Goal: Information Seeking & Learning: Learn about a topic

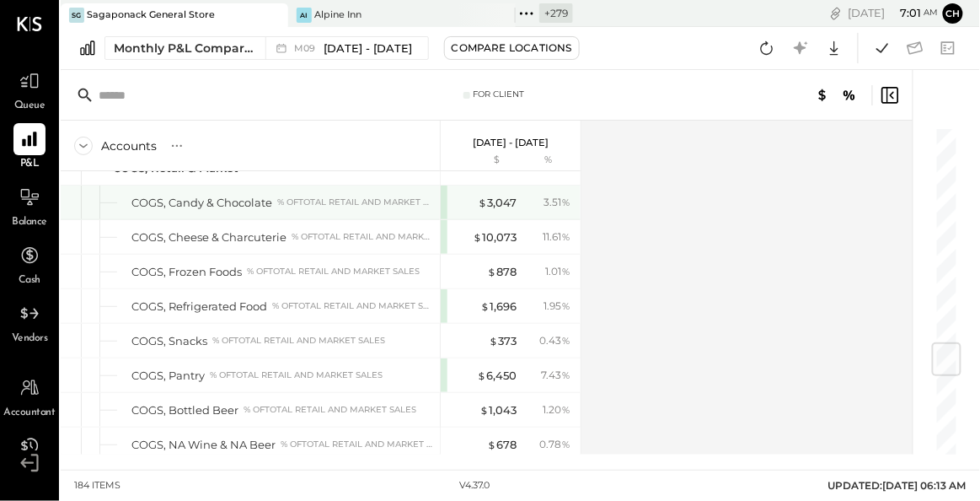
scroll to position [1929, 0]
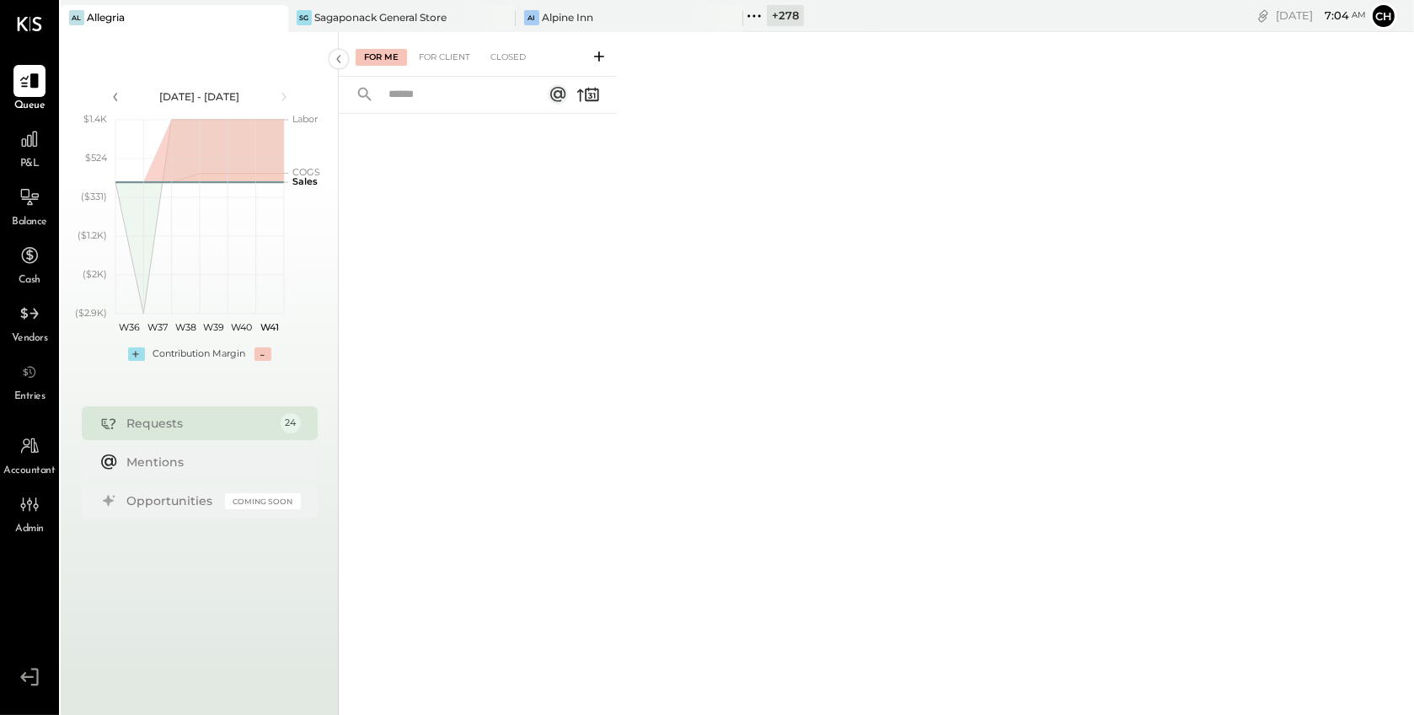
click at [758, 15] on icon at bounding box center [754, 16] width 22 height 22
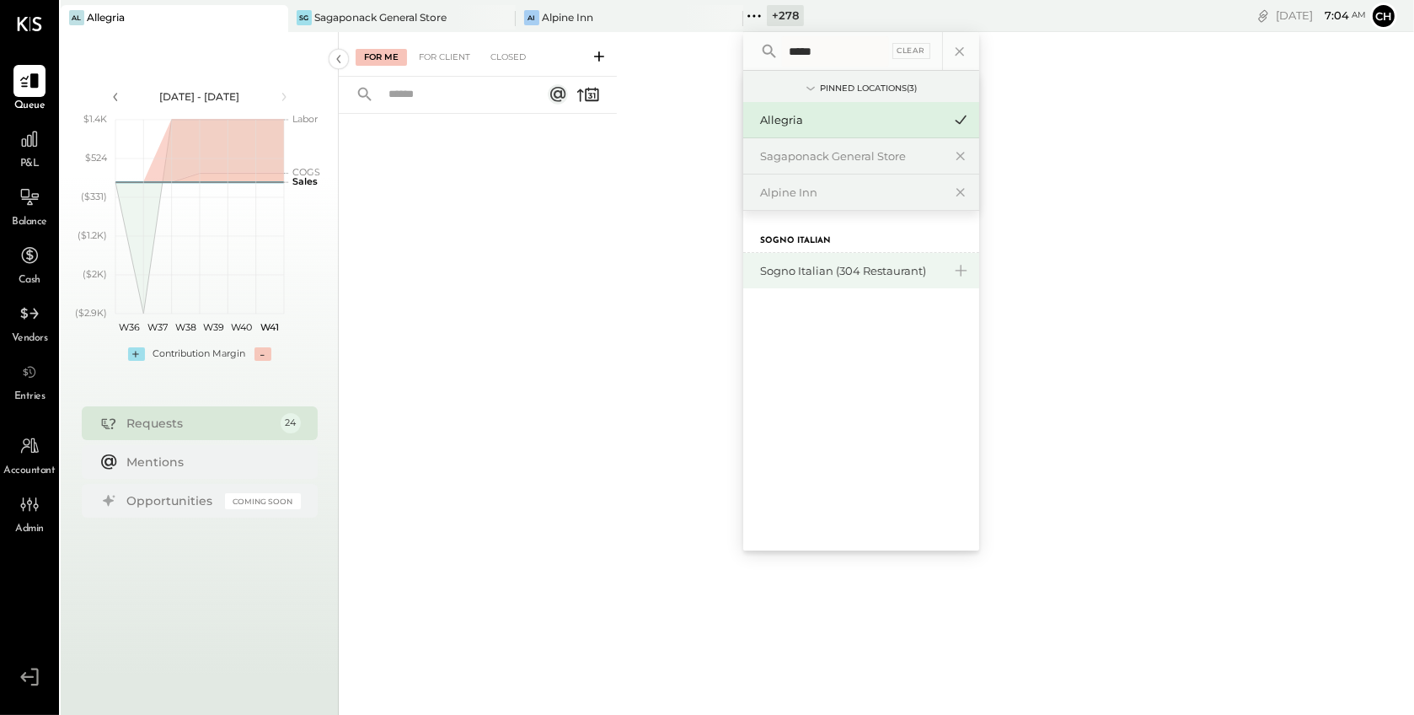
type input "*****"
click at [836, 266] on div "Sogno Italian (304 Restaurant)" at bounding box center [851, 271] width 182 height 16
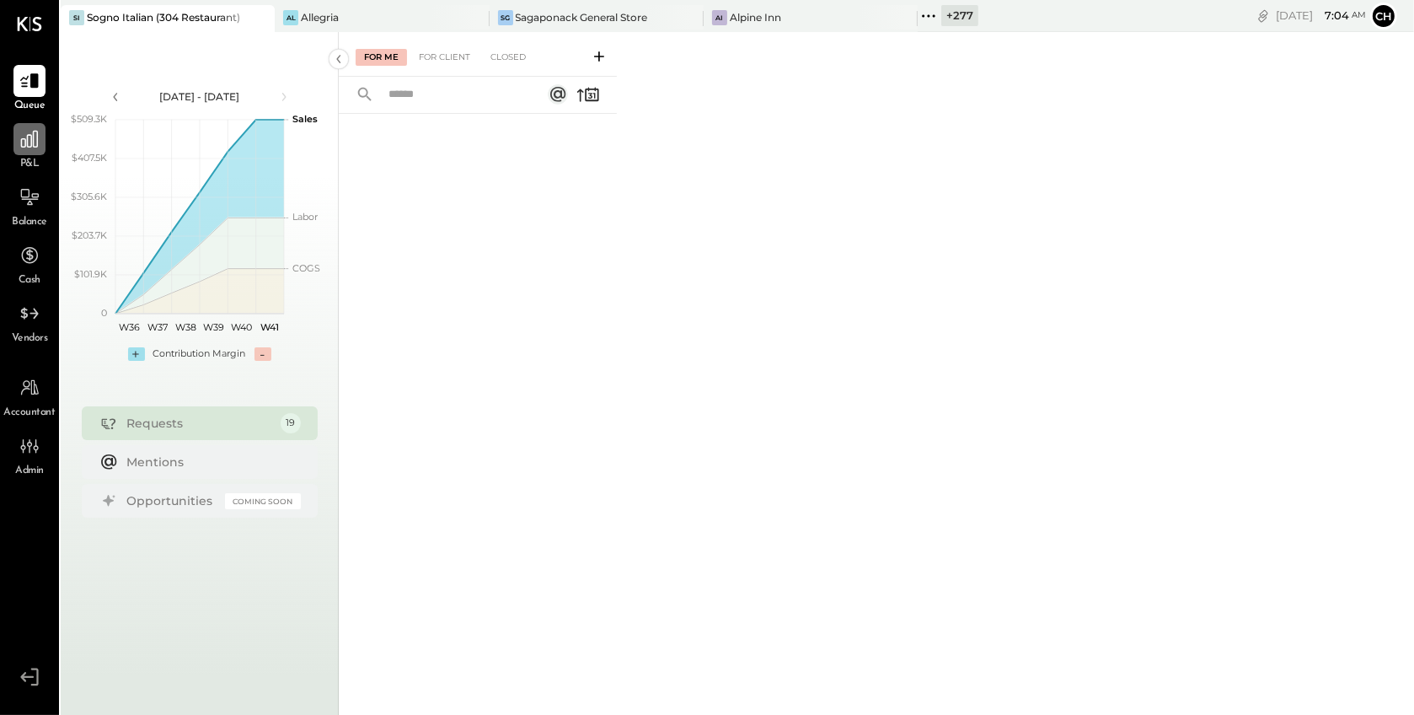
click at [19, 145] on icon at bounding box center [30, 139] width 22 height 22
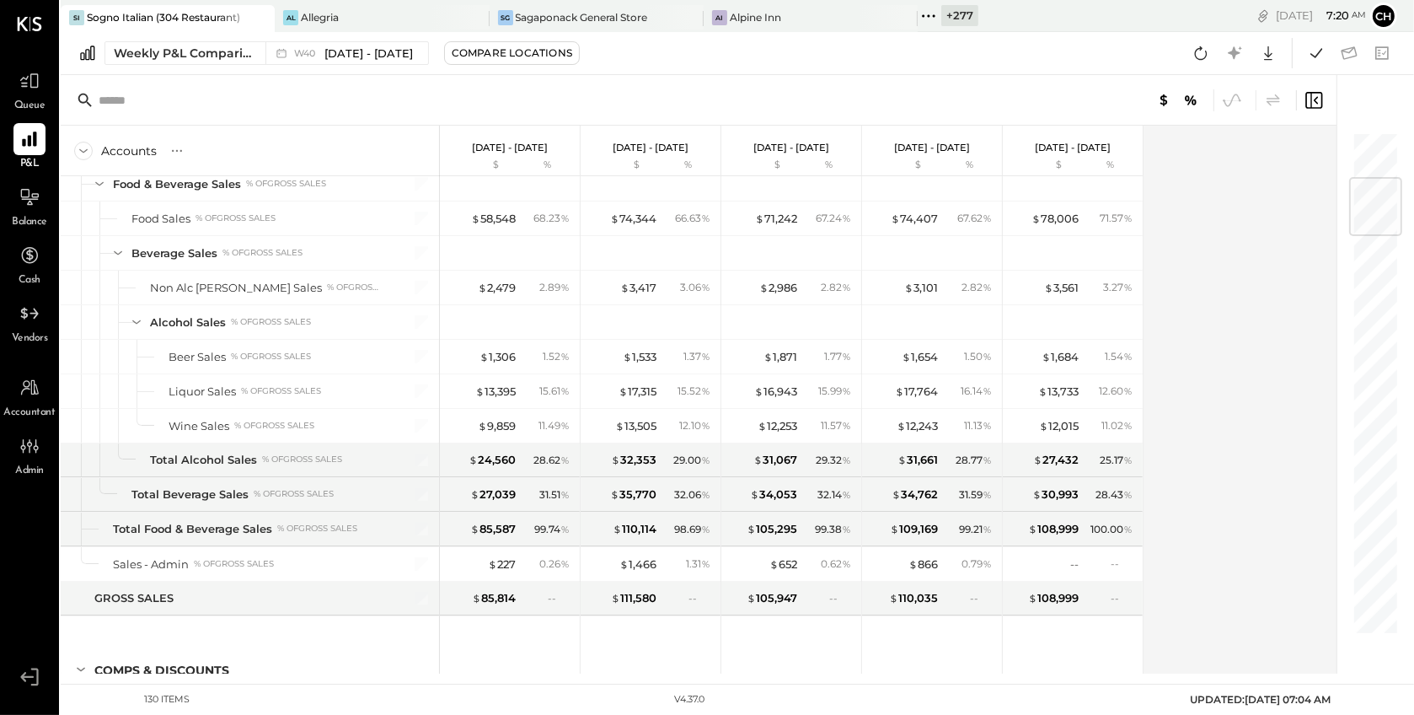
scroll to position [394, 0]
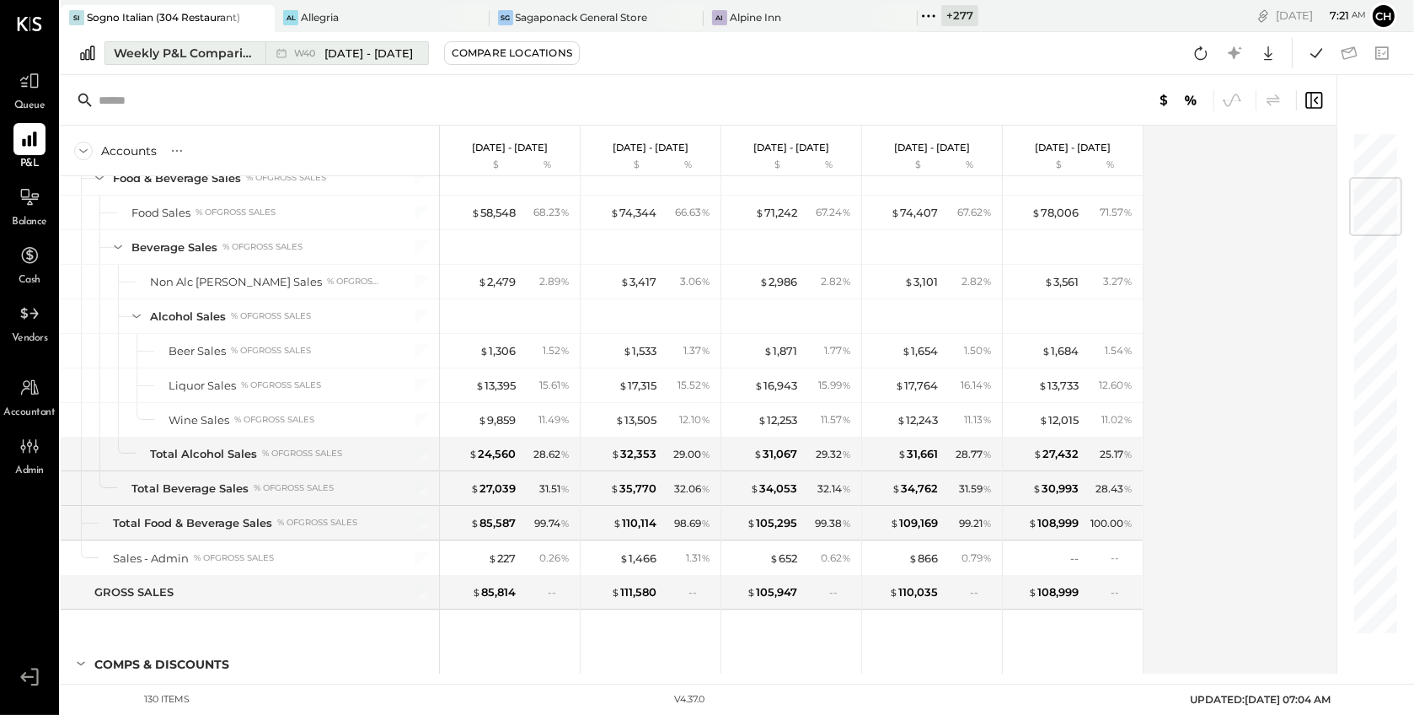
click at [214, 50] on div "Weekly P&L Comparison" at bounding box center [185, 53] width 142 height 17
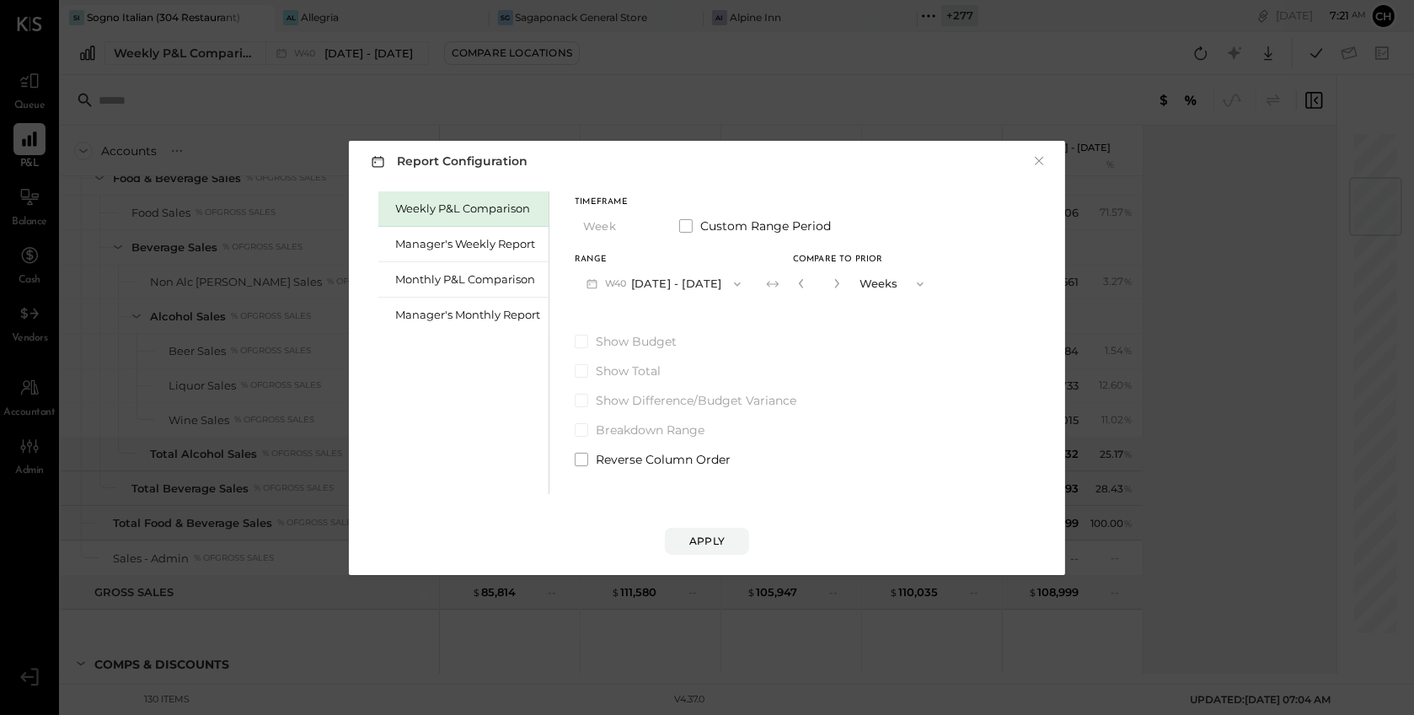
click at [255, 36] on div "Report Configuration × Weekly P&L Comparison Manager's Weekly Report Monthly P&…" at bounding box center [707, 357] width 1414 height 715
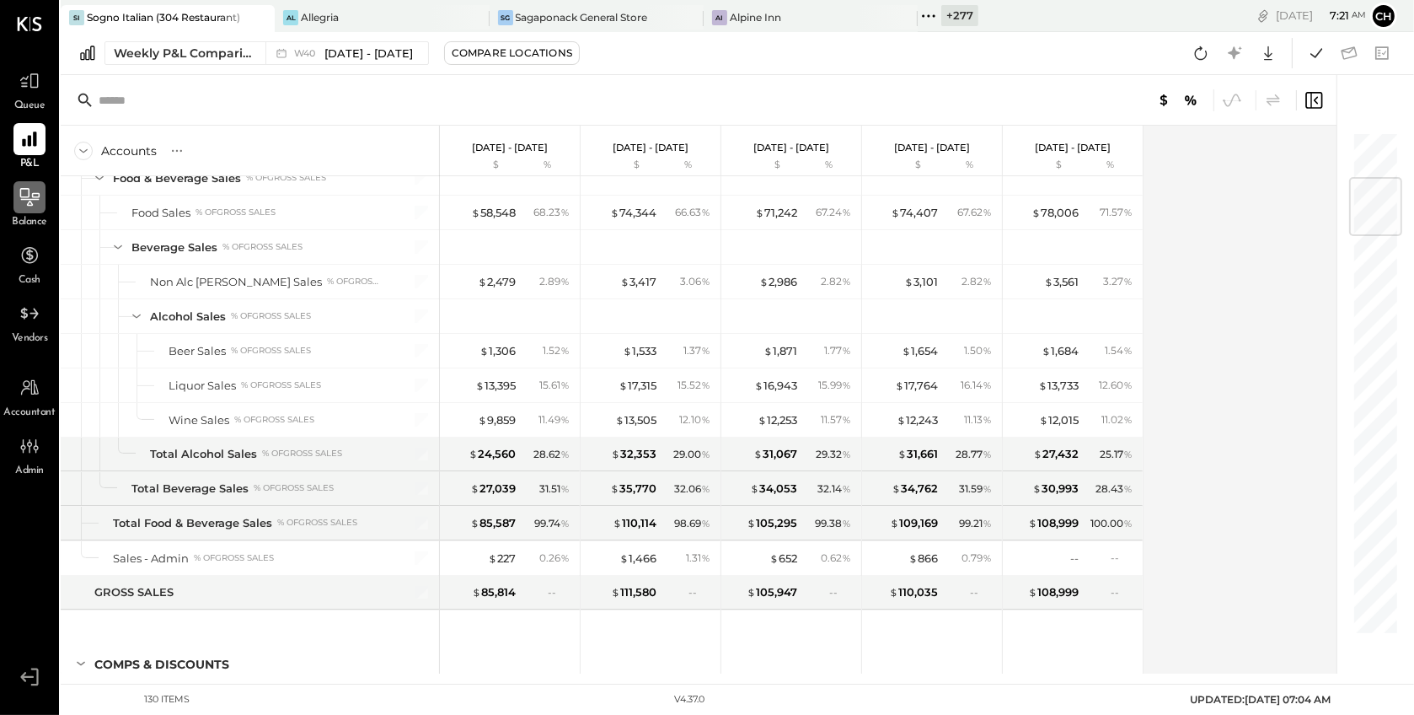
click at [27, 195] on icon at bounding box center [30, 197] width 22 height 22
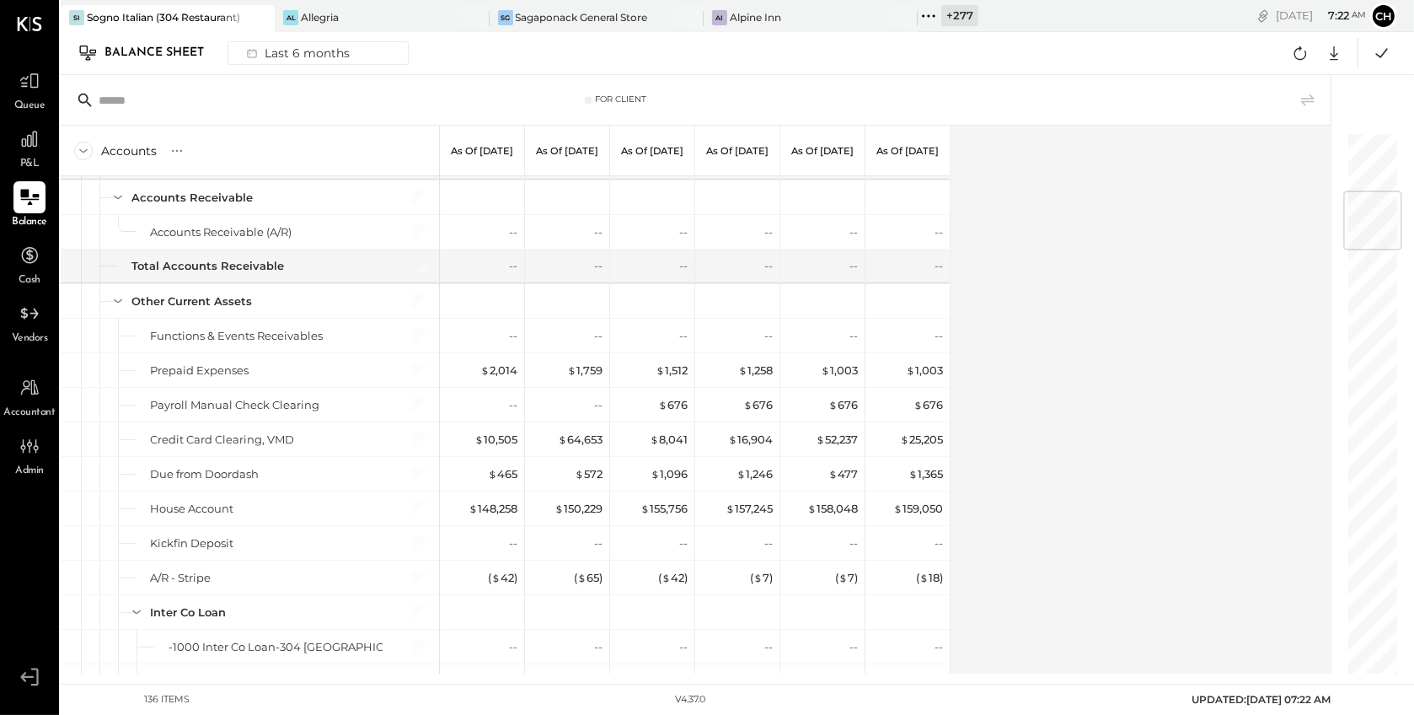
scroll to position [495, 0]
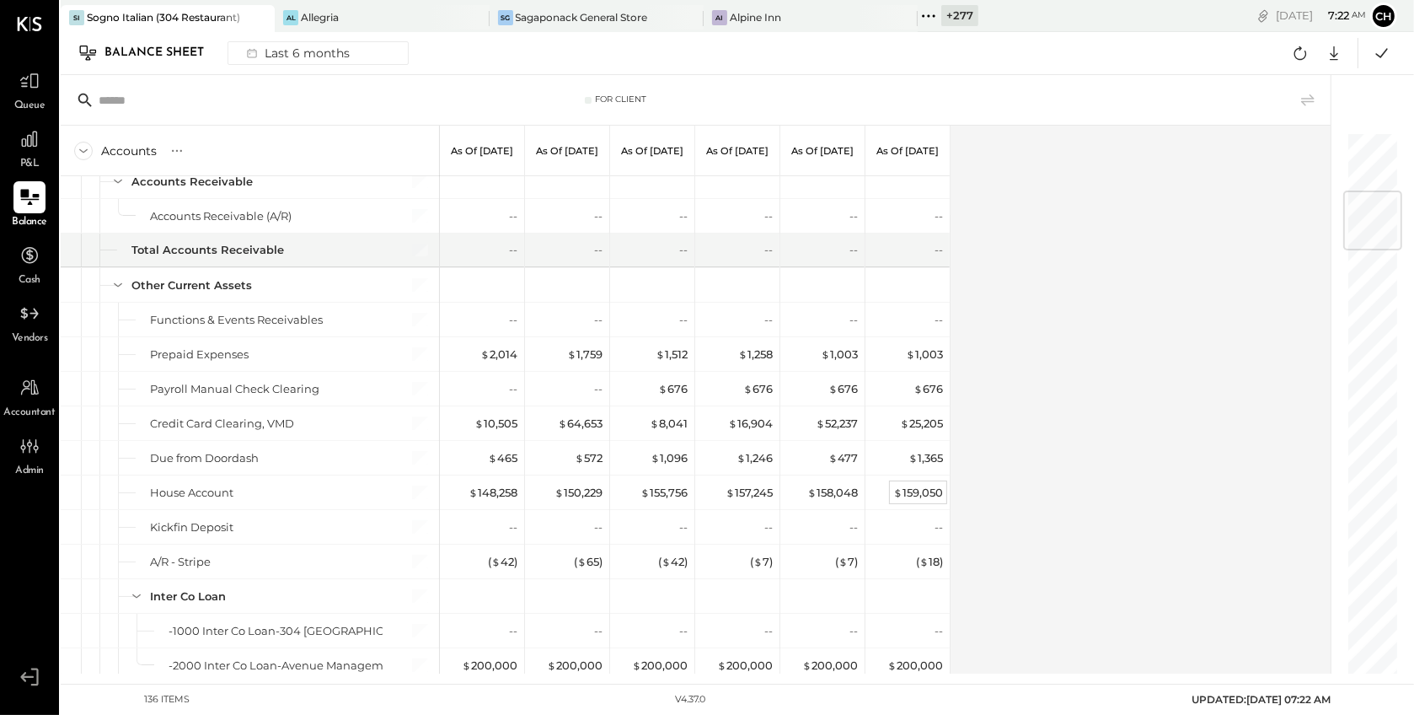
click at [904, 490] on div "$ 159,050" at bounding box center [918, 493] width 50 height 16
click at [904, 490] on div "For Client Accounts S GL As of Apr 30th 2025 As of May 31st 2025 As of Jun 30th…" at bounding box center [738, 374] width 1354 height 598
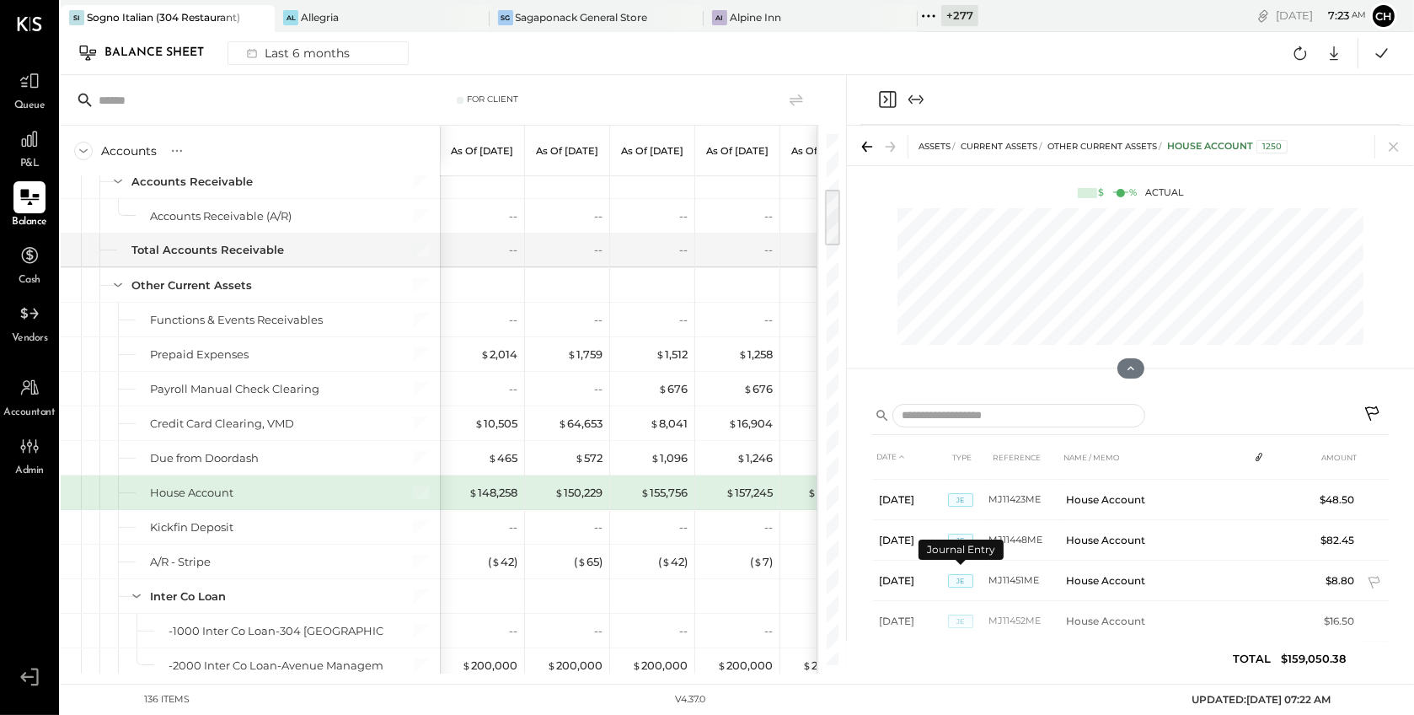
scroll to position [725, 0]
click at [890, 99] on icon "Close panel" at bounding box center [887, 99] width 17 height 17
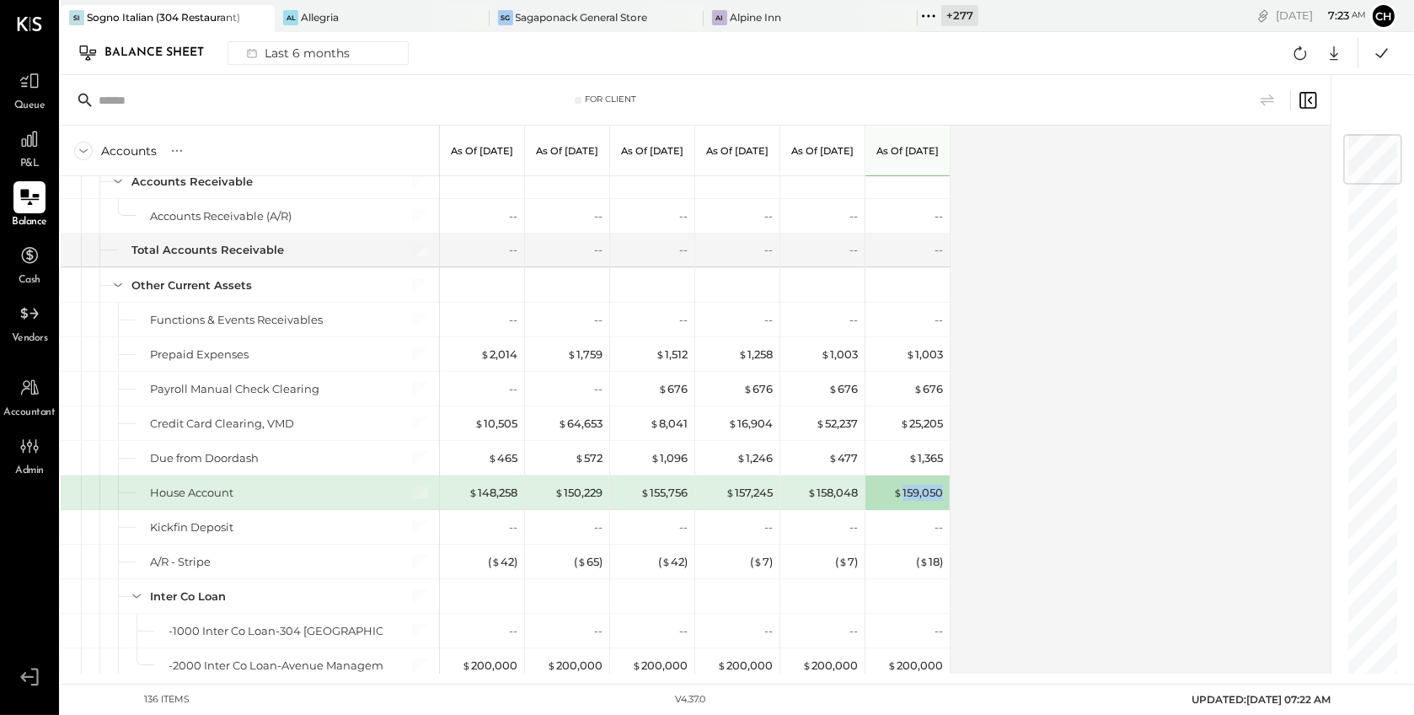
click at [887, 504] on div "$ 159,050" at bounding box center [909, 492] width 67 height 34
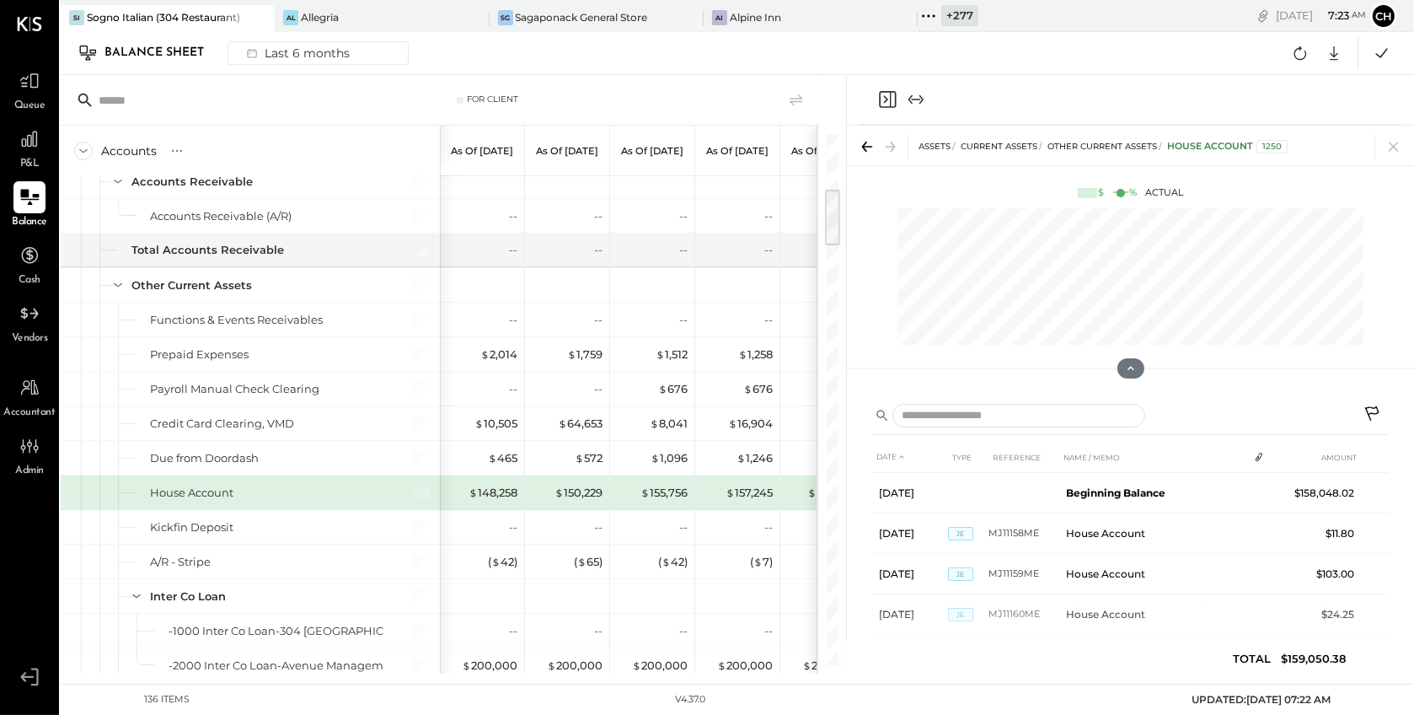
click at [890, 91] on icon "Close panel" at bounding box center [887, 99] width 17 height 17
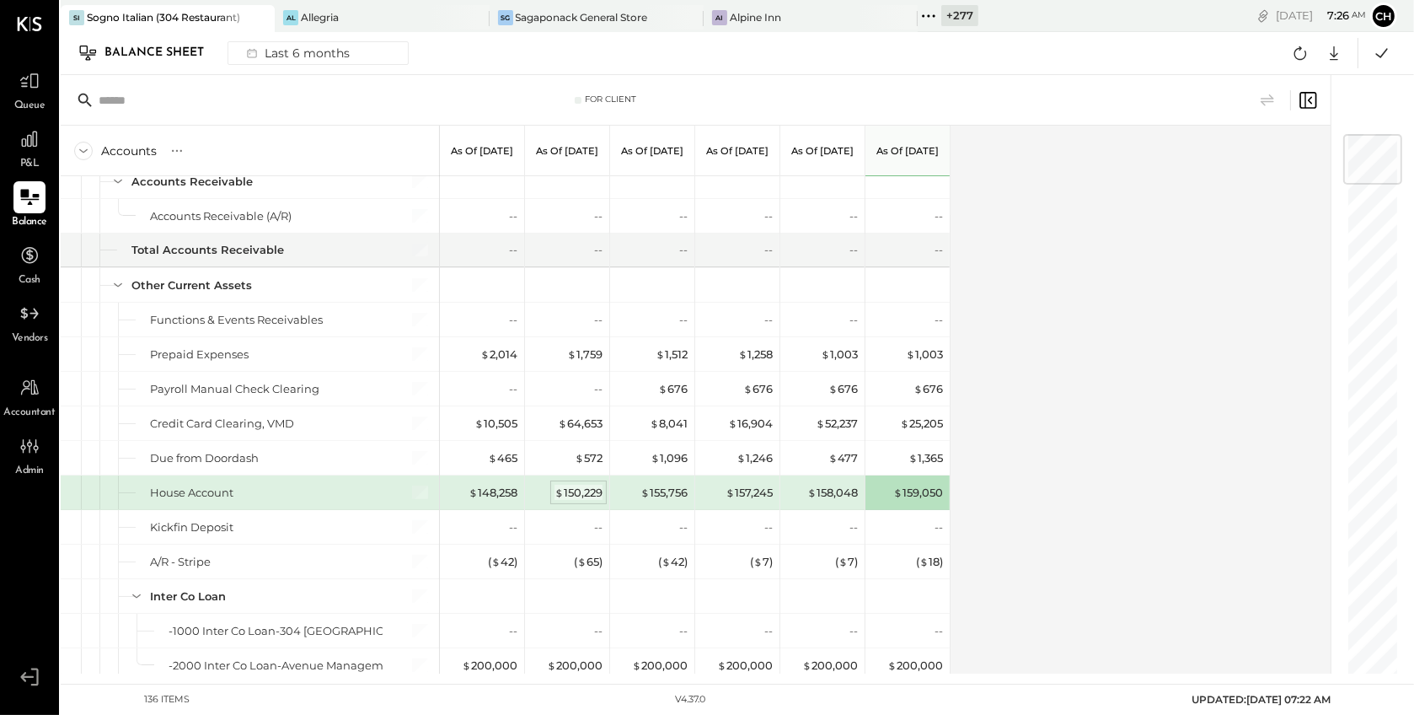
click at [569, 487] on div "$ 150,229" at bounding box center [579, 493] width 48 height 16
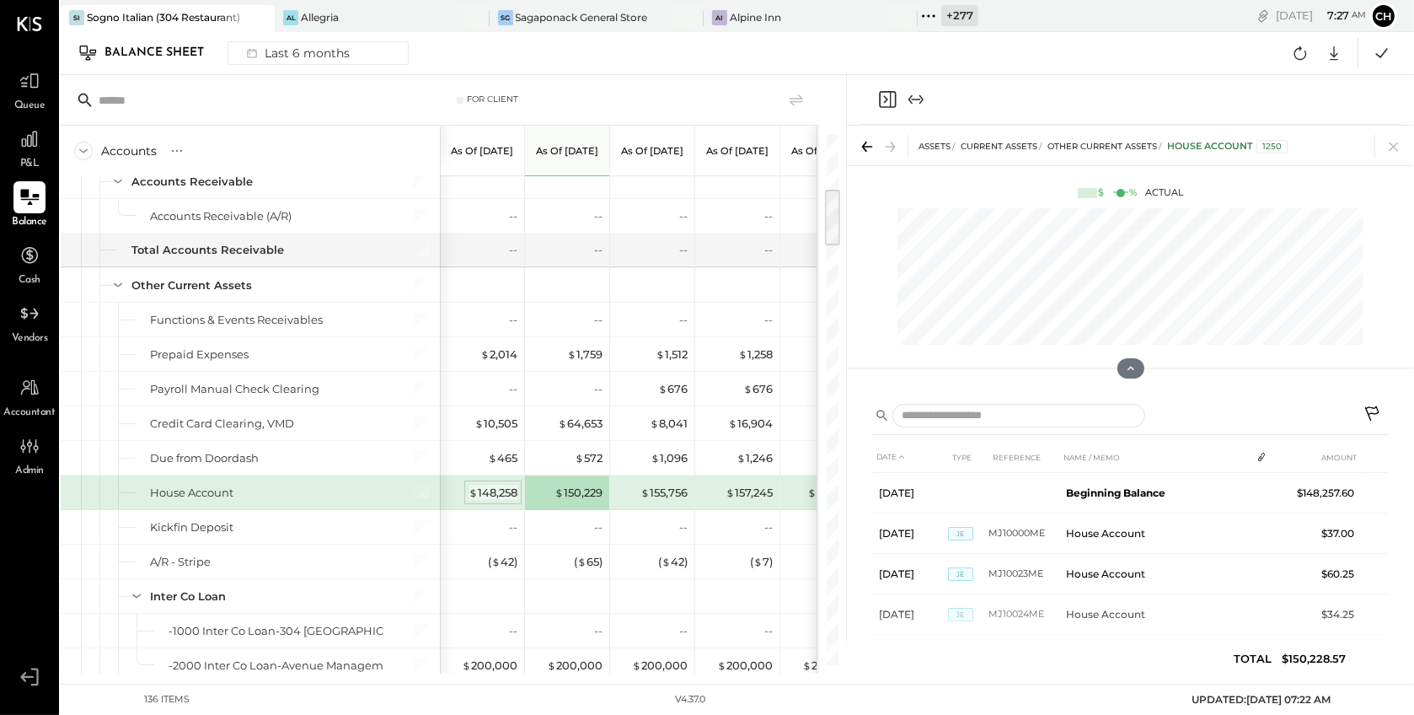
click at [477, 493] on div "$ 148,258" at bounding box center [493, 493] width 49 height 16
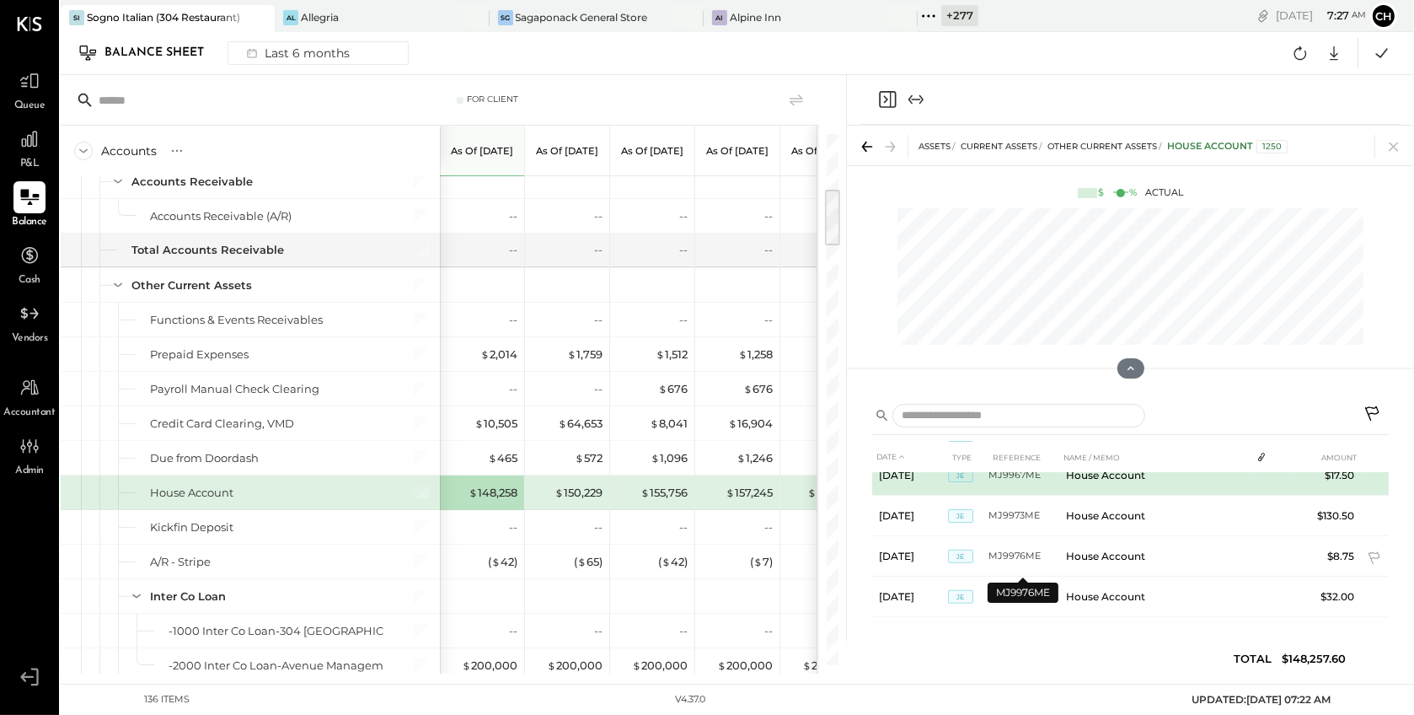
scroll to position [566, 0]
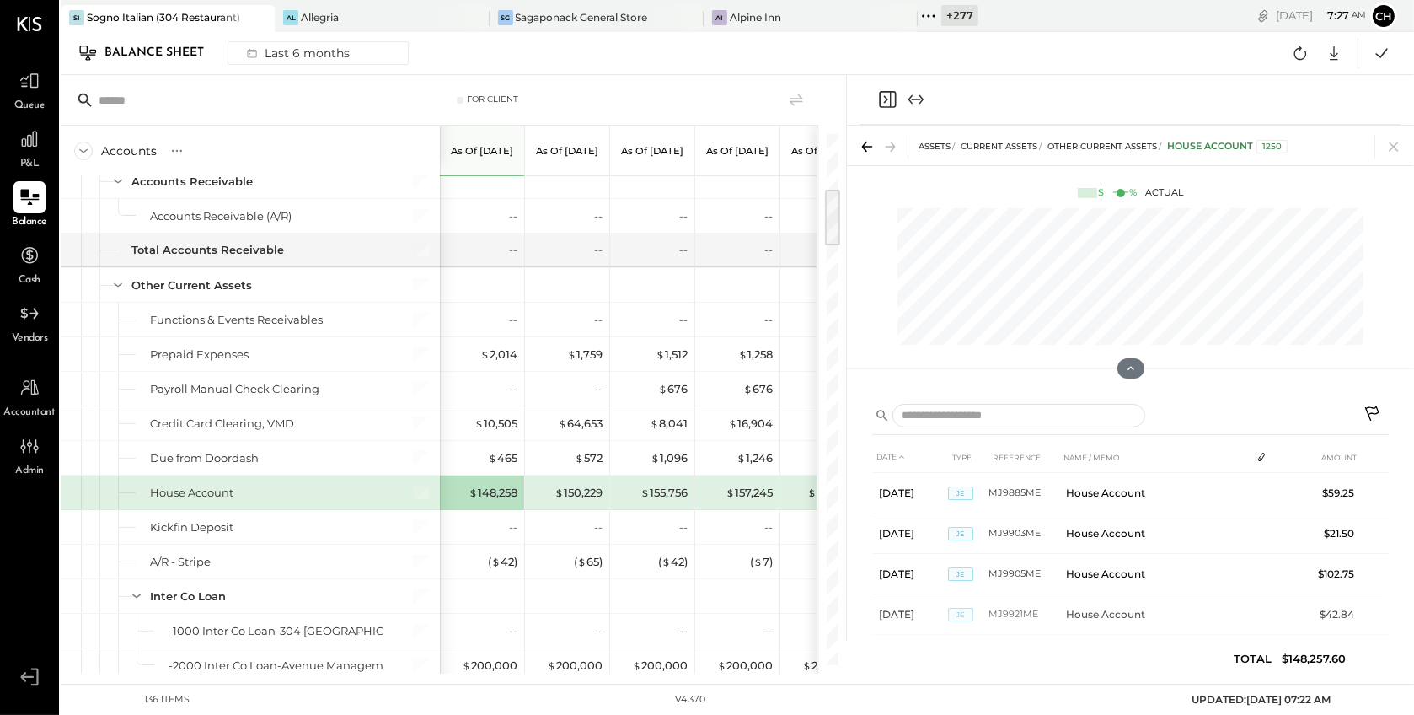
click at [883, 100] on icon "Close panel" at bounding box center [887, 99] width 20 height 20
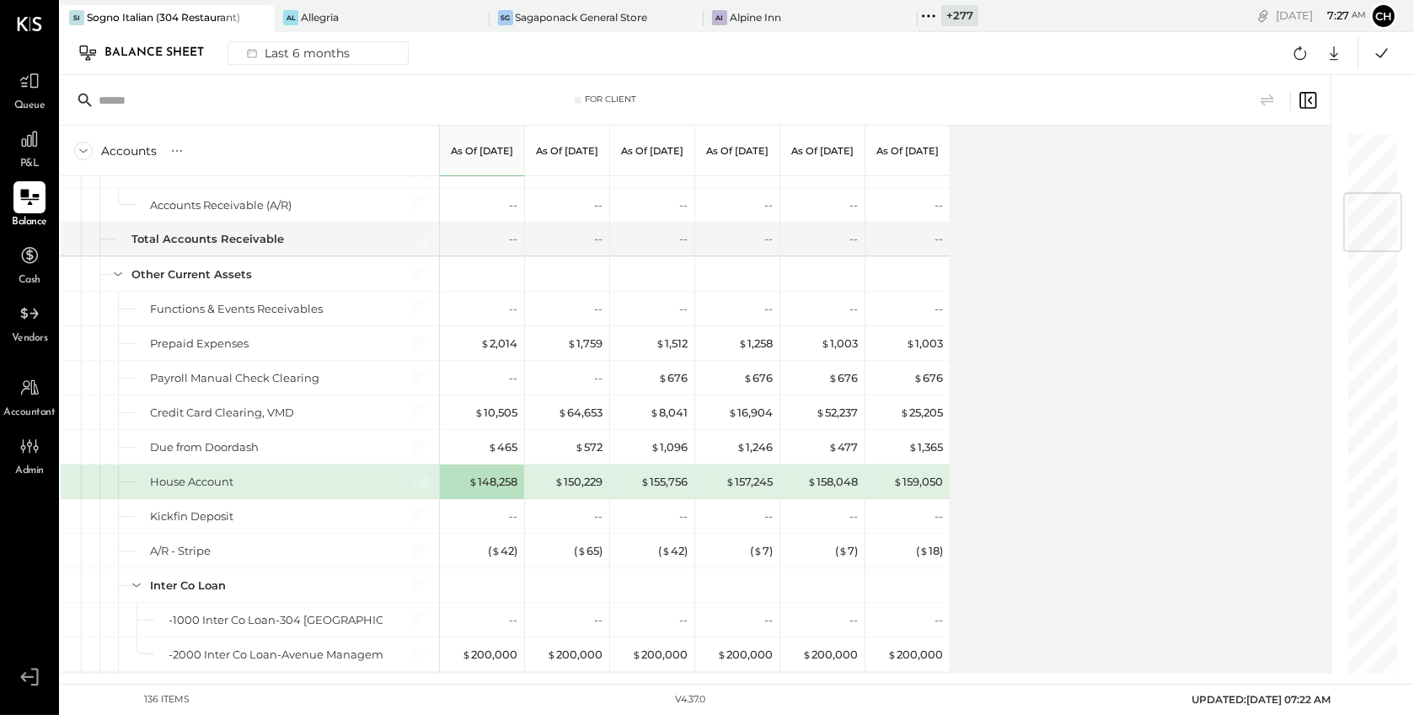
scroll to position [509, 0]
click at [664, 476] on div "$ 155,756" at bounding box center [664, 478] width 47 height 16
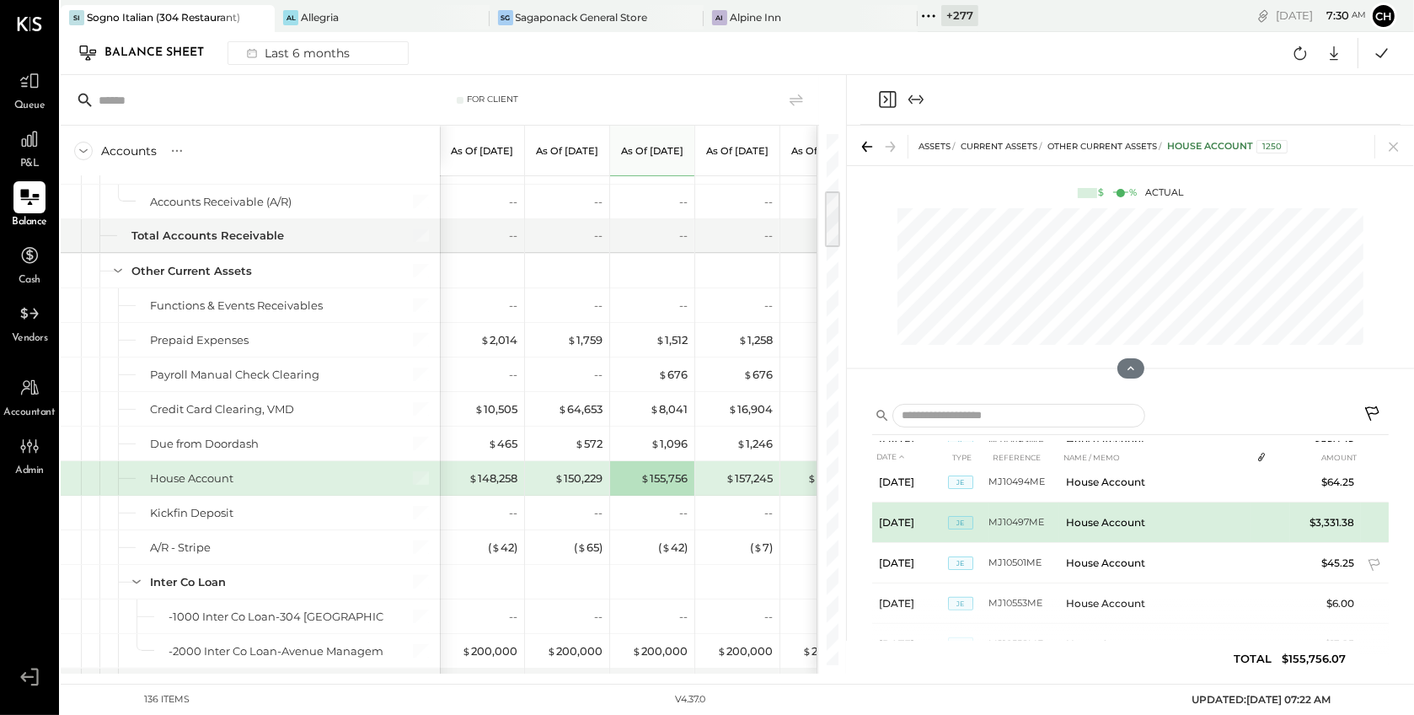
scroll to position [824, 0]
click at [1326, 514] on td "$3,331.38" at bounding box center [1326, 519] width 71 height 40
click at [1083, 525] on td "House Account" at bounding box center [1155, 519] width 191 height 40
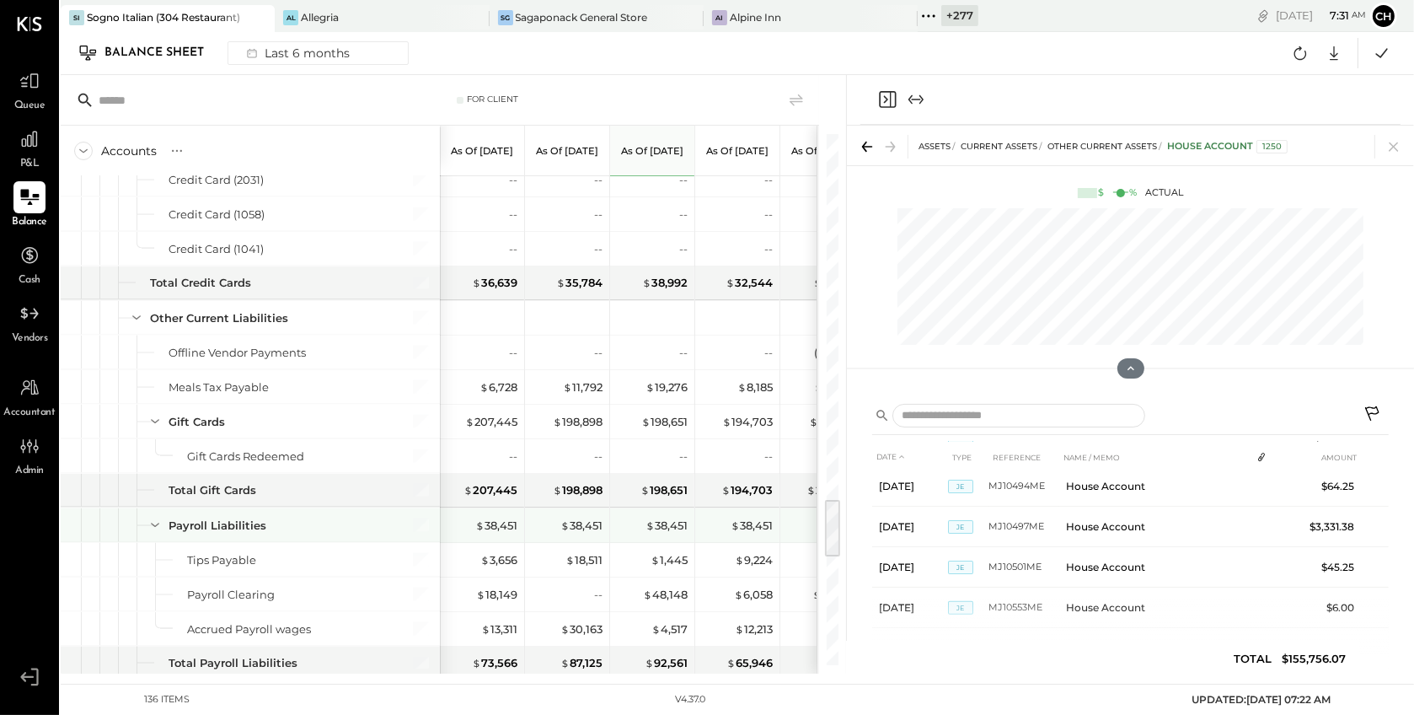
scroll to position [3303, 0]
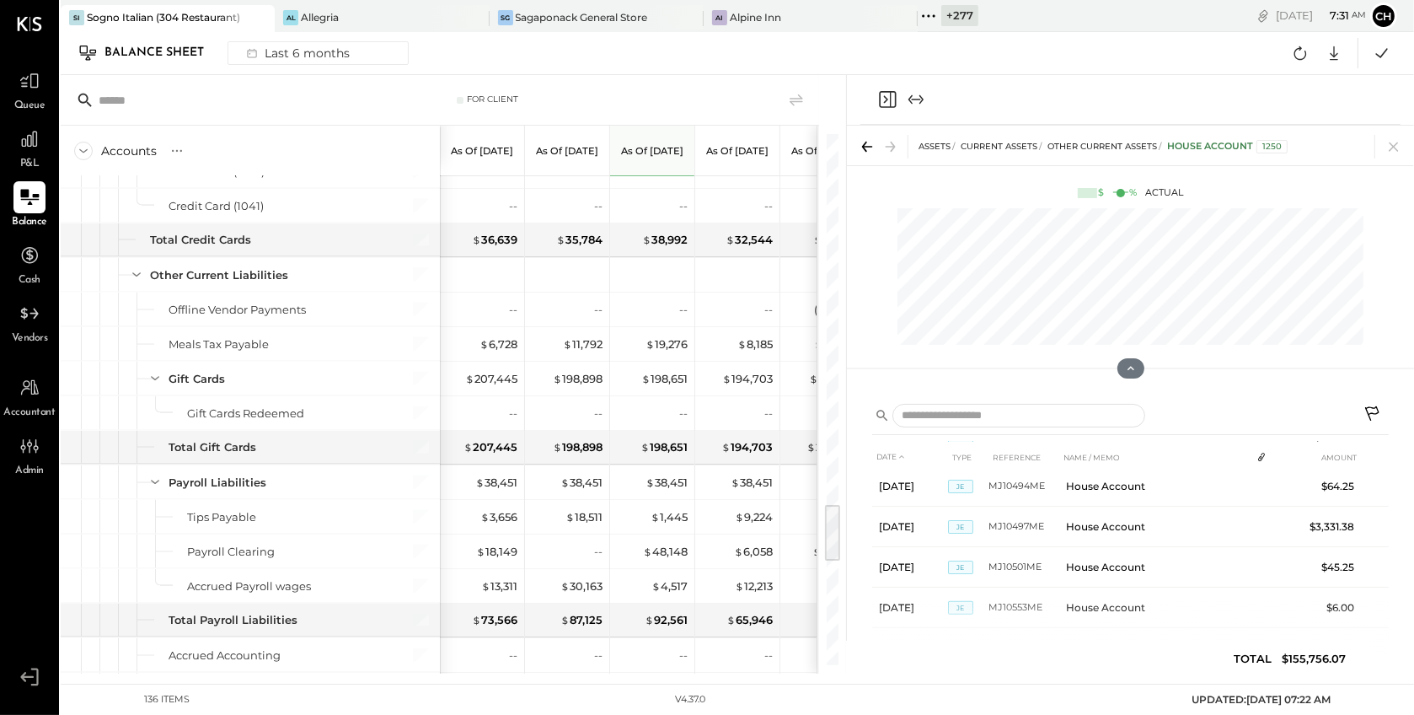
click at [888, 97] on icon "Close panel" at bounding box center [887, 99] width 20 height 20
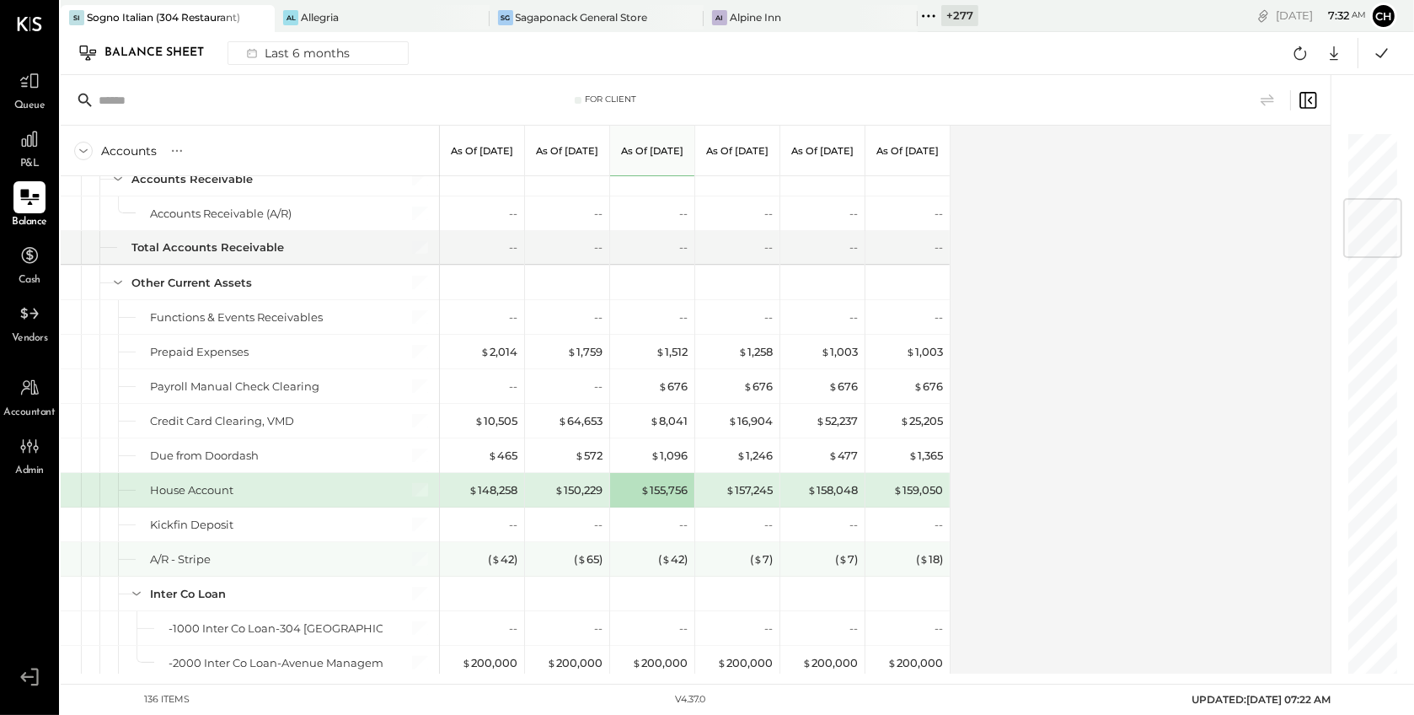
scroll to position [556, 0]
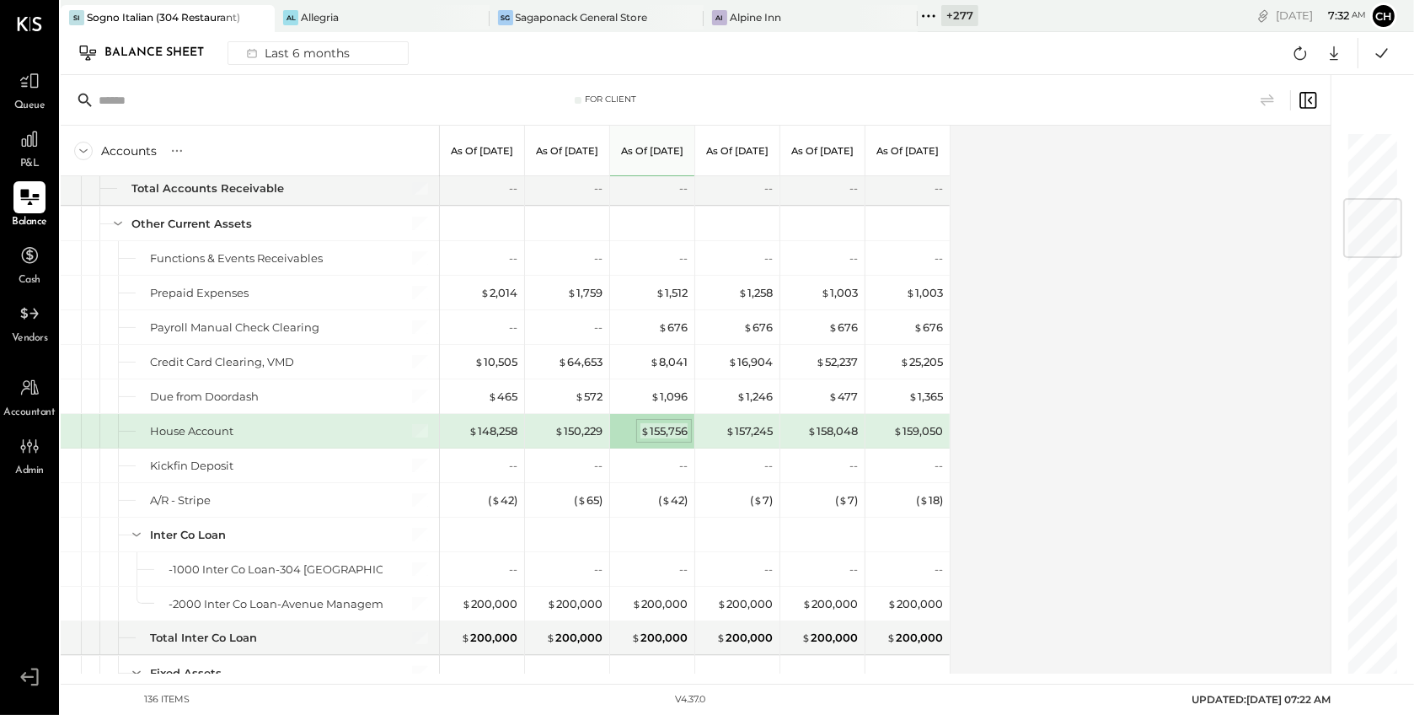
click at [673, 425] on div "$ 155,756" at bounding box center [664, 431] width 47 height 16
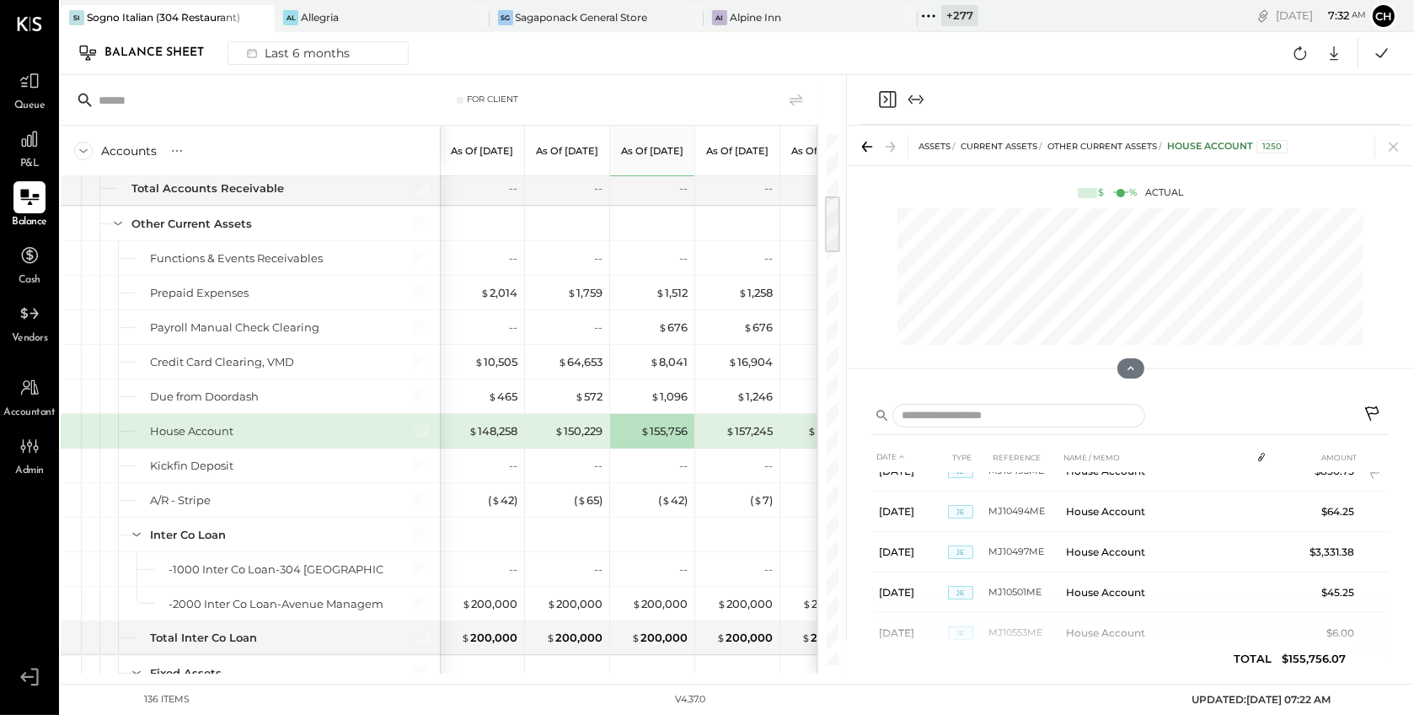
scroll to position [821, 0]
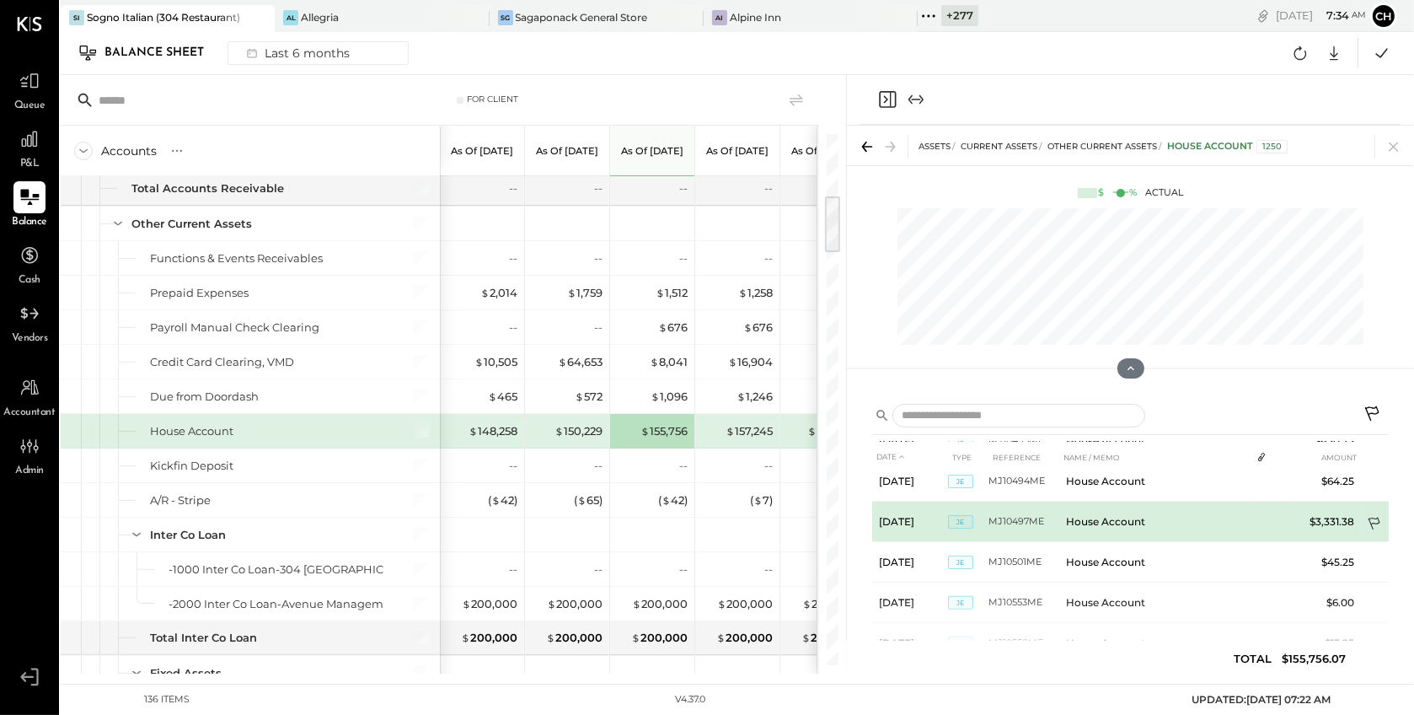
click at [1376, 518] on icon at bounding box center [1375, 525] width 17 height 17
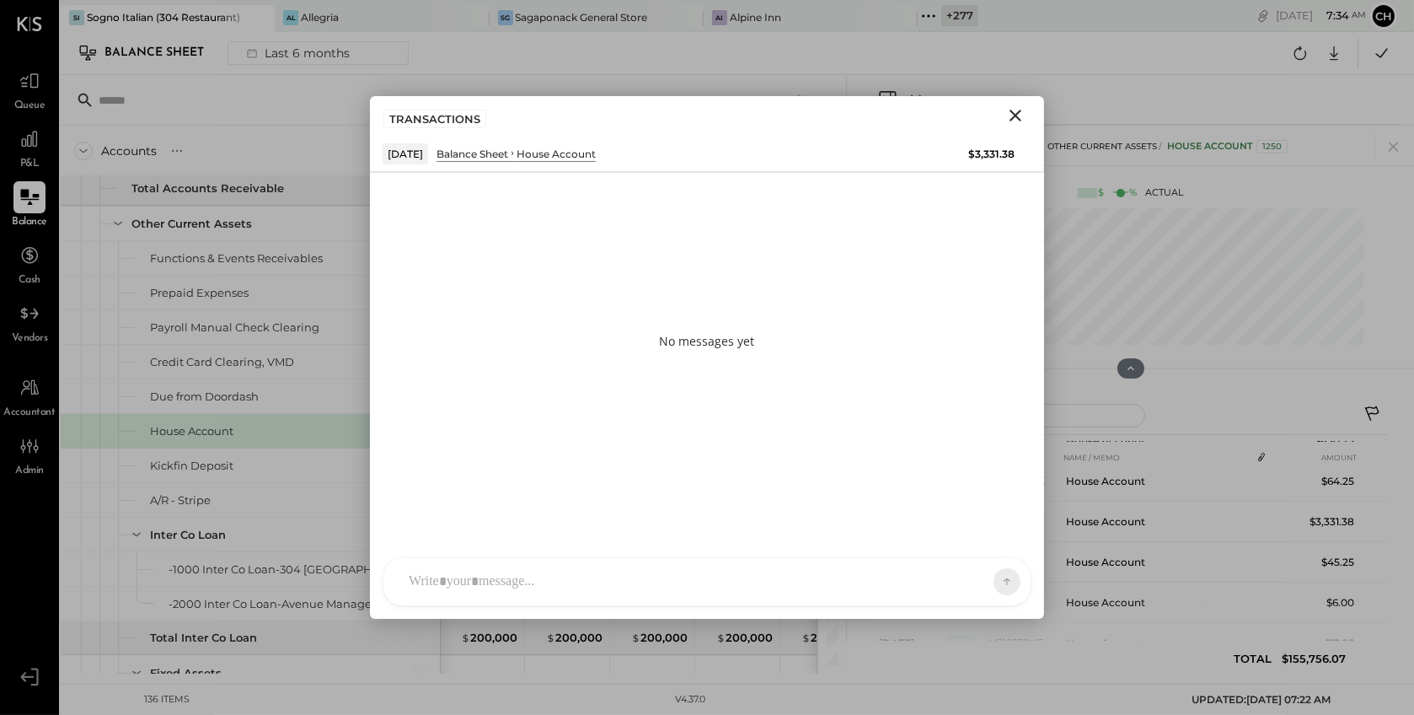
click at [555, 570] on div "Z zuzana J jpm TP Tarang Padia L lidia M mam J jesus YS Yasin Shabhai R ron AR …" at bounding box center [707, 581] width 649 height 49
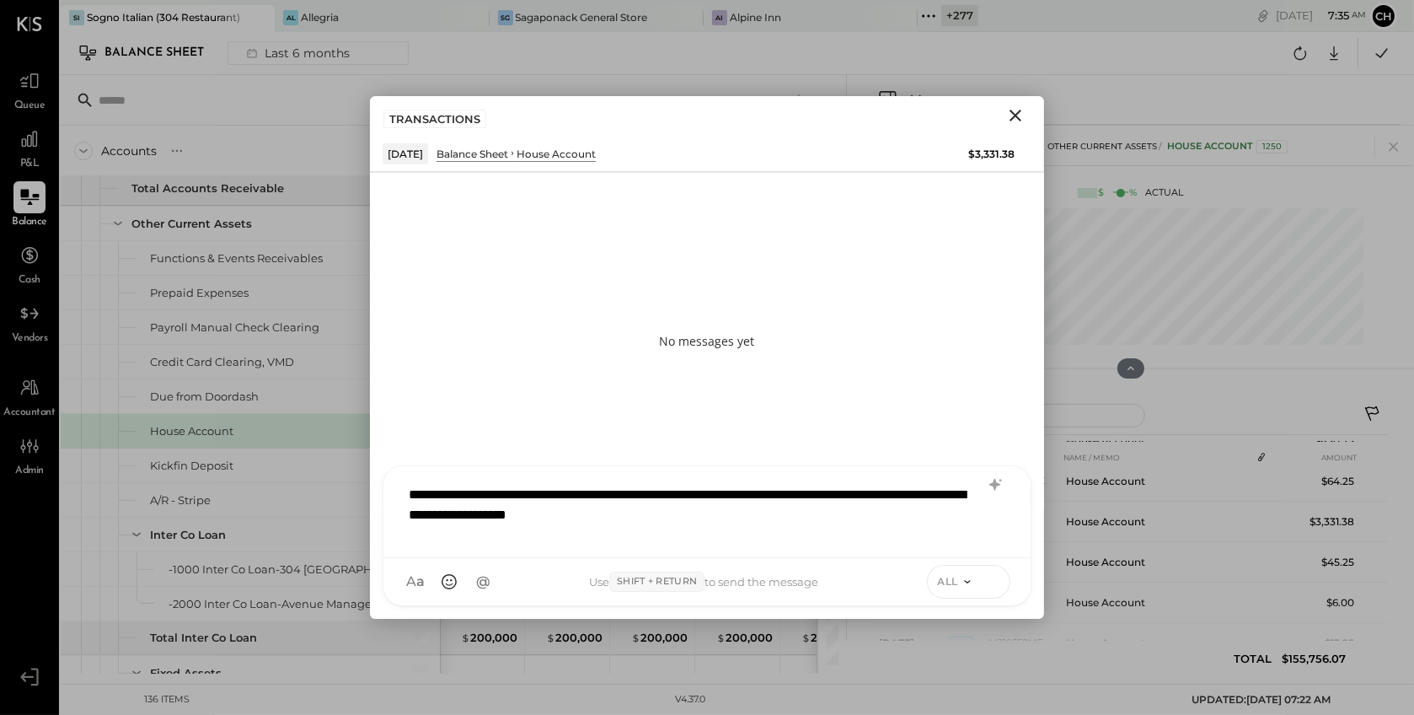
click at [985, 579] on icon at bounding box center [992, 580] width 15 height 17
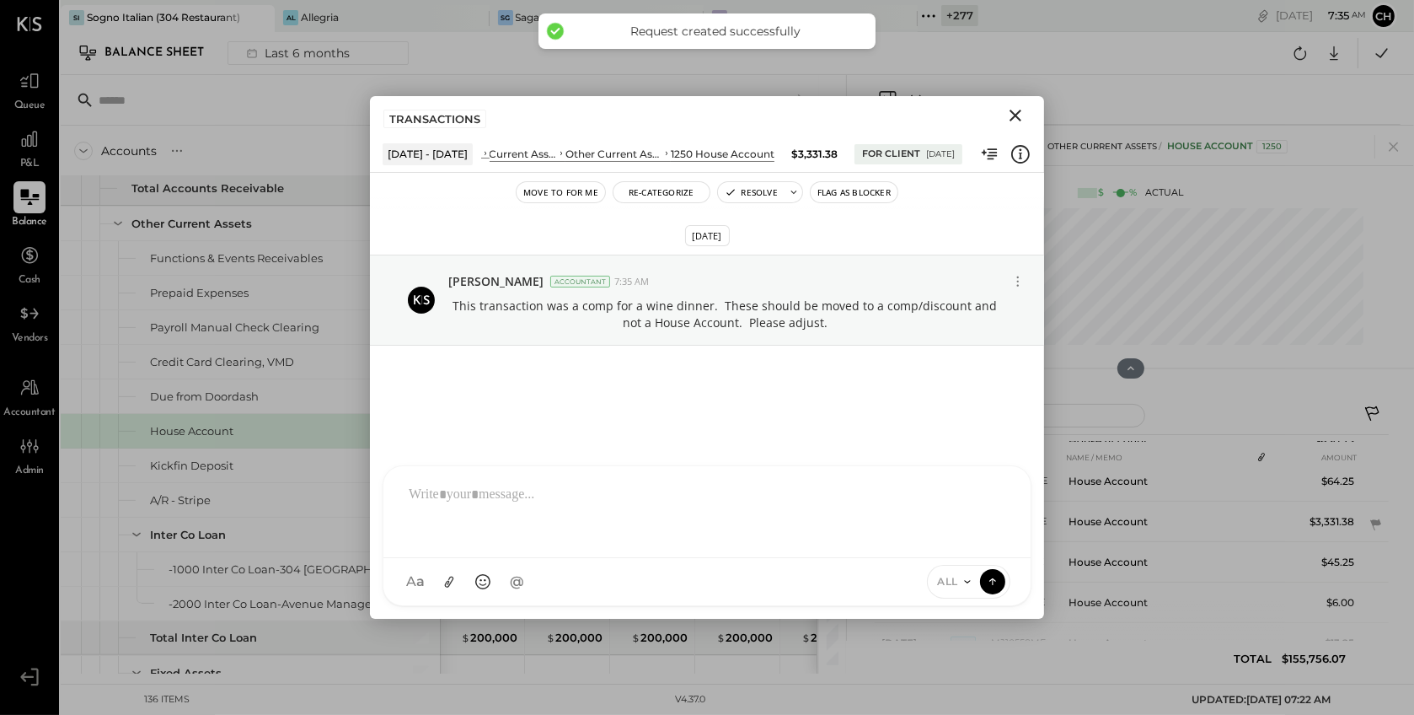
click at [1015, 115] on icon "Close" at bounding box center [1016, 116] width 12 height 12
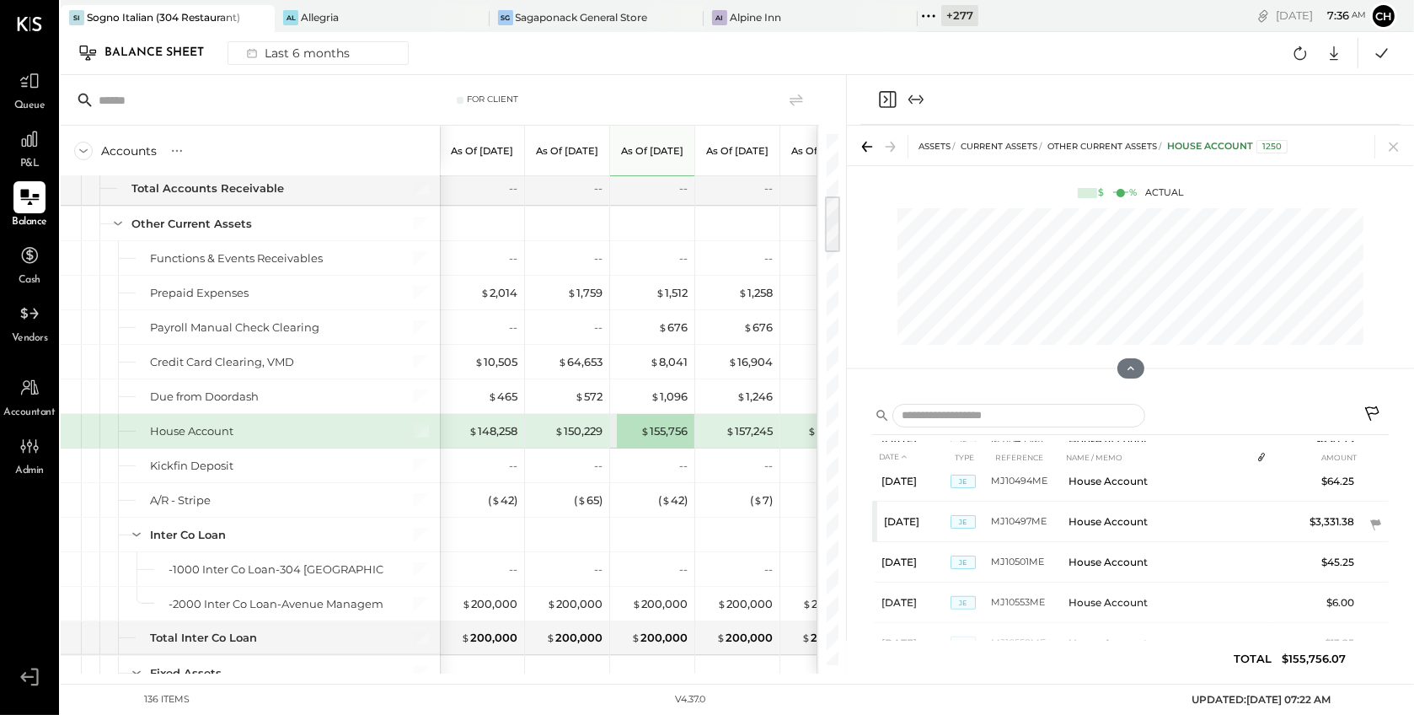
click at [886, 103] on icon "Close panel" at bounding box center [887, 99] width 20 height 20
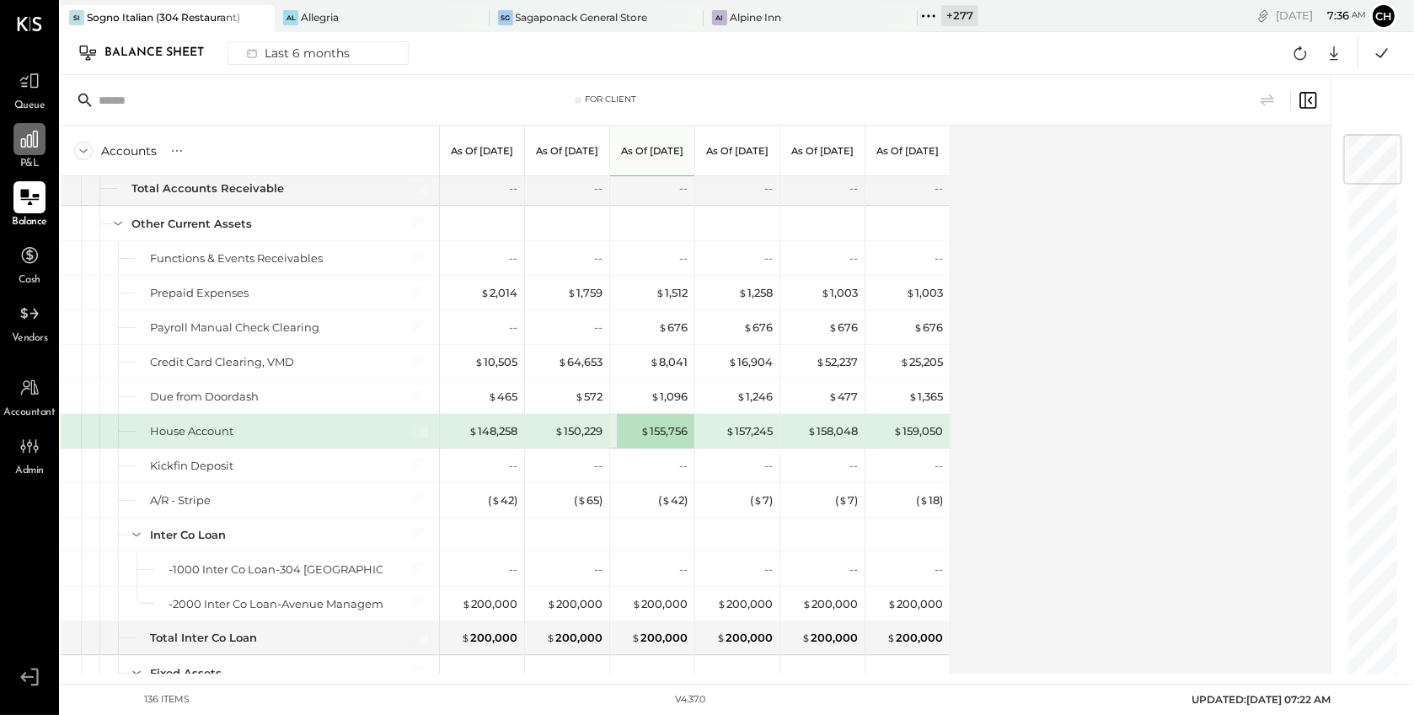
click at [28, 138] on icon at bounding box center [30, 139] width 22 height 22
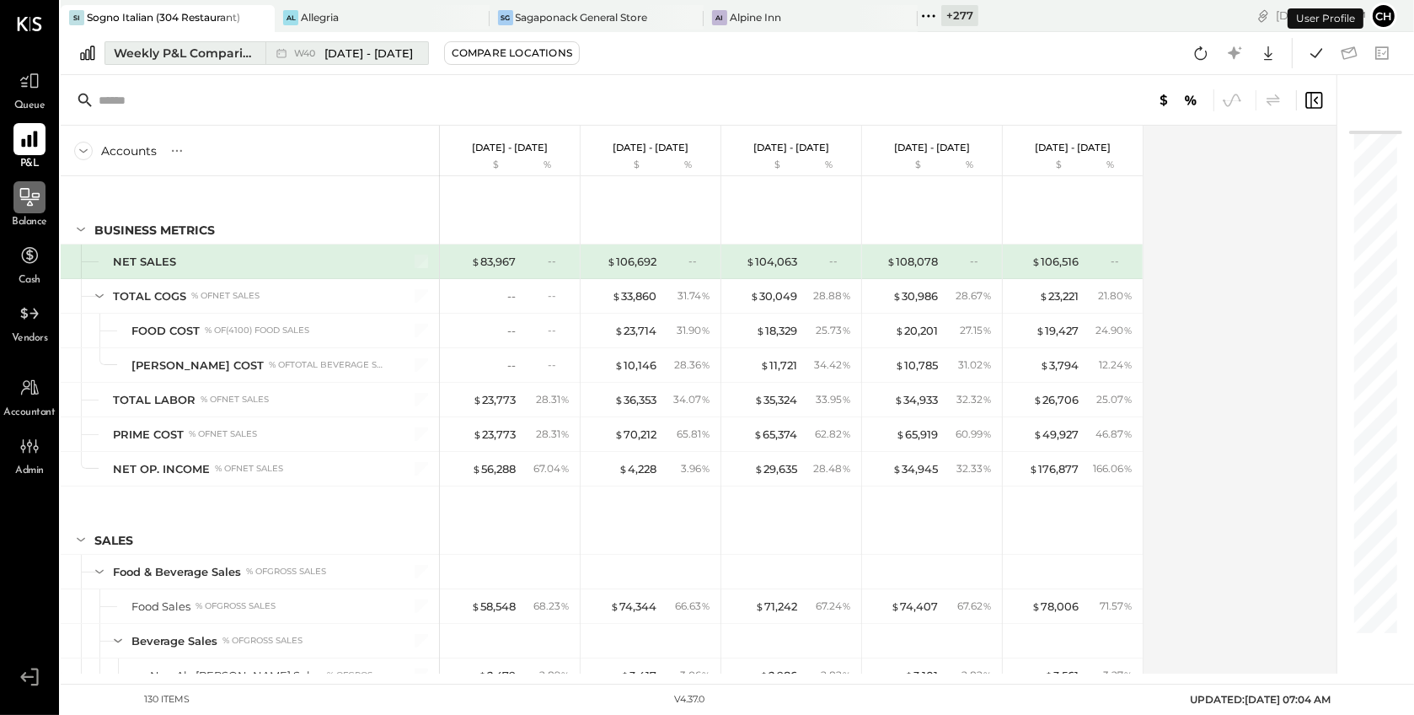
click at [222, 59] on div "Weekly P&L Comparison" at bounding box center [185, 53] width 142 height 17
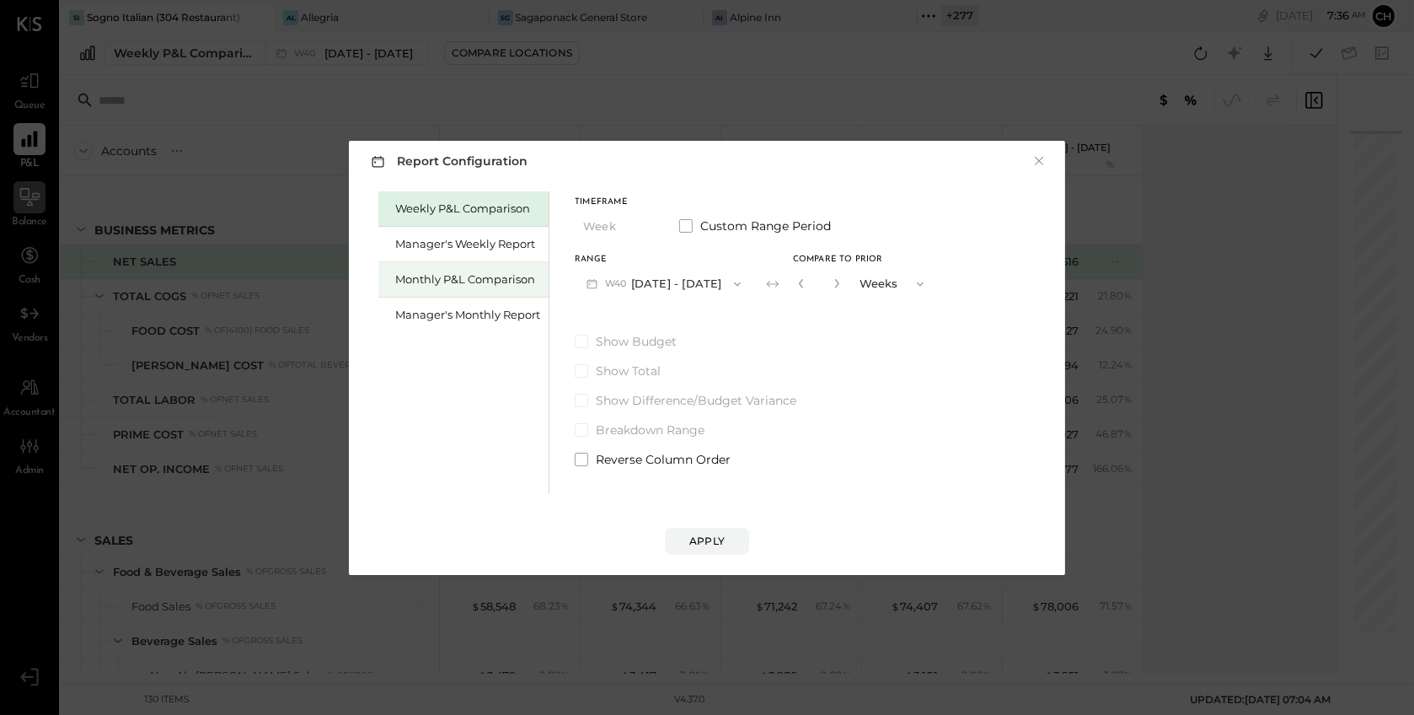
click at [488, 286] on div "Monthly P&L Comparison" at bounding box center [467, 279] width 145 height 16
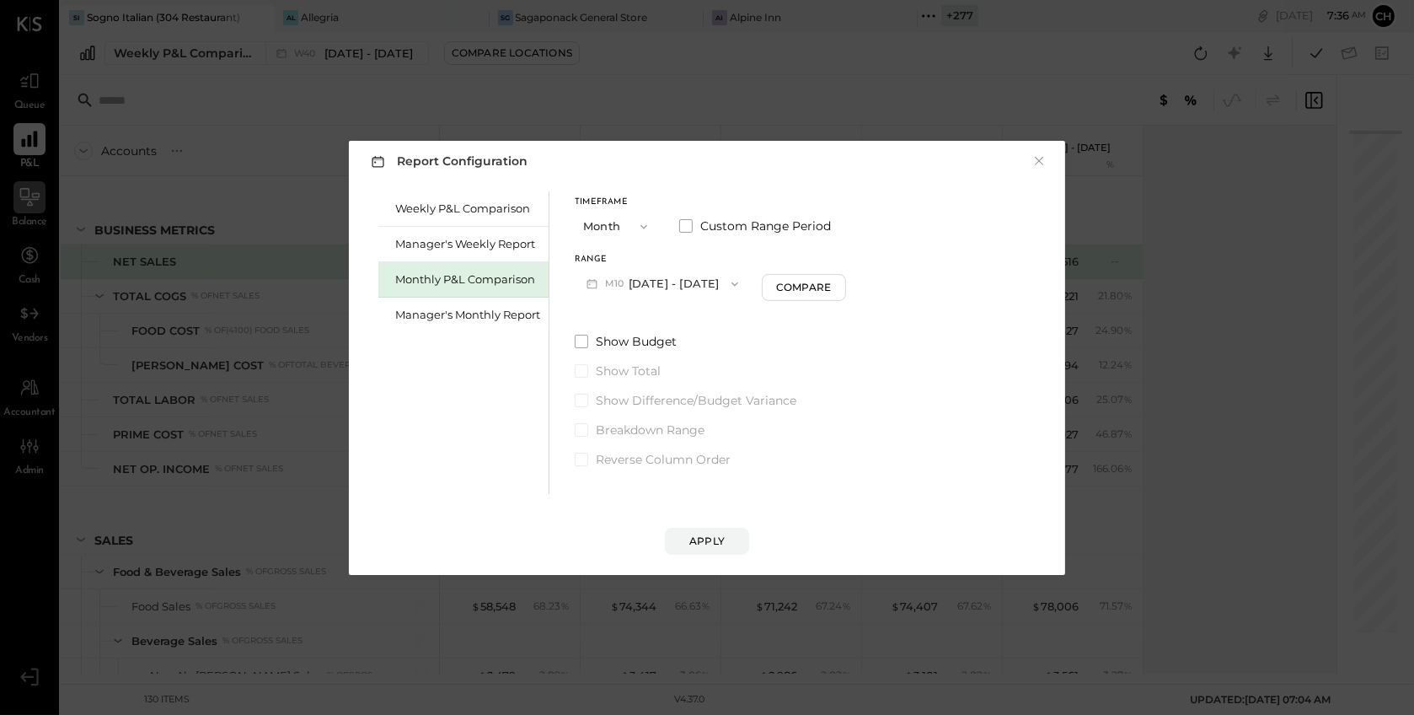
click at [680, 275] on button "M10 Oct 1 - 31, 2025" at bounding box center [662, 283] width 175 height 31
click at [680, 281] on span "Oct 1 - 31, 2025" at bounding box center [654, 285] width 80 height 14
click at [638, 224] on icon "button" at bounding box center [643, 226] width 13 height 13
click at [639, 291] on div "YTD" at bounding box center [617, 286] width 83 height 30
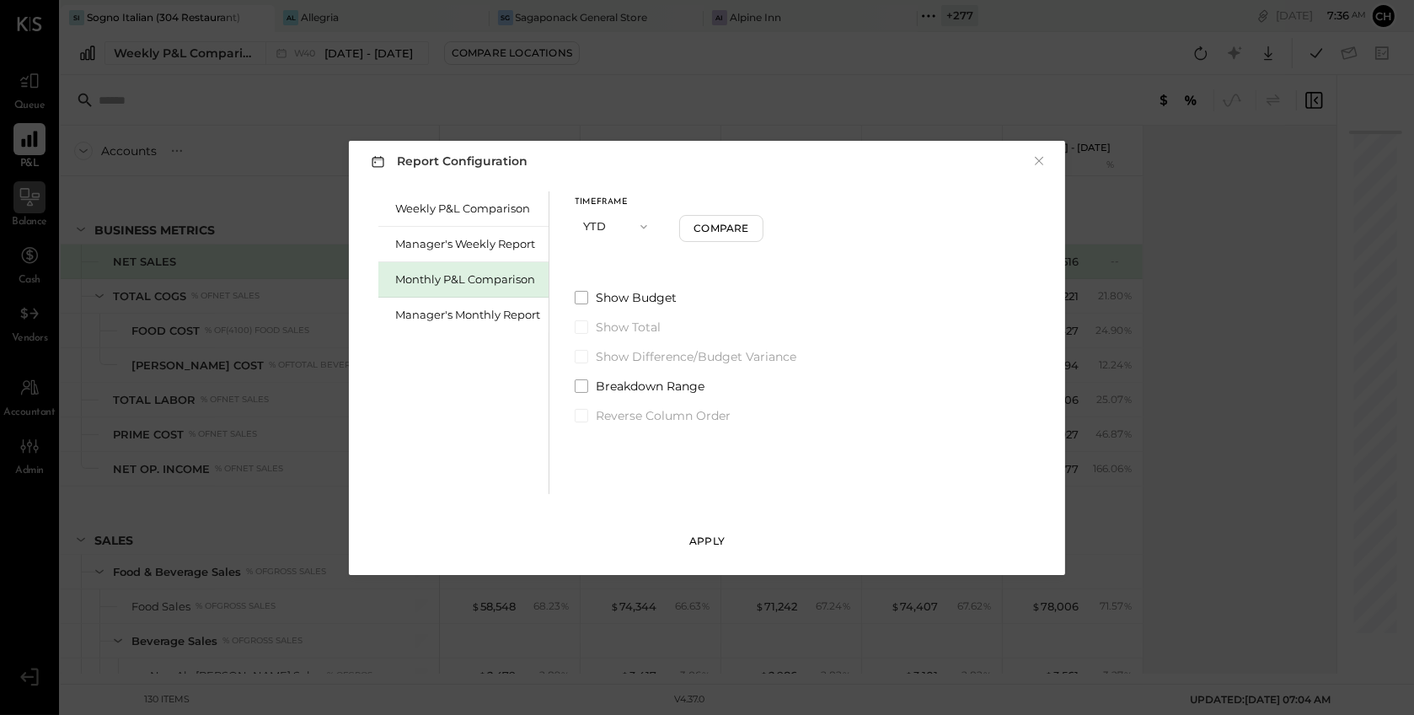
click at [703, 542] on div "Apply" at bounding box center [707, 541] width 35 height 14
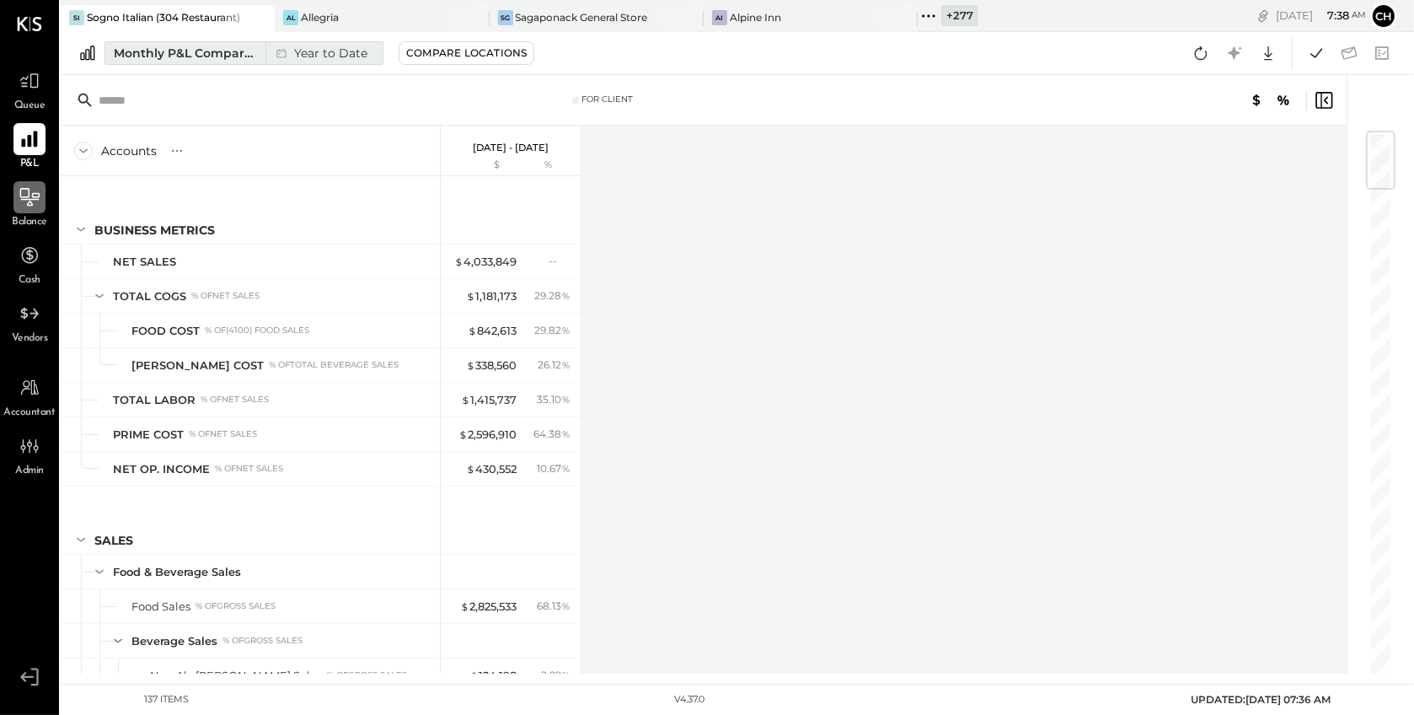
click at [242, 58] on div "Monthly P&L Comparison" at bounding box center [185, 53] width 142 height 17
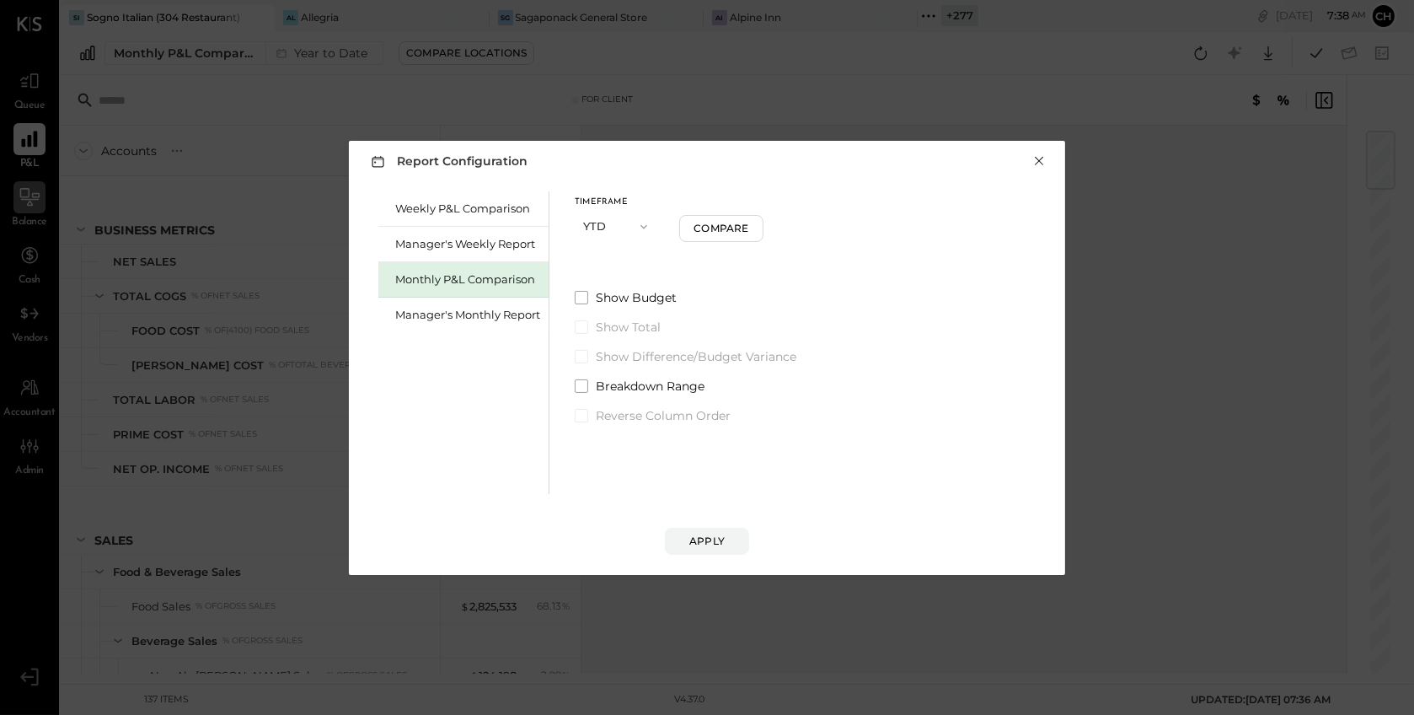
click at [1042, 160] on button "×" at bounding box center [1039, 161] width 15 height 17
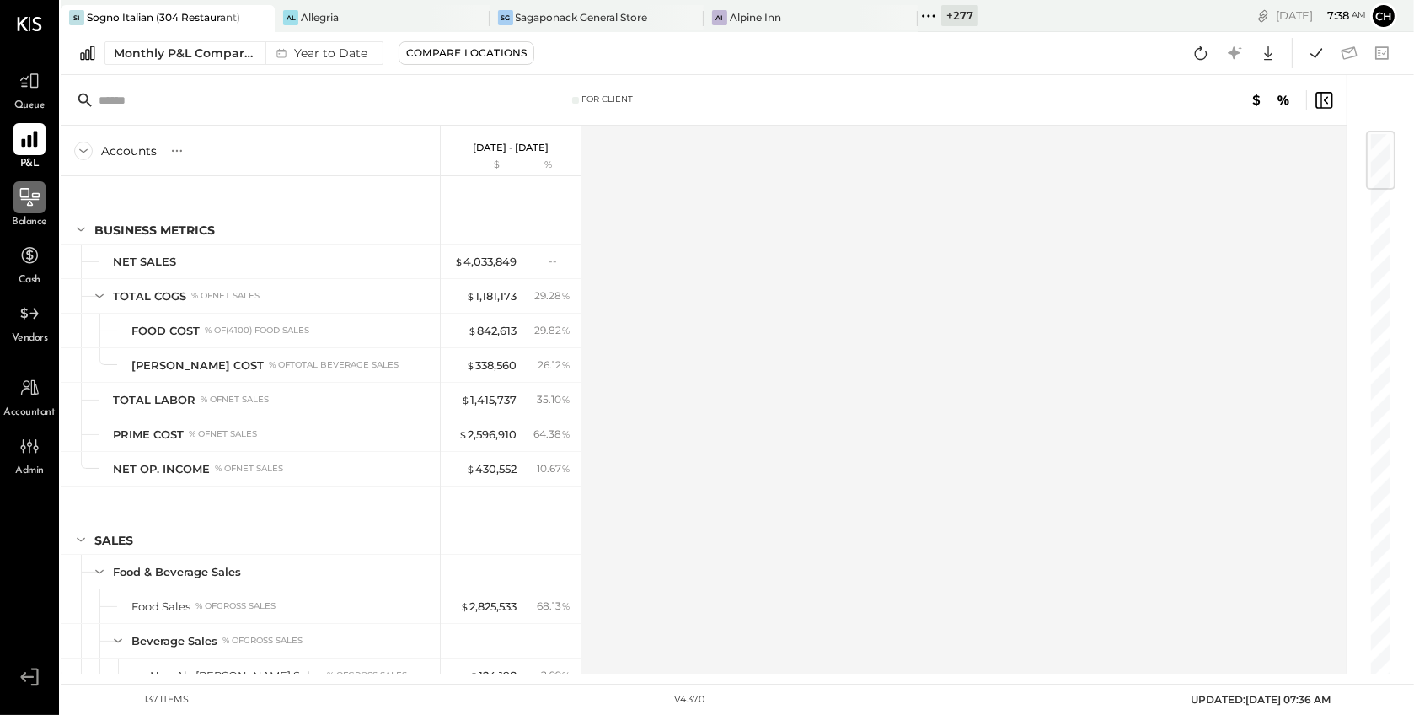
click at [34, 201] on icon at bounding box center [30, 197] width 22 height 22
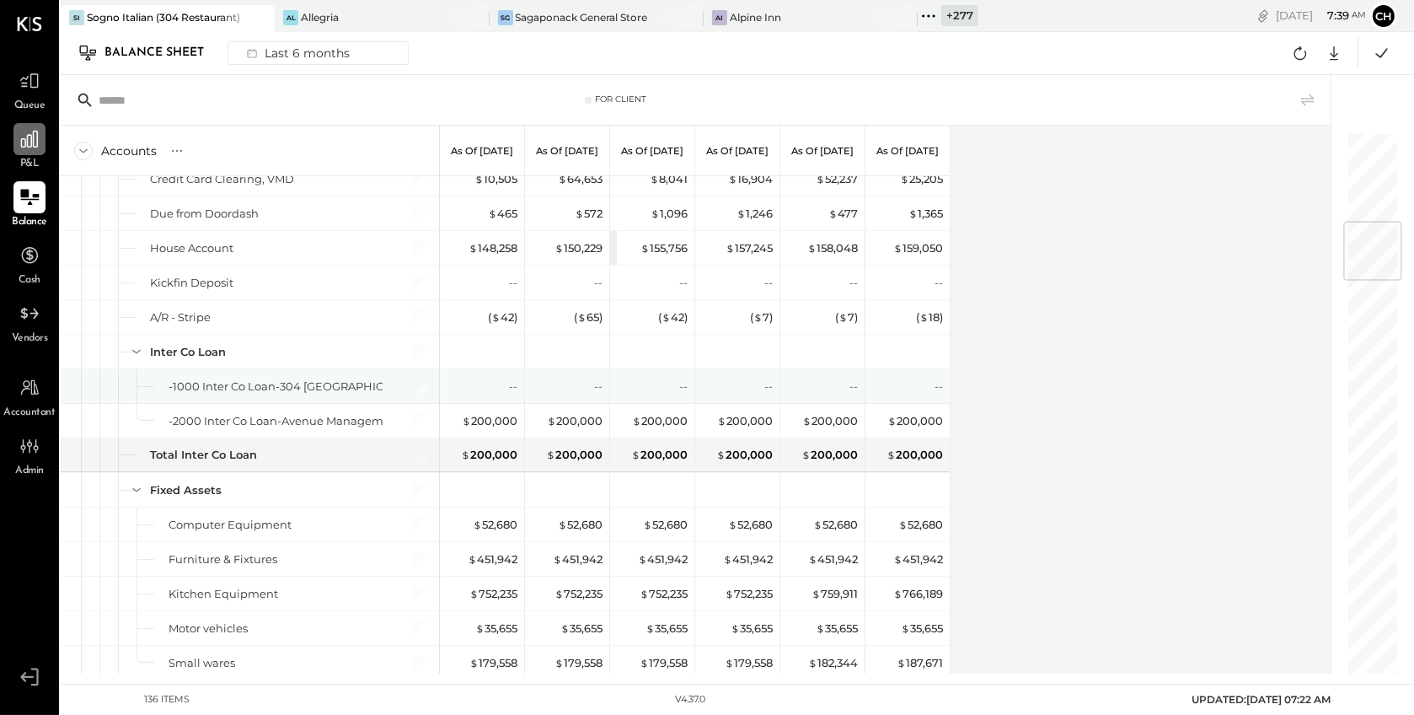
scroll to position [742, 0]
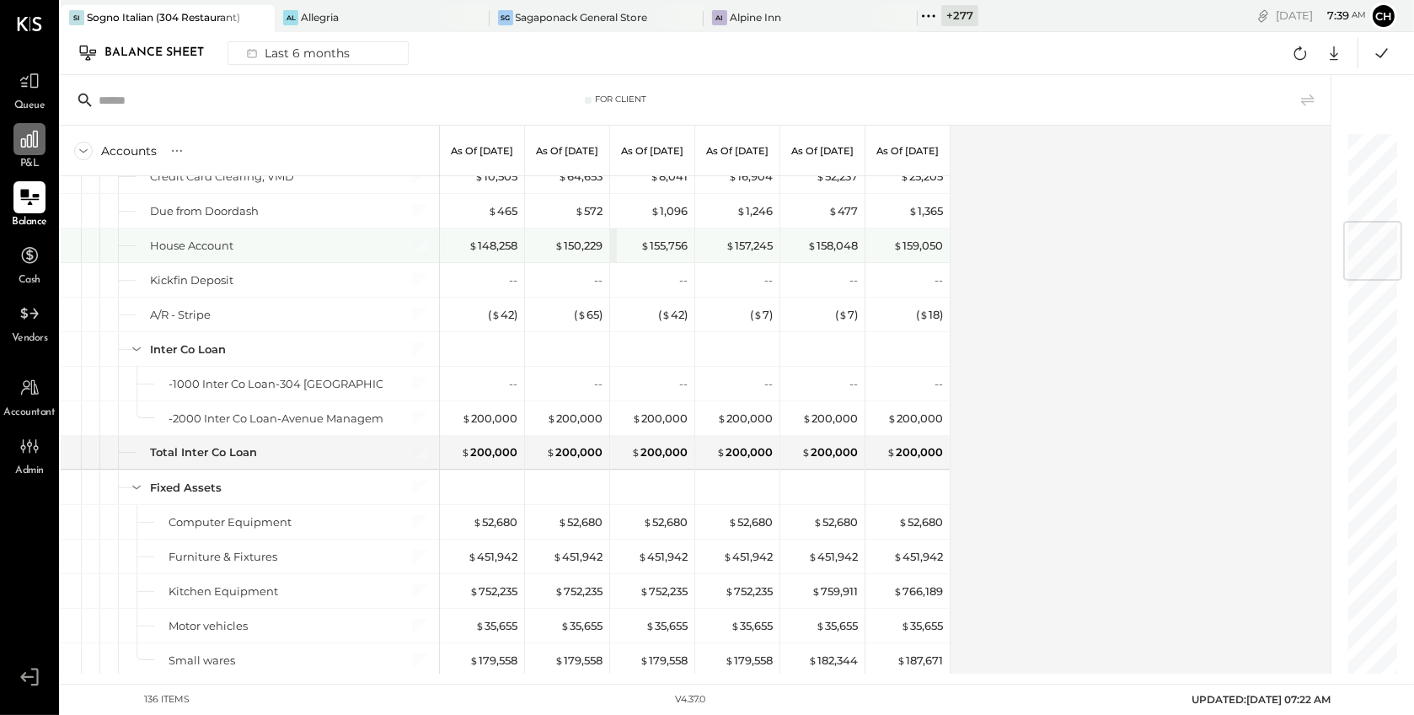
click at [916, 250] on div "$ 159,050" at bounding box center [909, 245] width 67 height 34
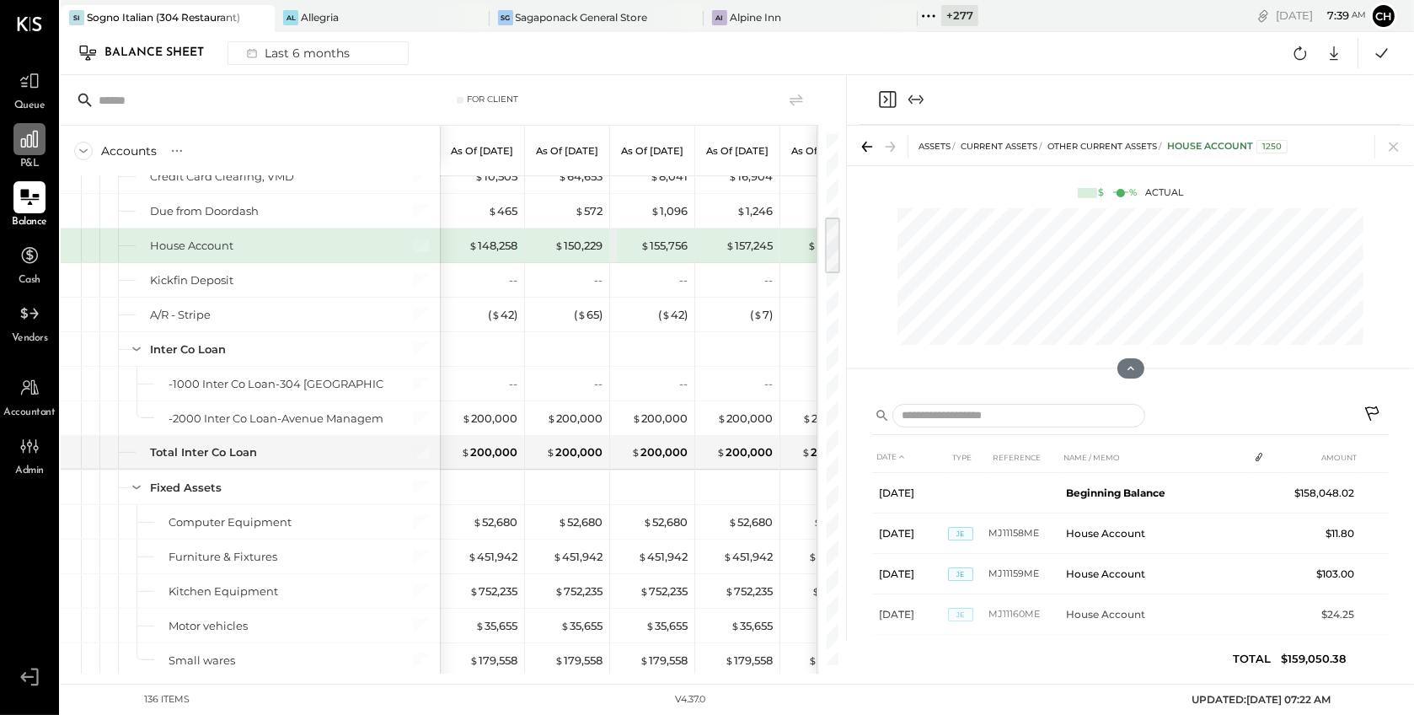
click at [1370, 411] on icon at bounding box center [1374, 415] width 20 height 20
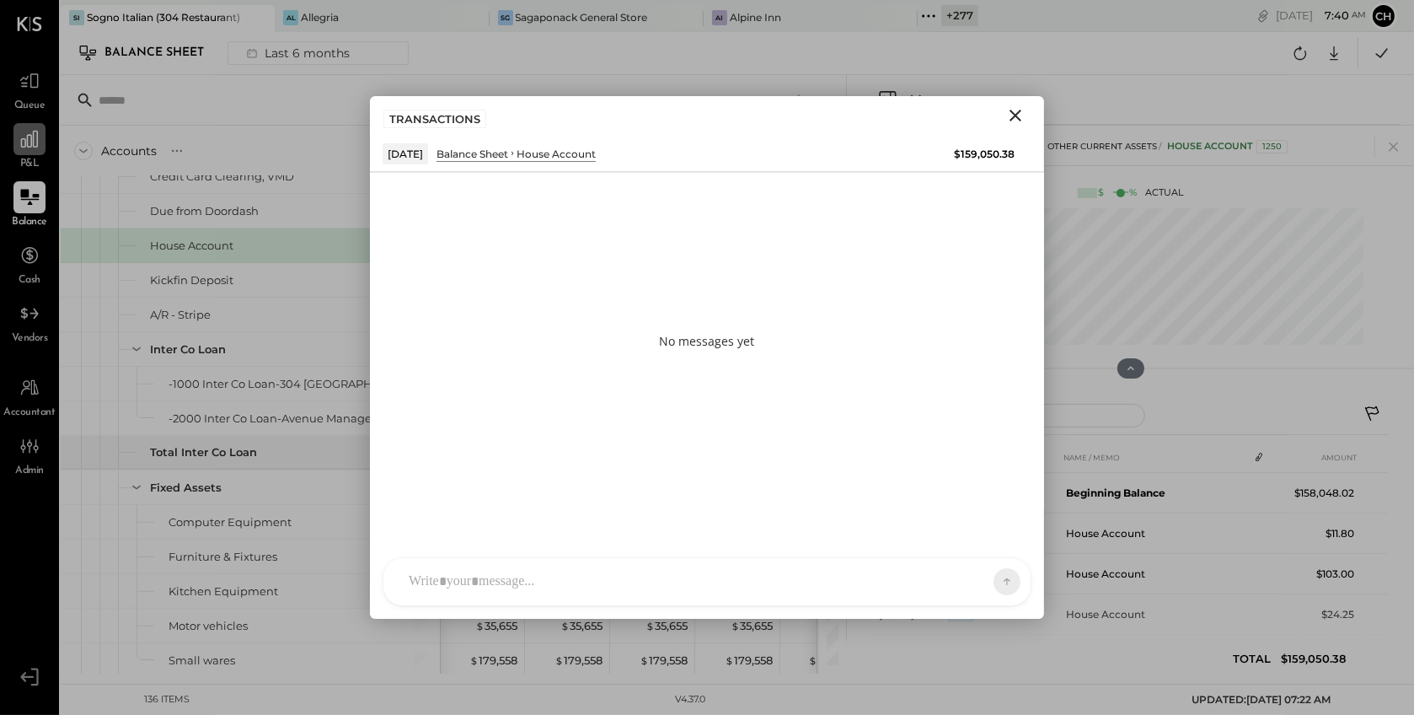
click at [646, 578] on div at bounding box center [707, 581] width 647 height 47
type input "*****"
click at [547, 507] on span "[PERSON_NAME]" at bounding box center [546, 504] width 132 height 16
type input "***"
click at [582, 505] on span "[PERSON_NAME]" at bounding box center [546, 504] width 132 height 16
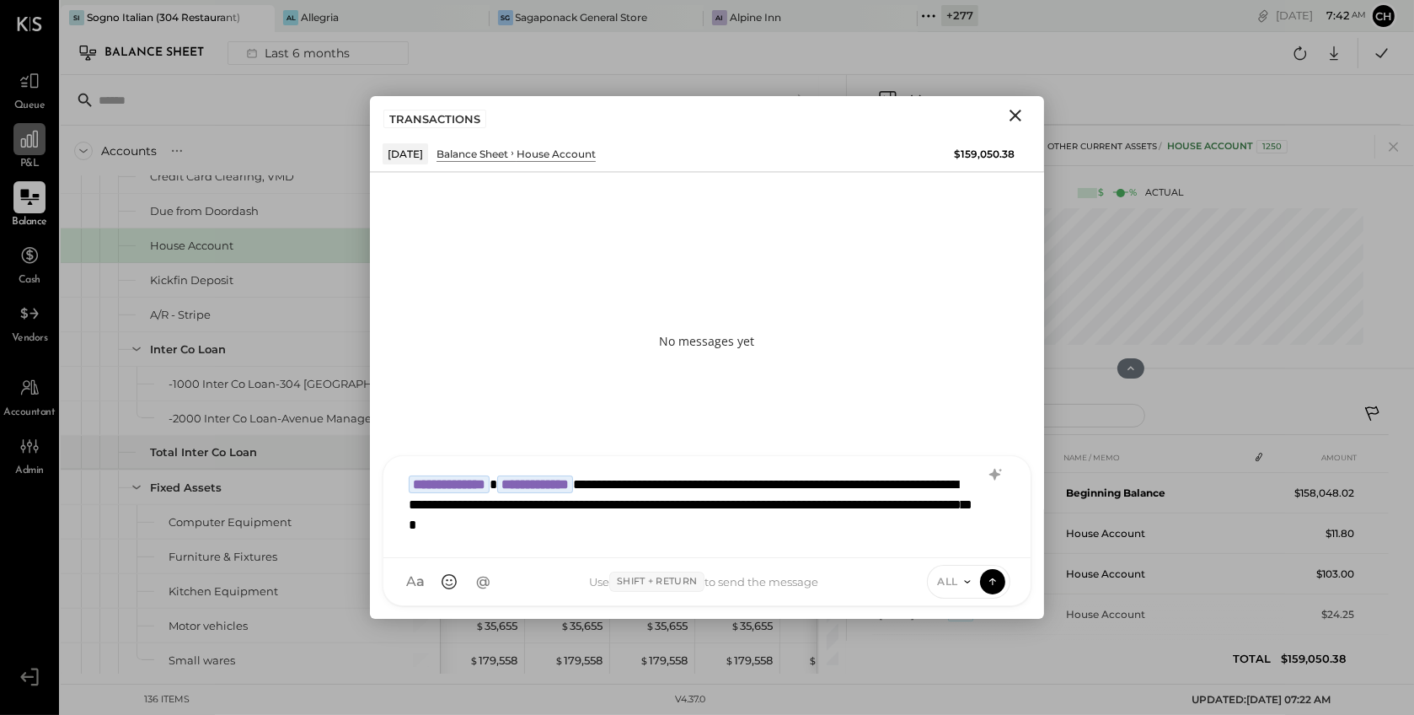
click at [961, 582] on icon at bounding box center [967, 581] width 13 height 13
click at [958, 546] on div "INTERNAL" at bounding box center [977, 540] width 99 height 28
click at [994, 587] on icon at bounding box center [992, 580] width 15 height 17
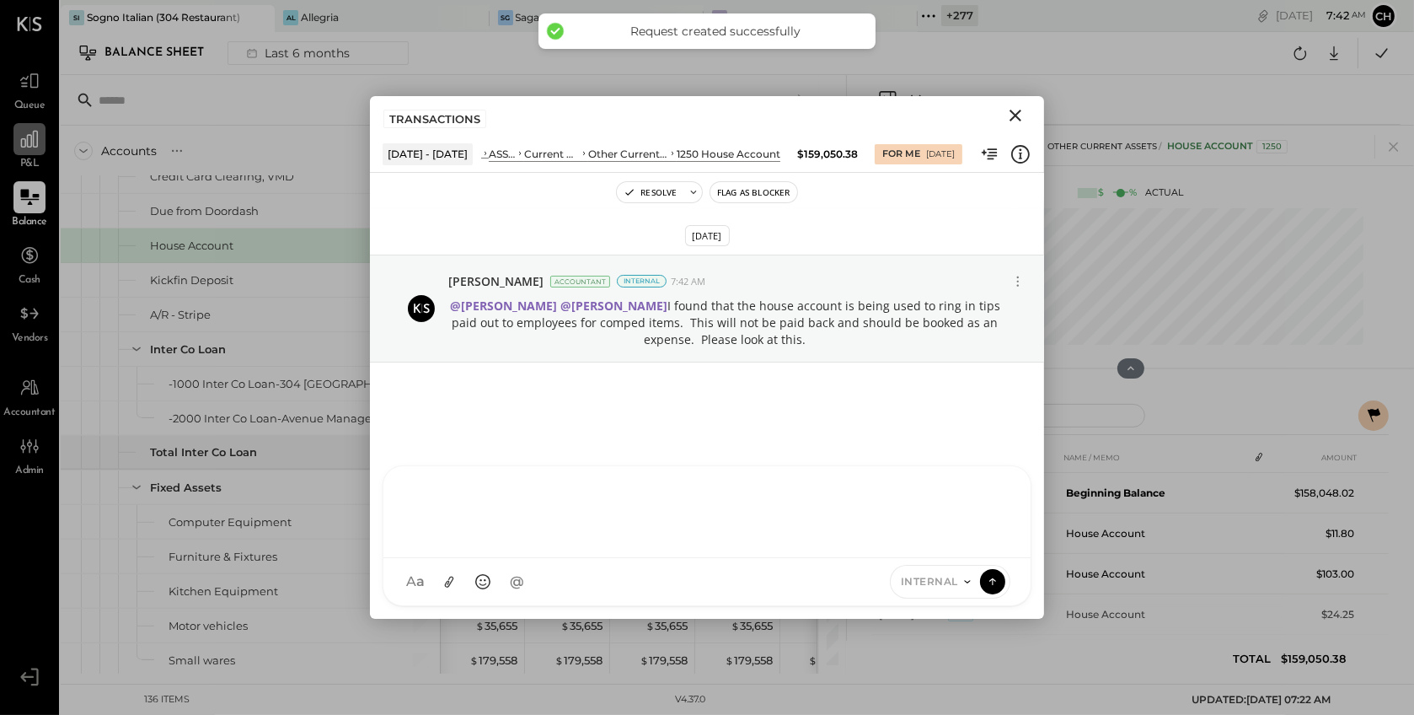
click at [1014, 114] on icon "Close" at bounding box center [1016, 116] width 12 height 12
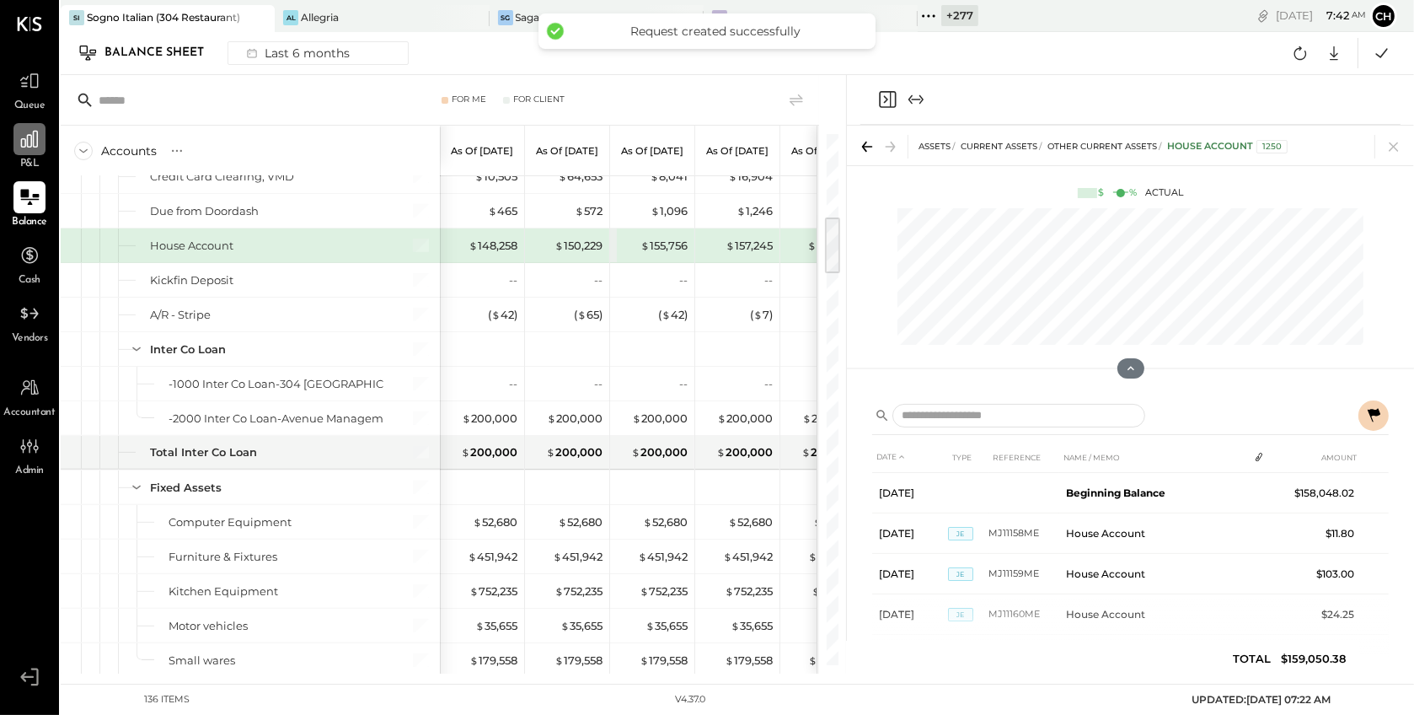
click at [886, 102] on icon "Close panel" at bounding box center [887, 99] width 20 height 20
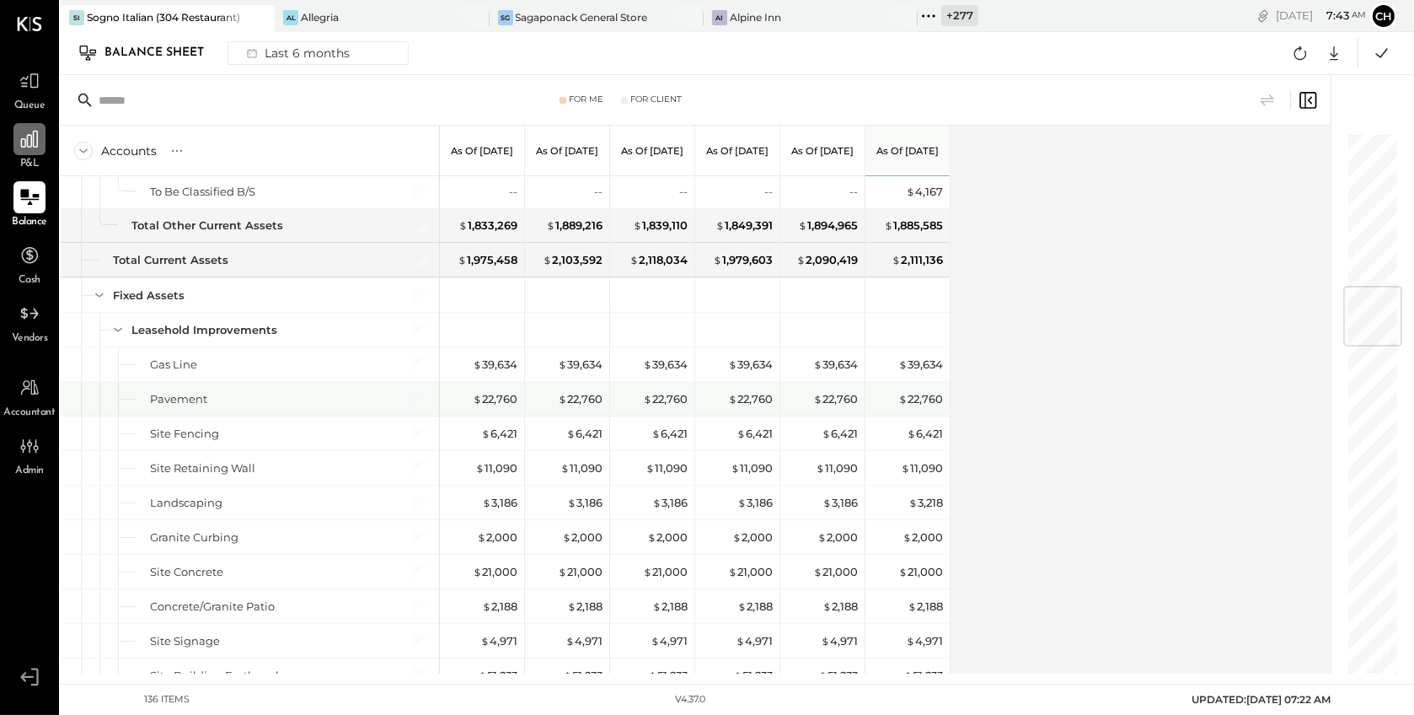
scroll to position [1296, 0]
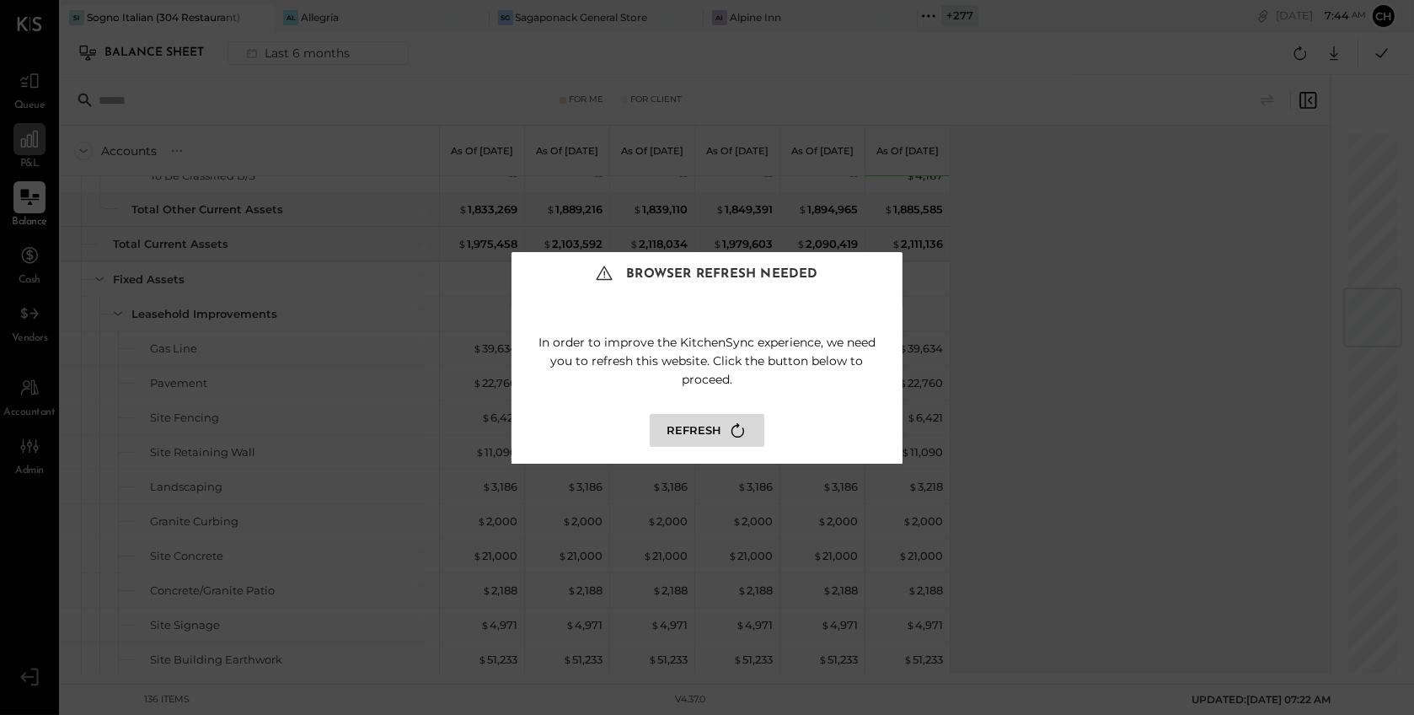
click at [727, 432] on icon at bounding box center [738, 430] width 23 height 23
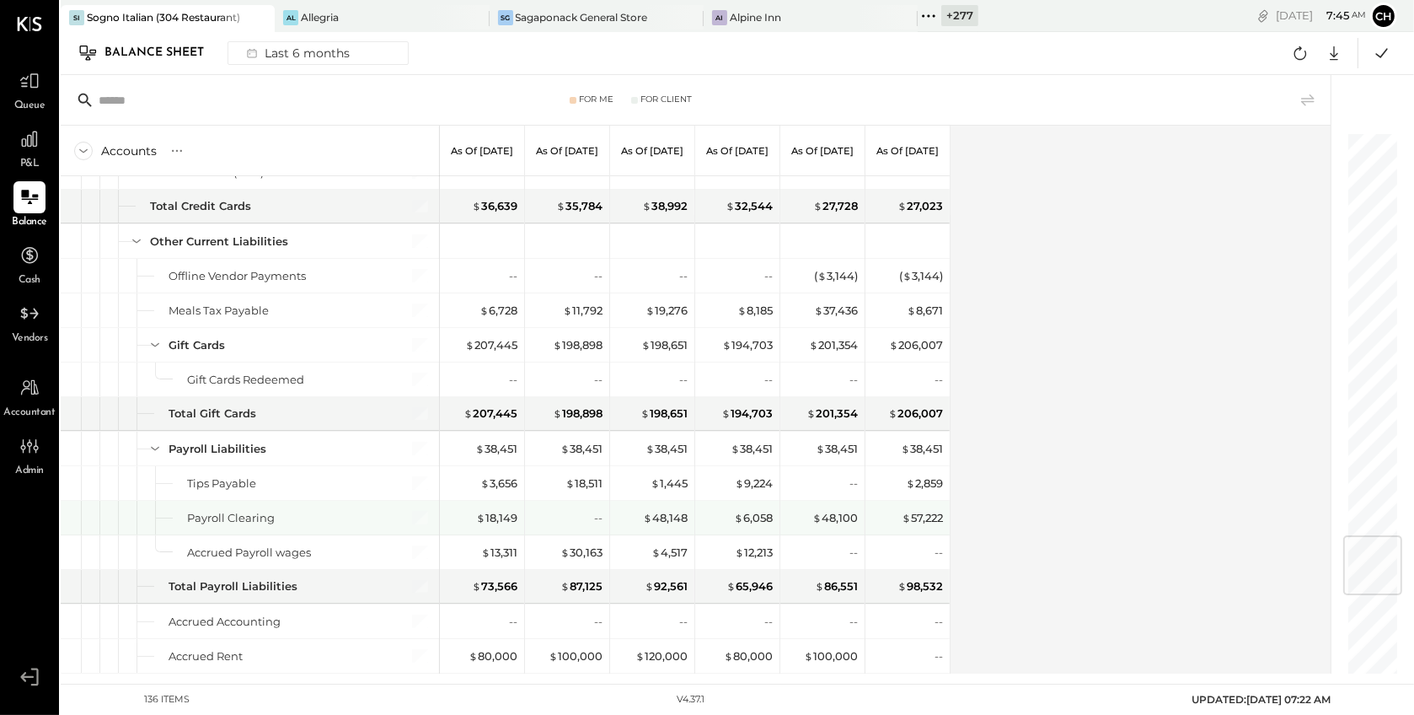
scroll to position [3453, 0]
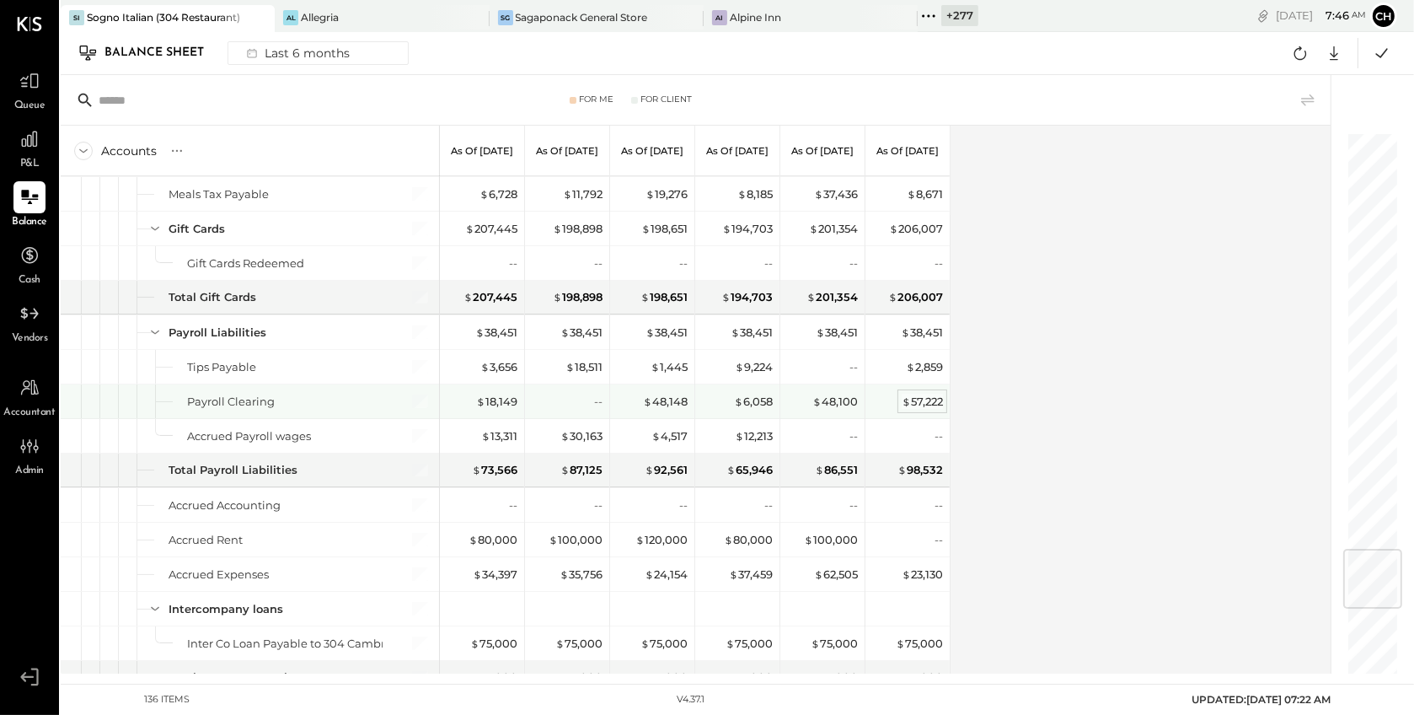
click at [908, 397] on span "$" at bounding box center [906, 400] width 9 height 13
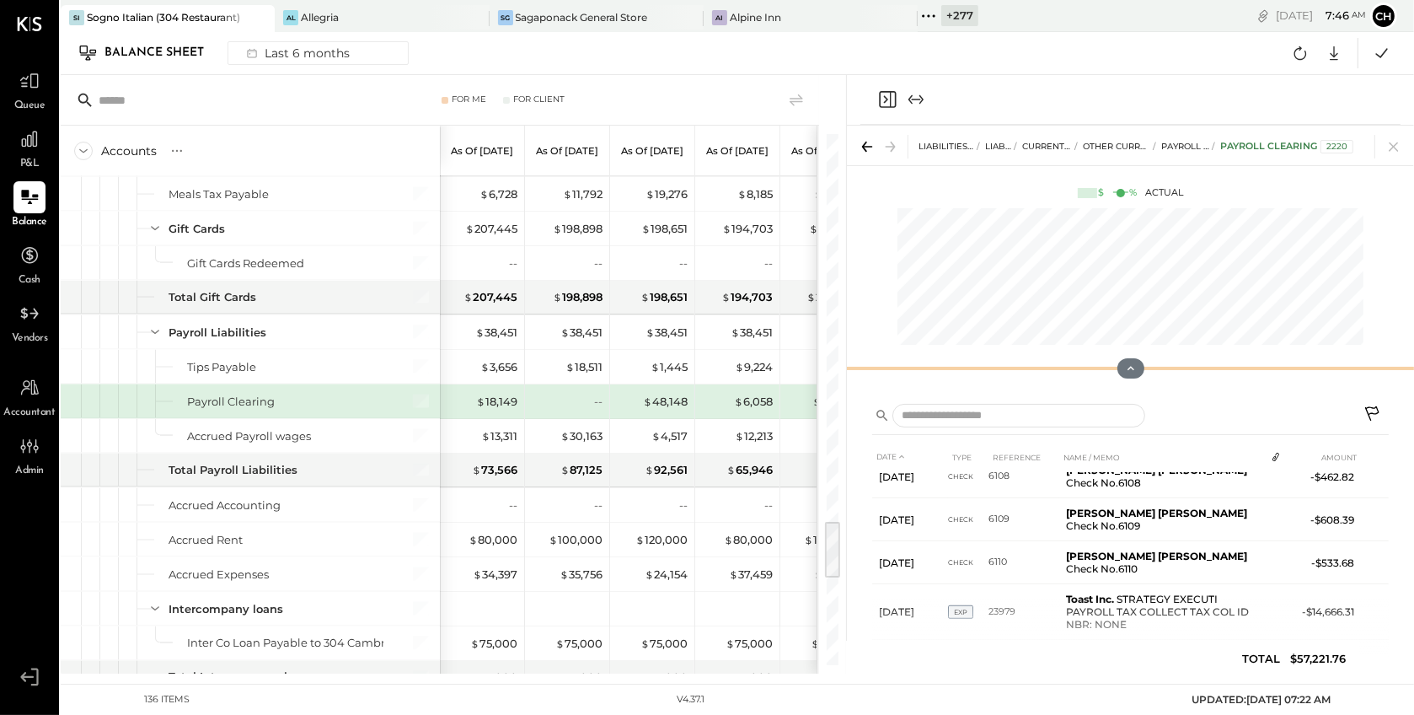
scroll to position [1703, 0]
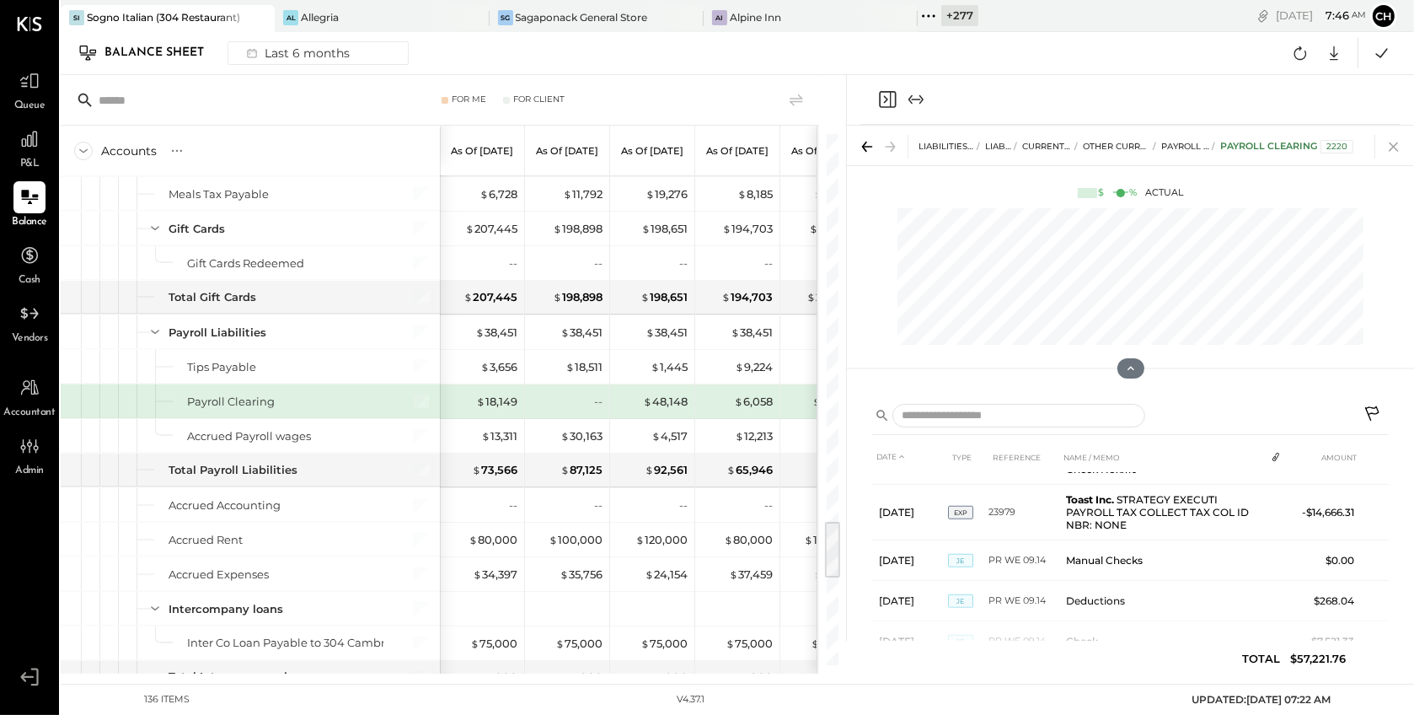
click at [1385, 146] on icon at bounding box center [1394, 147] width 24 height 24
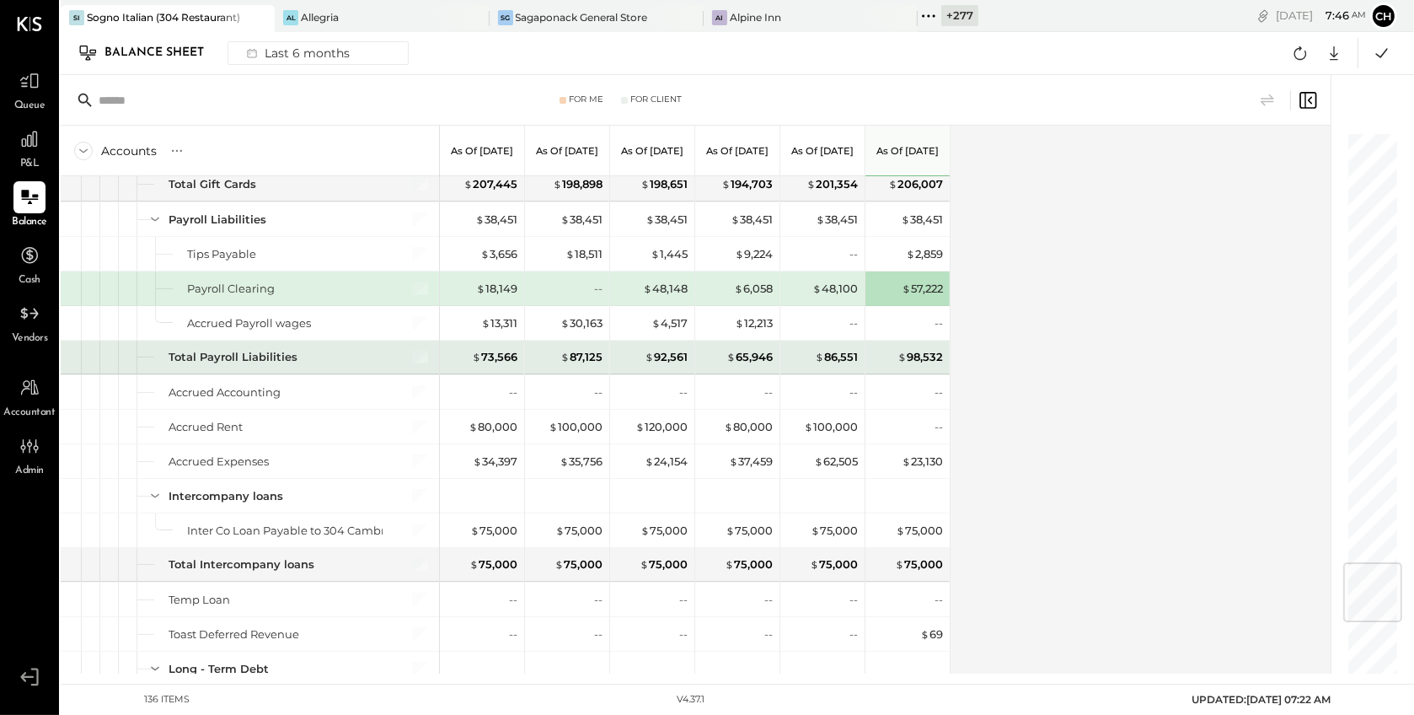
scroll to position [3619, 0]
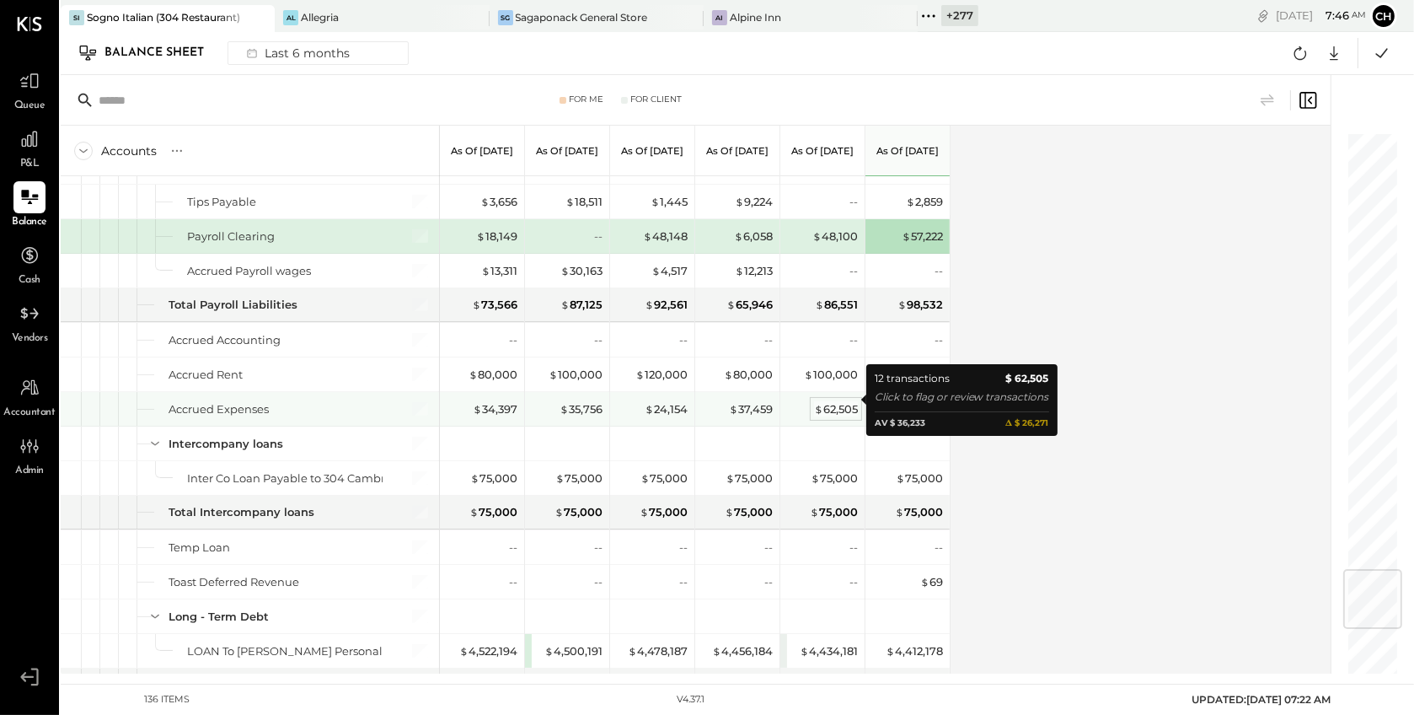
click at [828, 401] on div "$ 62,505" at bounding box center [836, 409] width 44 height 16
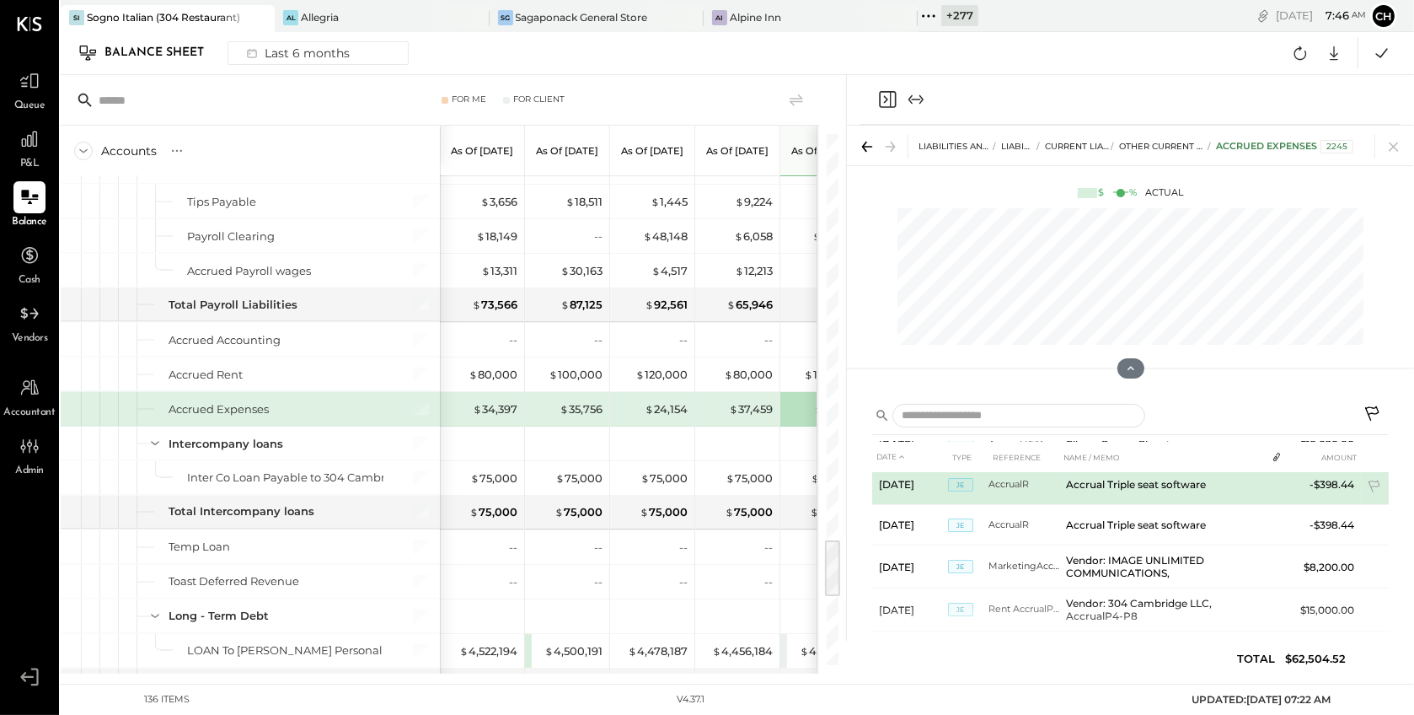
scroll to position [188, 0]
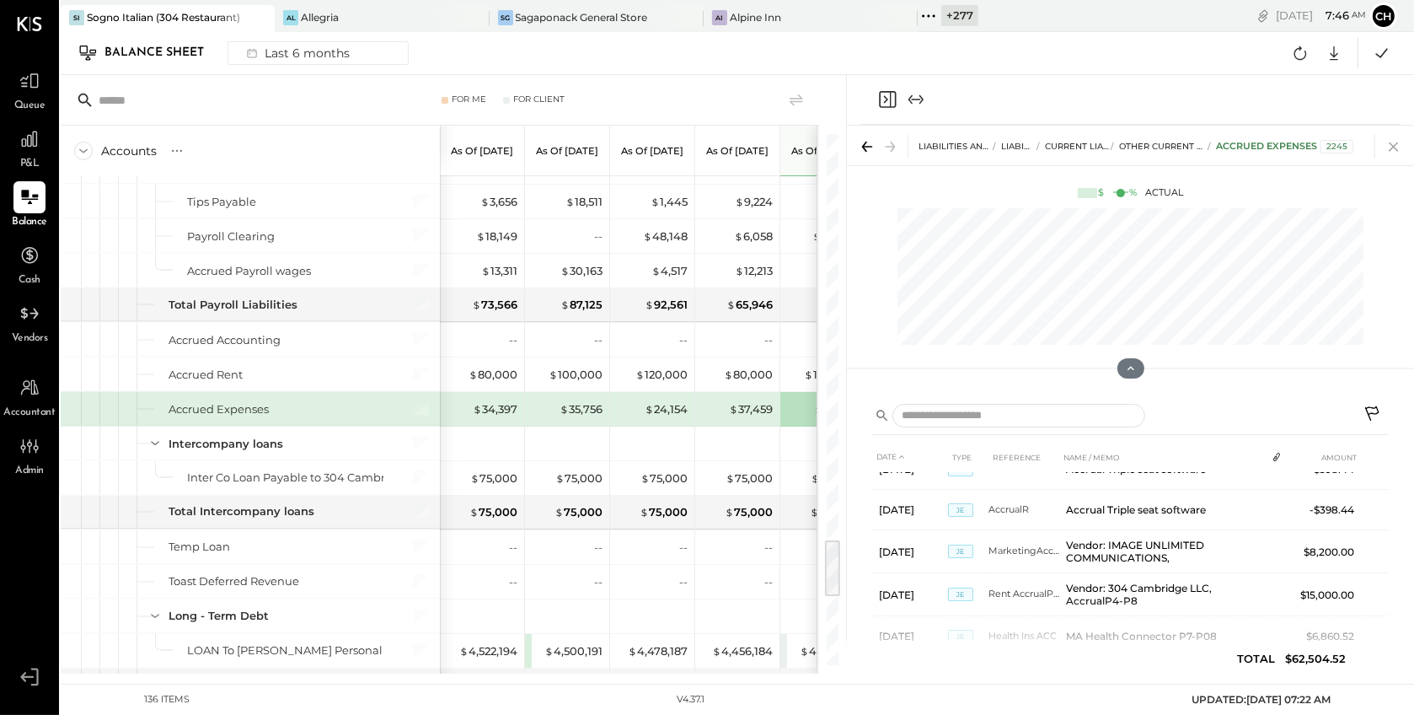
click at [1400, 135] on icon at bounding box center [1394, 147] width 24 height 24
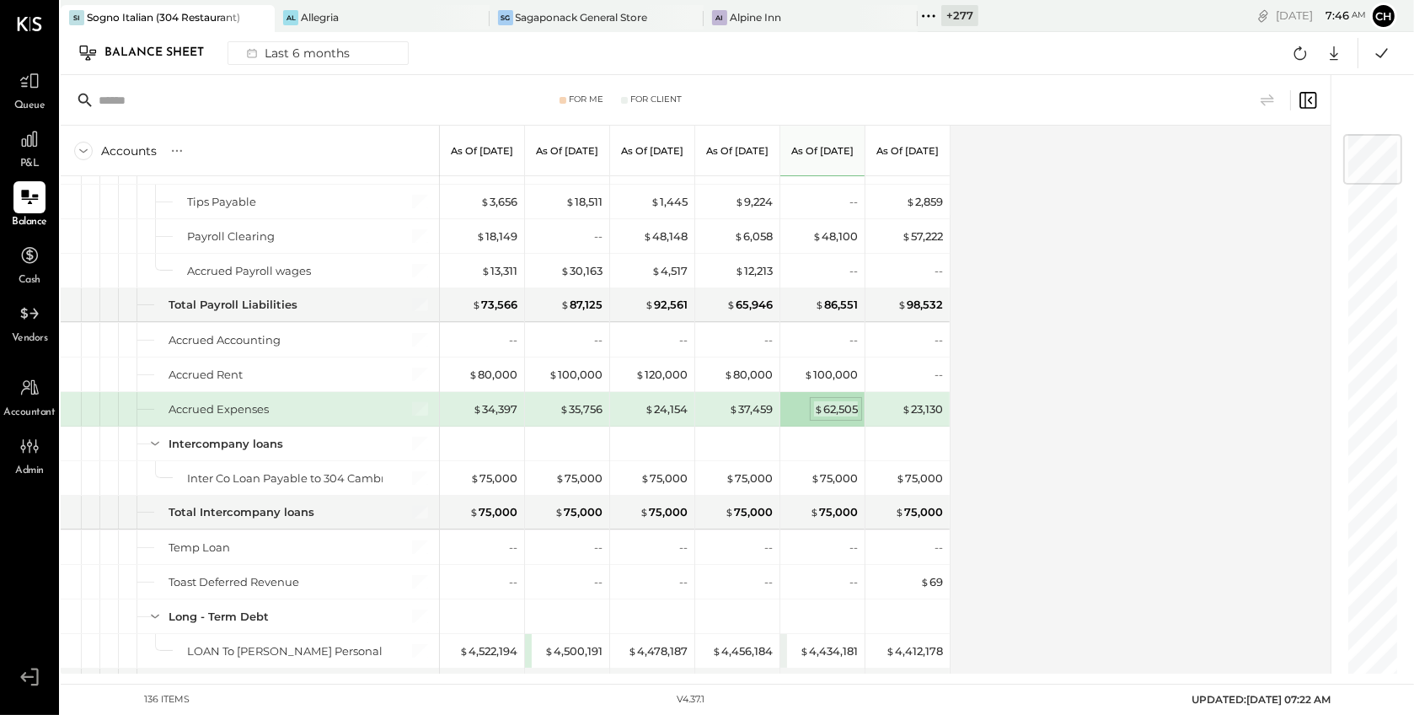
click at [837, 401] on div "$ 62,505" at bounding box center [836, 409] width 44 height 16
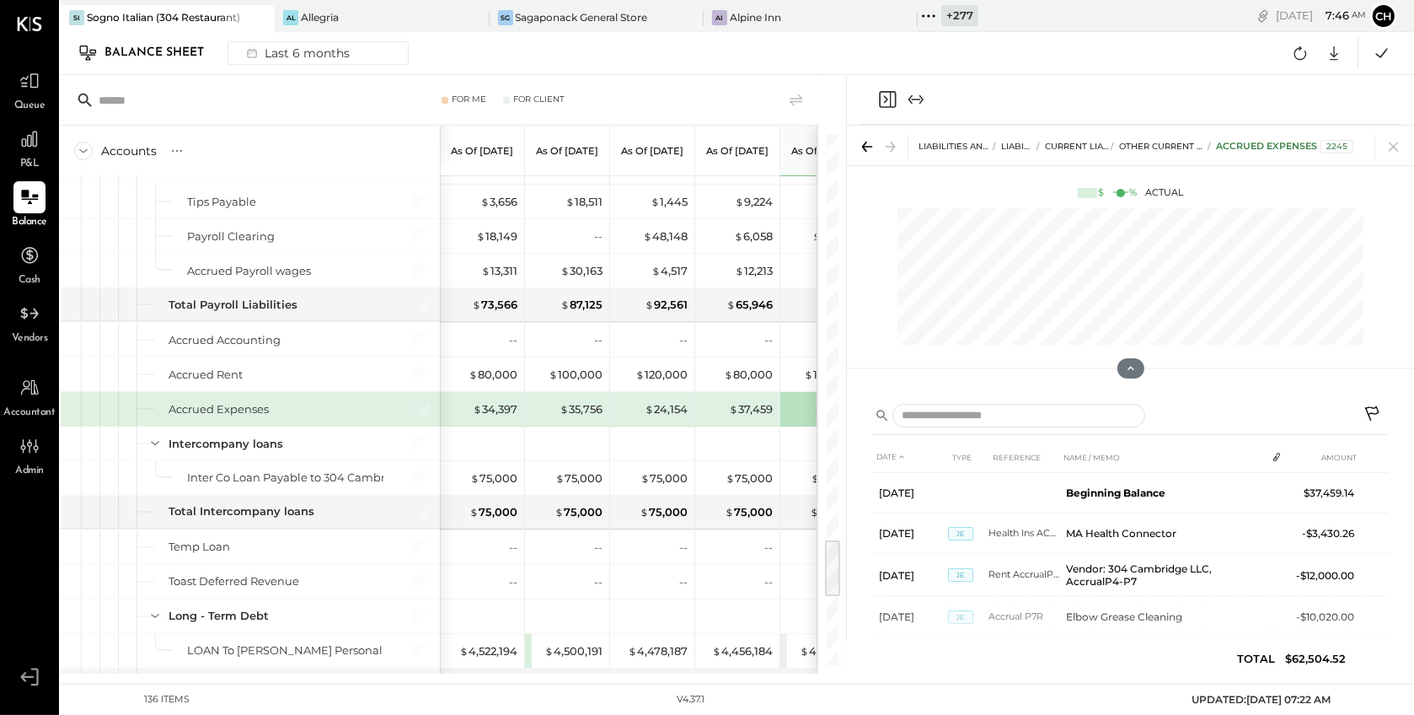
click at [1366, 406] on icon at bounding box center [1374, 415] width 20 height 20
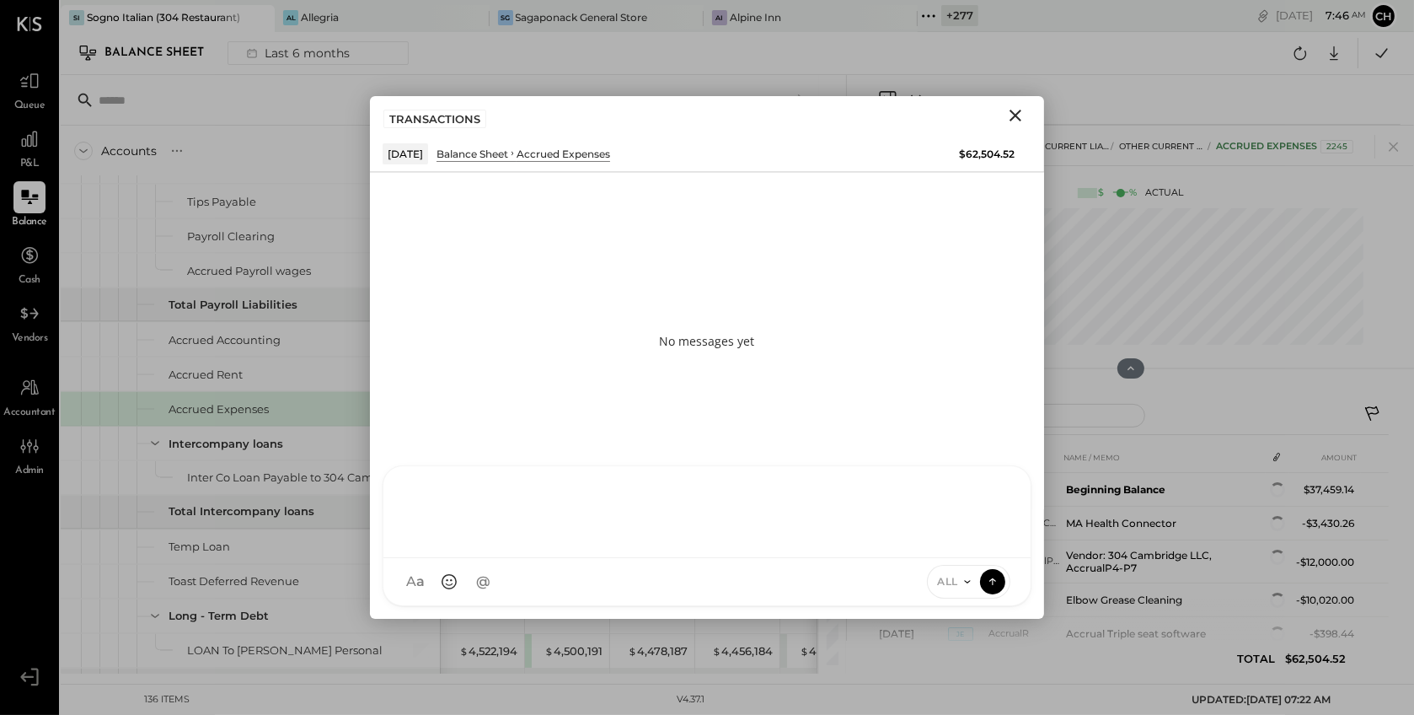
click at [617, 591] on div "Z zuzana J jpm TP [PERSON_NAME] L [PERSON_NAME] M mam [PERSON_NAME] [PERSON_NAM…" at bounding box center [707, 535] width 649 height 141
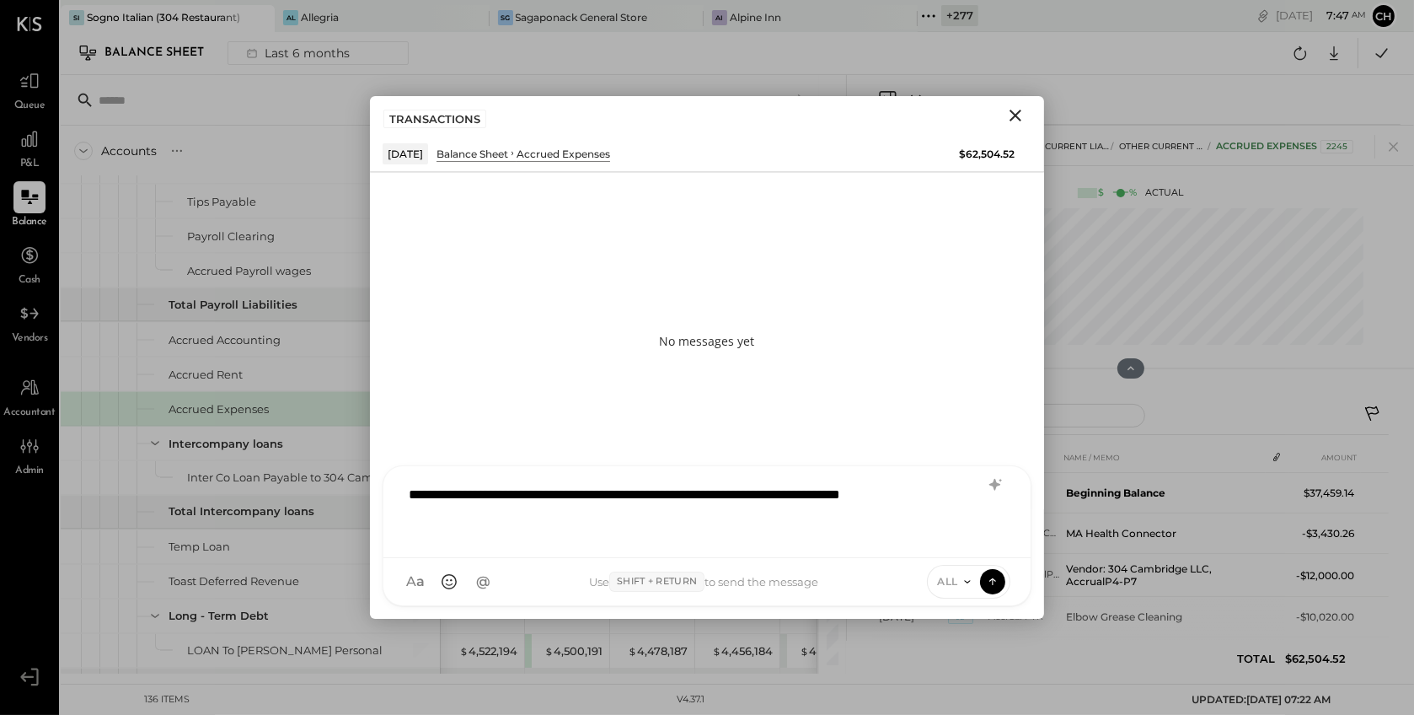
click at [959, 577] on div "ALL" at bounding box center [954, 581] width 52 height 14
click at [960, 544] on div "INTERNAL" at bounding box center [977, 540] width 99 height 28
click at [999, 586] on icon at bounding box center [992, 580] width 15 height 17
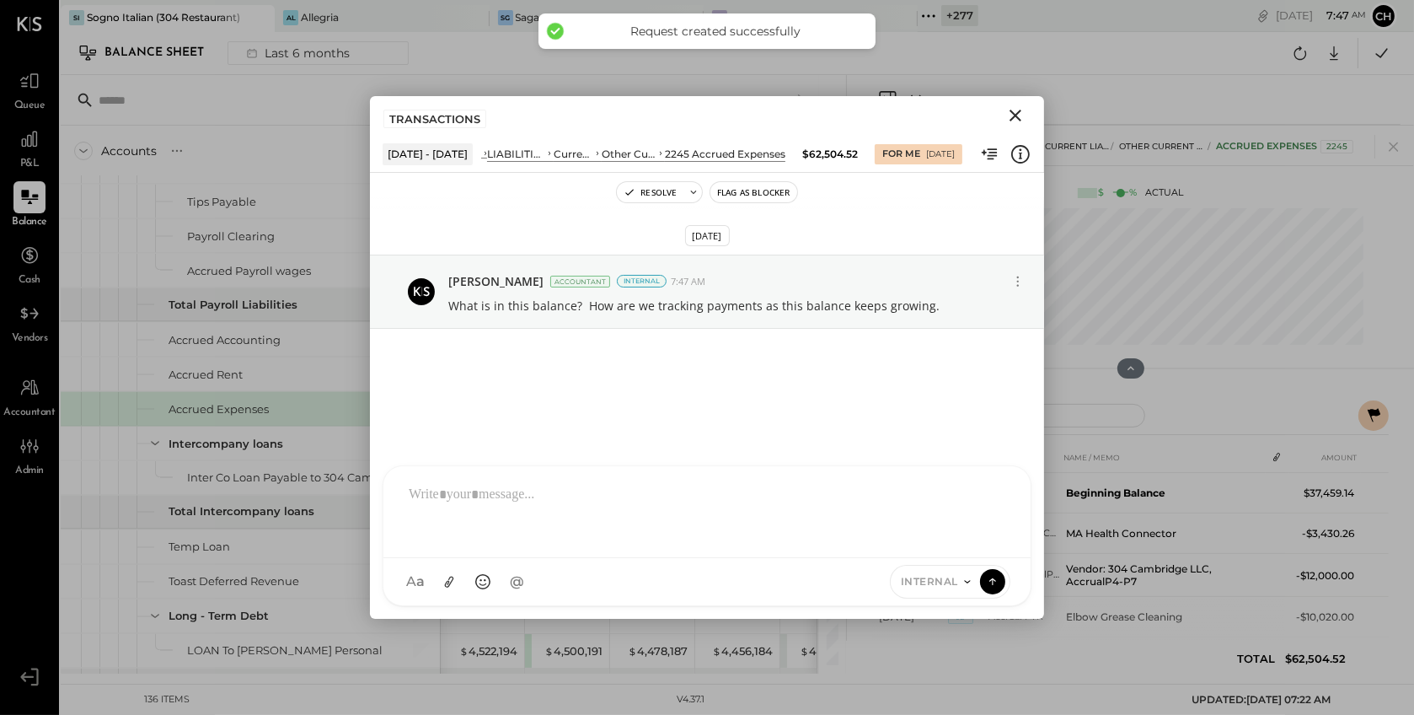
click at [1017, 115] on icon "Close" at bounding box center [1016, 116] width 12 height 12
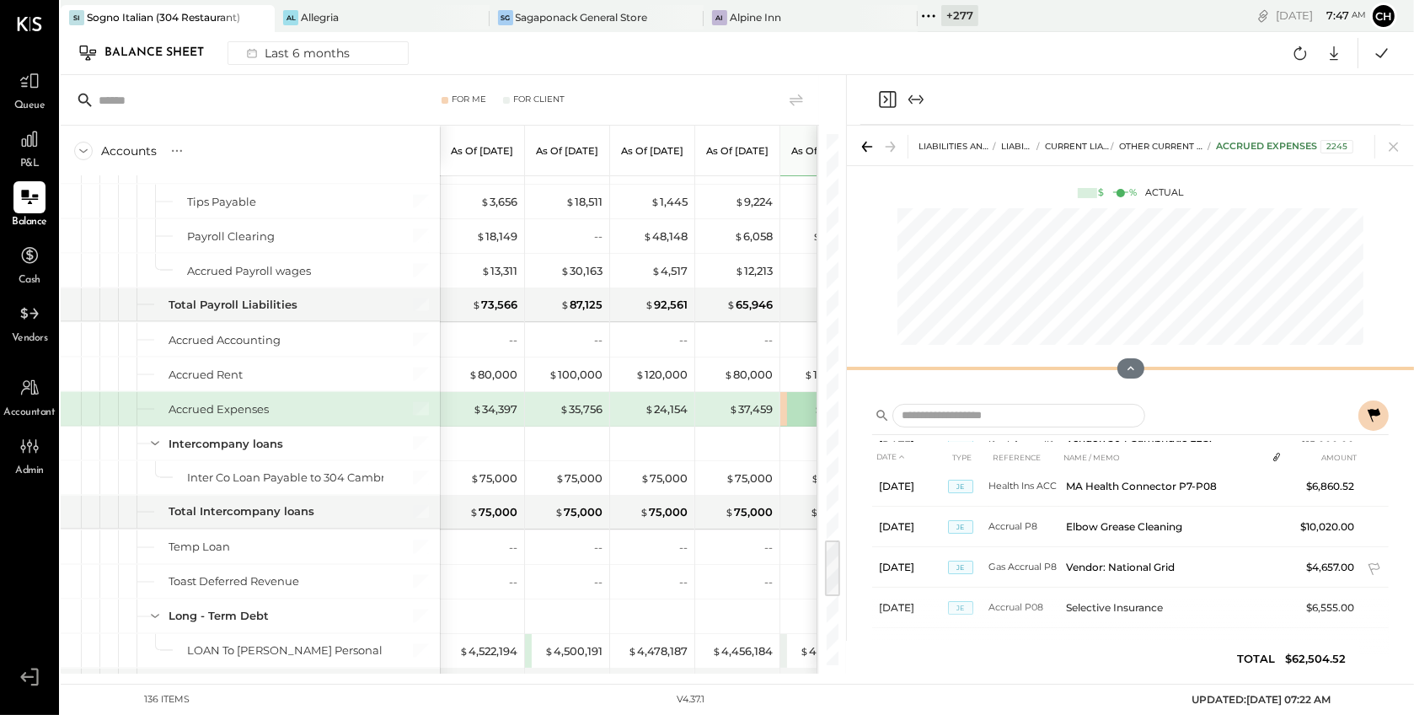
scroll to position [347, 0]
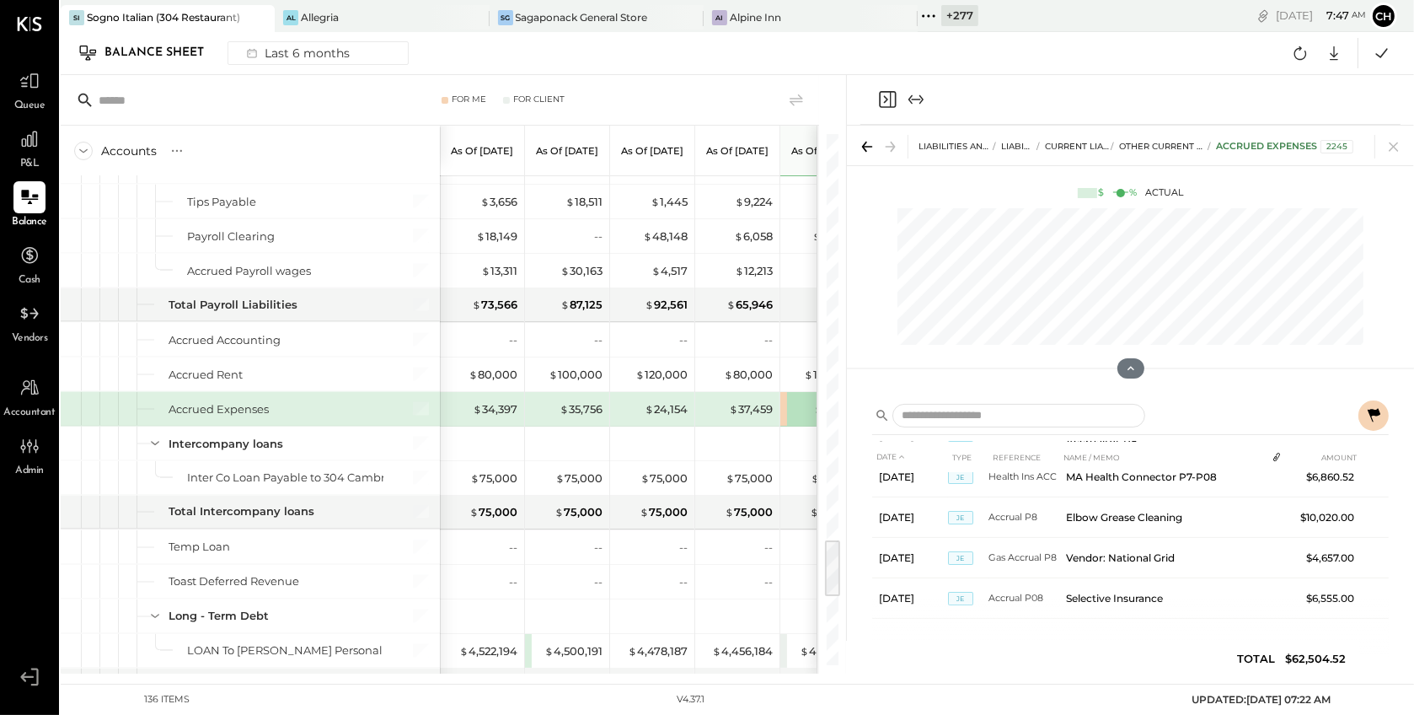
click at [888, 101] on icon "Close panel" at bounding box center [887, 99] width 20 height 20
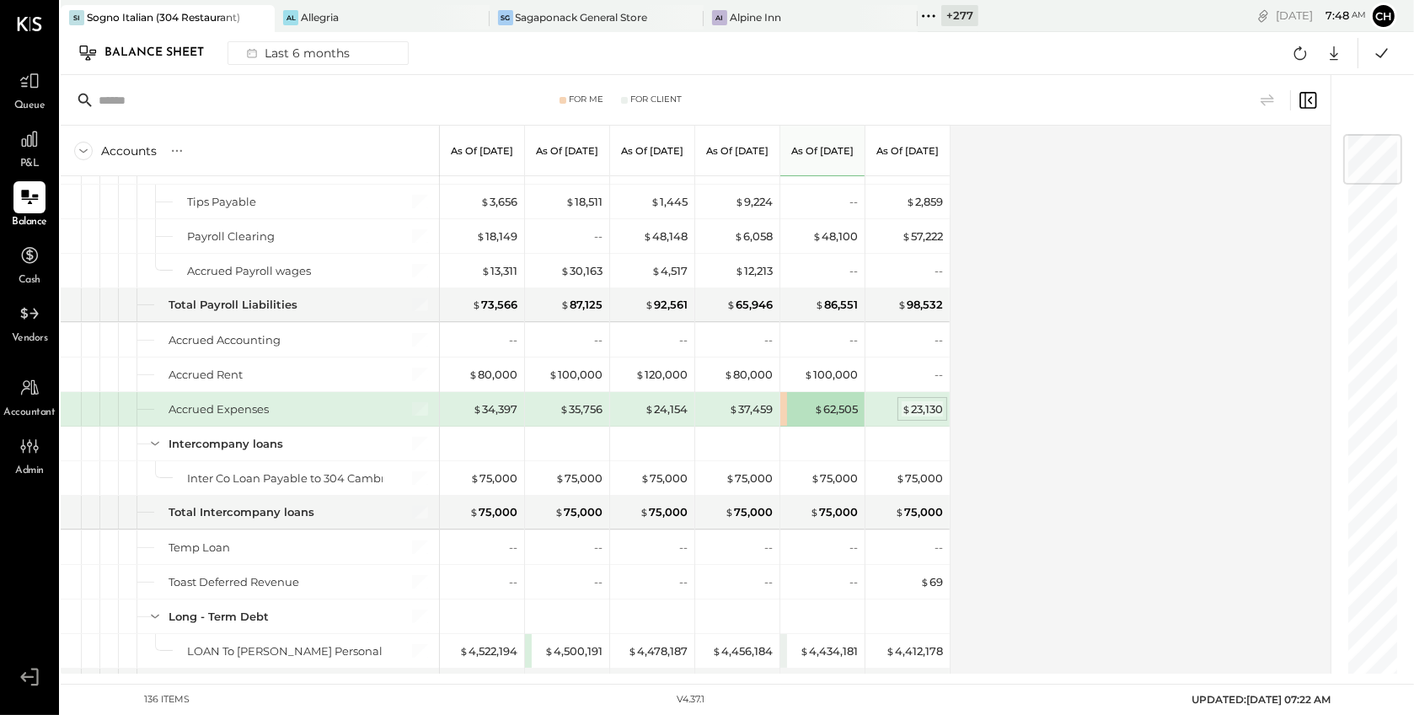
click at [932, 401] on div "$ 23,130" at bounding box center [922, 409] width 41 height 16
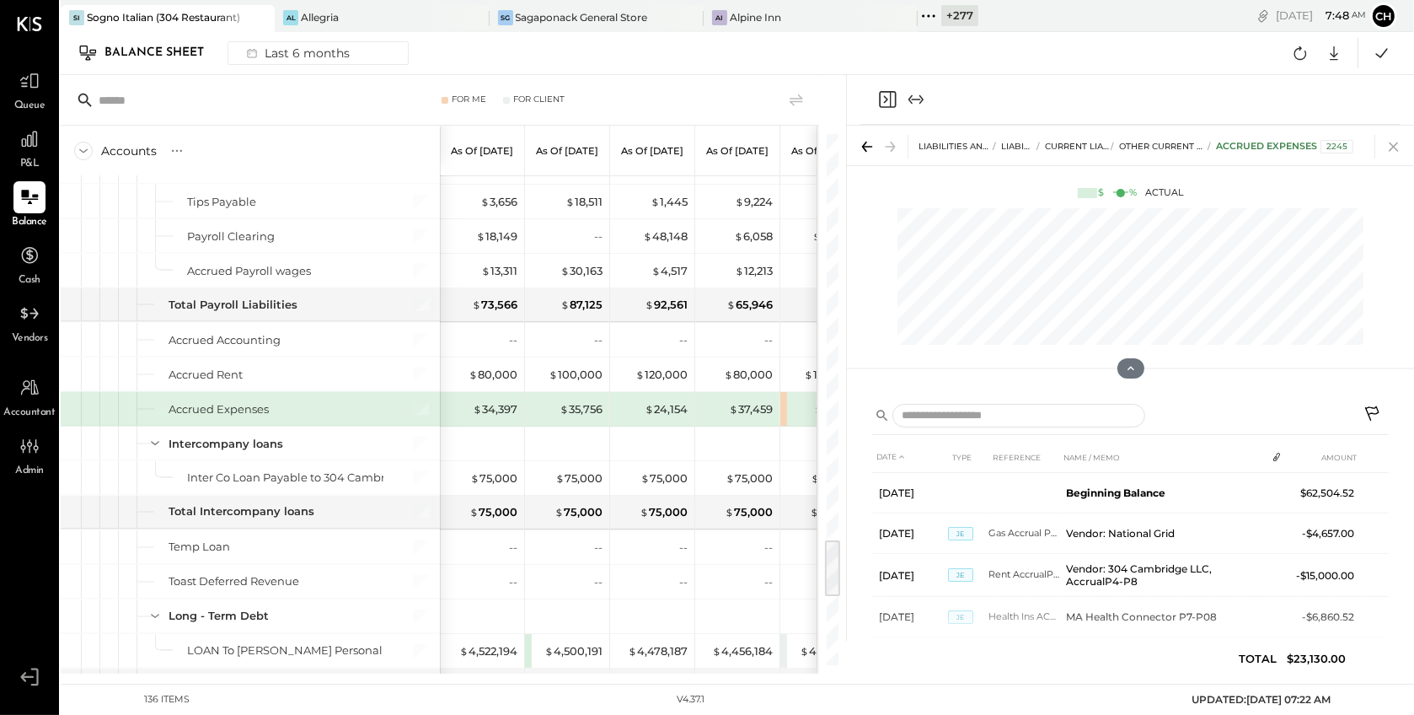
click at [1390, 146] on icon at bounding box center [1394, 147] width 24 height 24
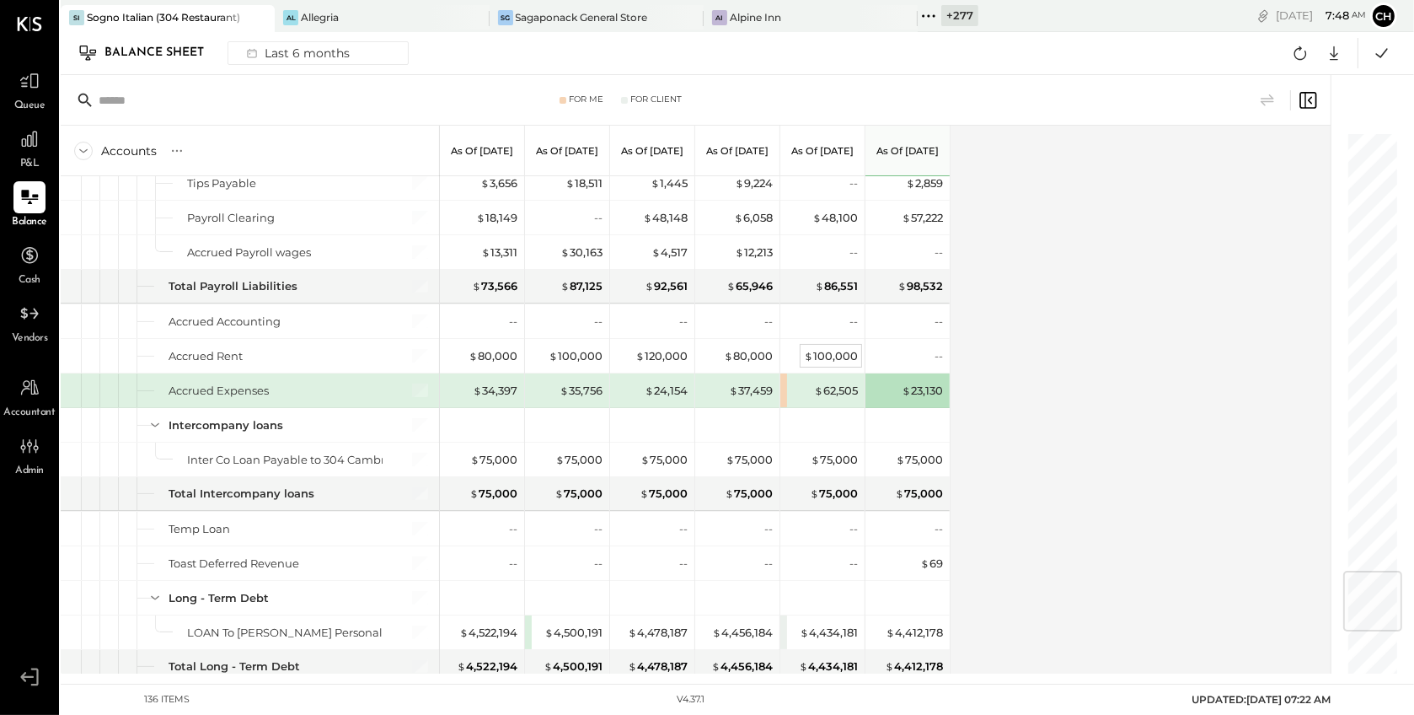
scroll to position [3641, 0]
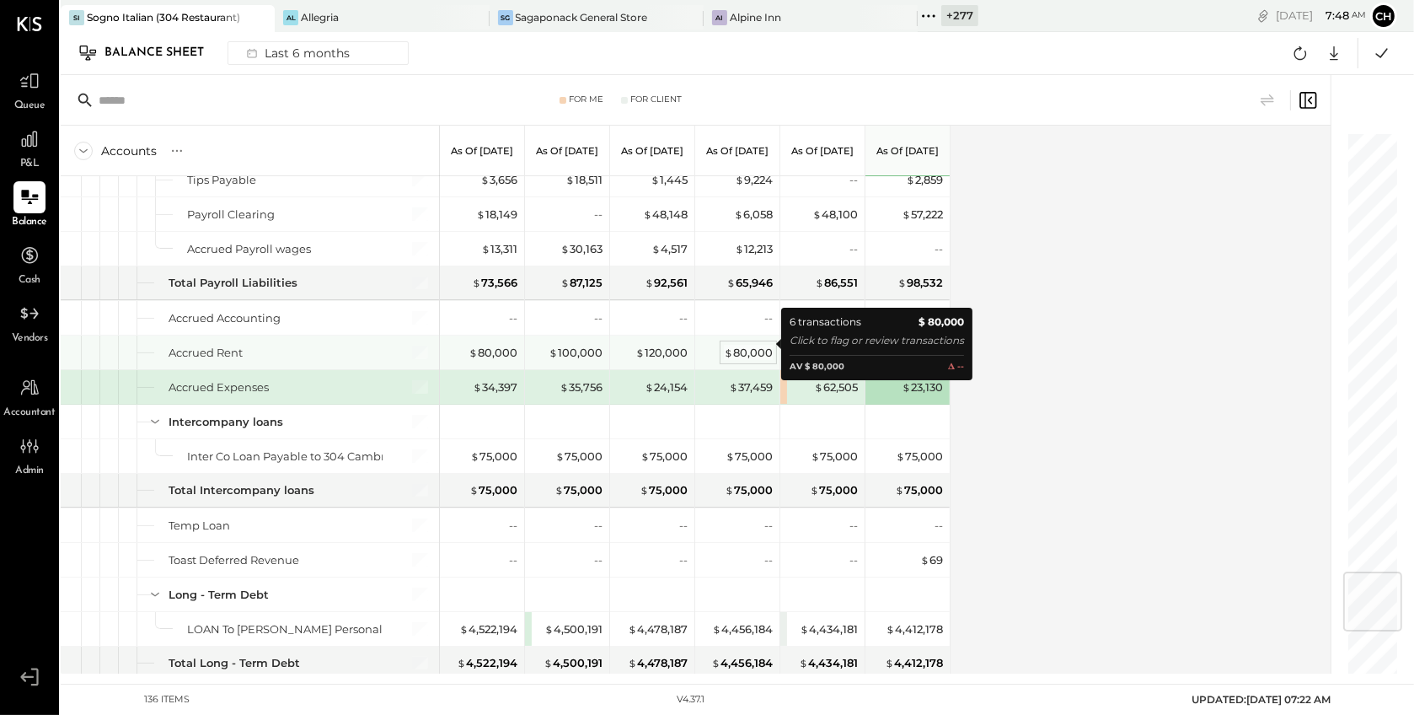
click at [736, 345] on div "$ 80,000" at bounding box center [748, 353] width 49 height 16
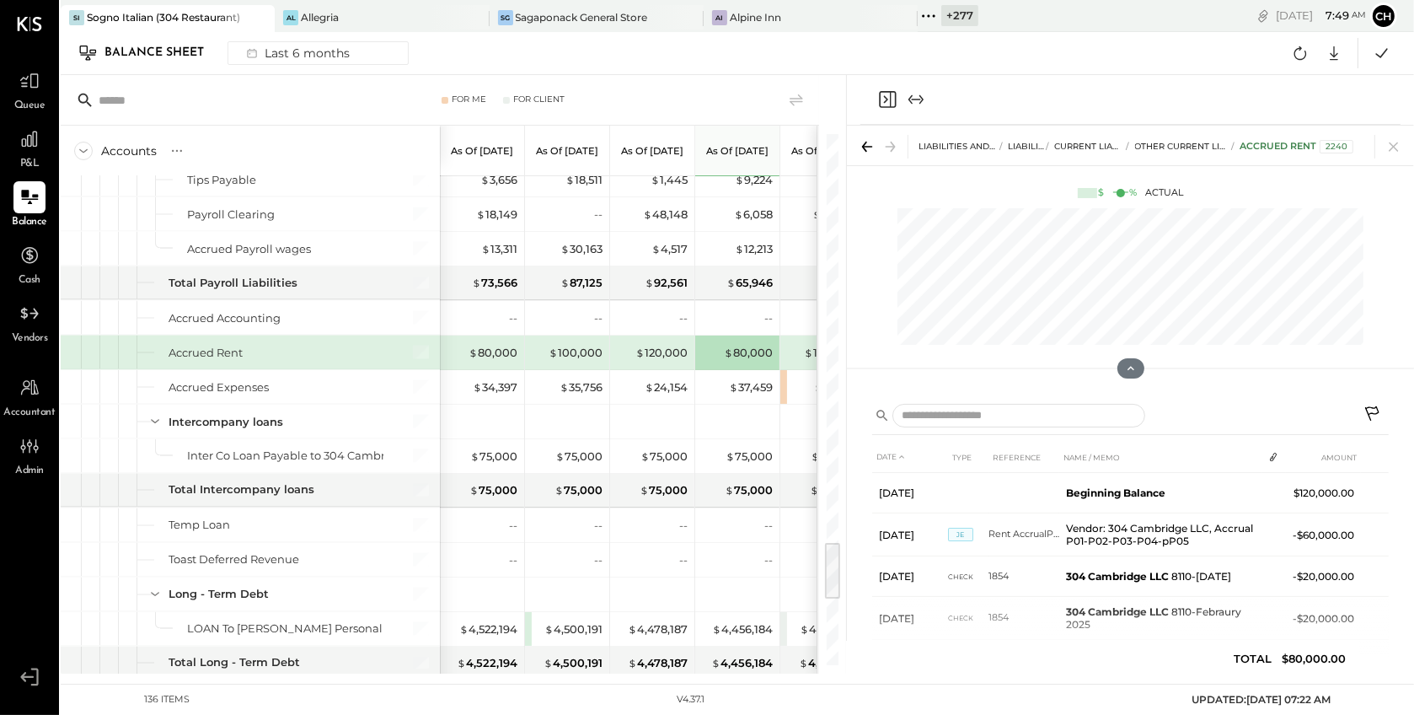
click at [889, 99] on icon "Close panel" at bounding box center [887, 99] width 20 height 20
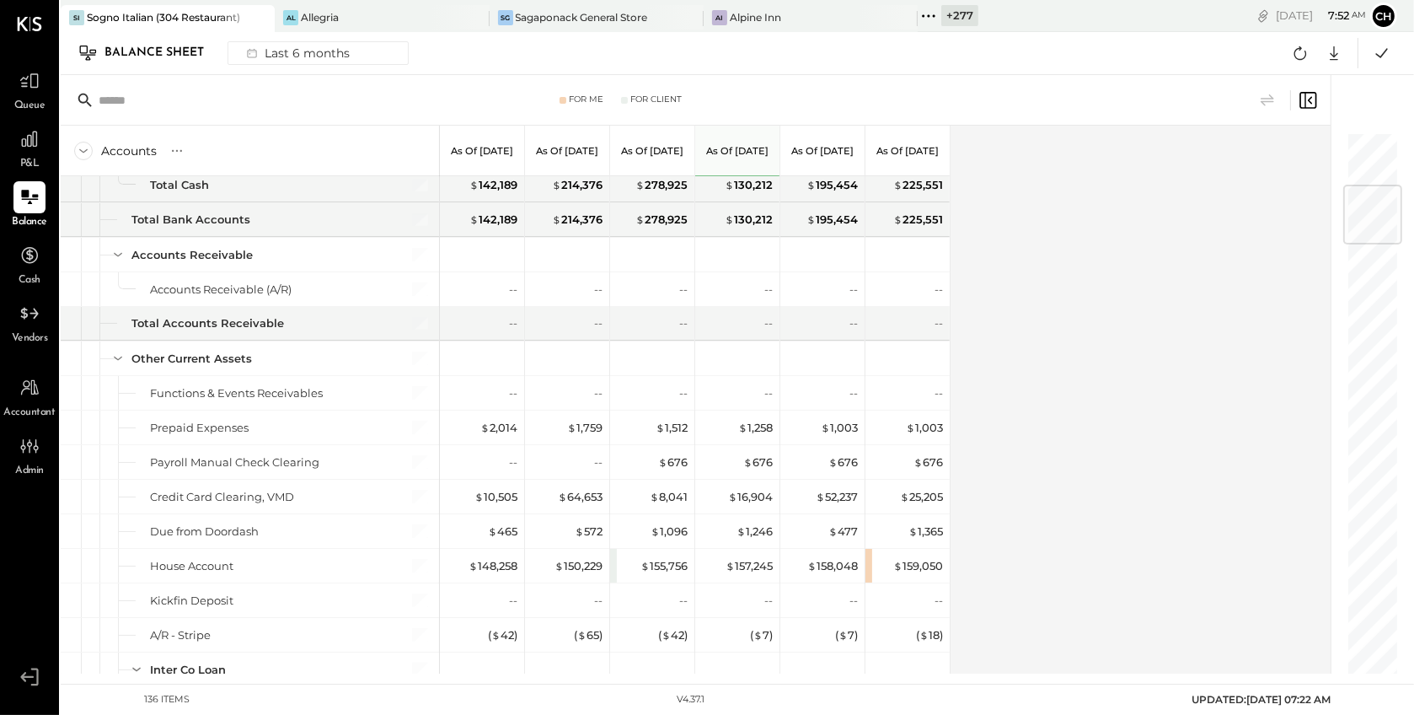
scroll to position [502, 0]
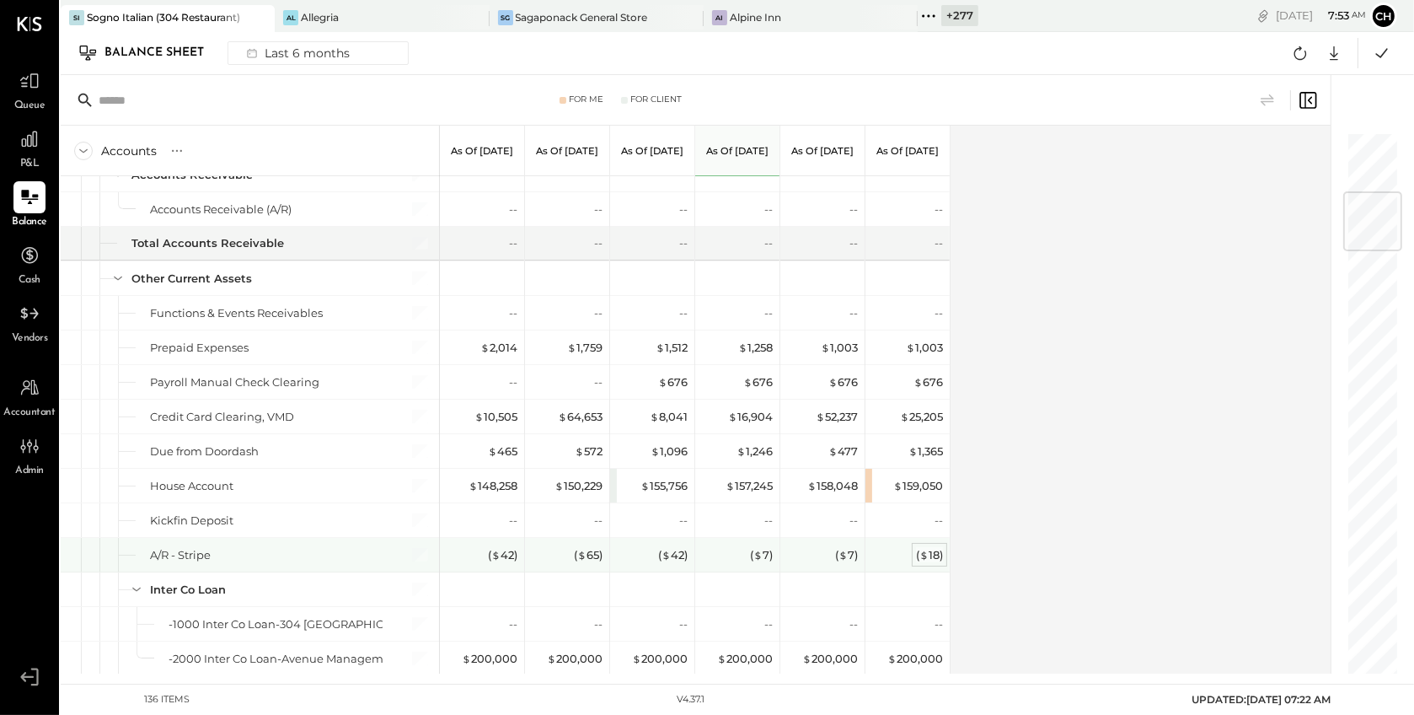
click at [941, 559] on div "( $ 18 )" at bounding box center [929, 555] width 27 height 16
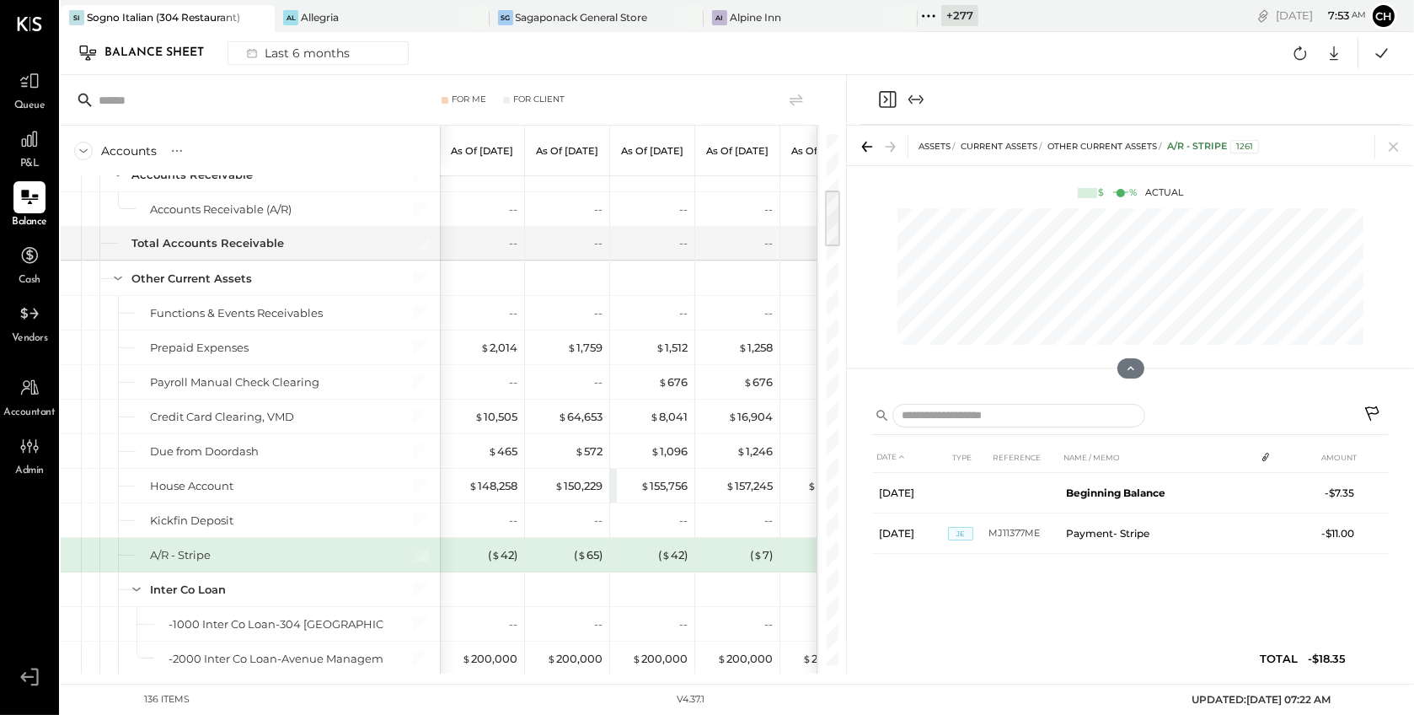
click at [1370, 412] on icon at bounding box center [1374, 415] width 20 height 20
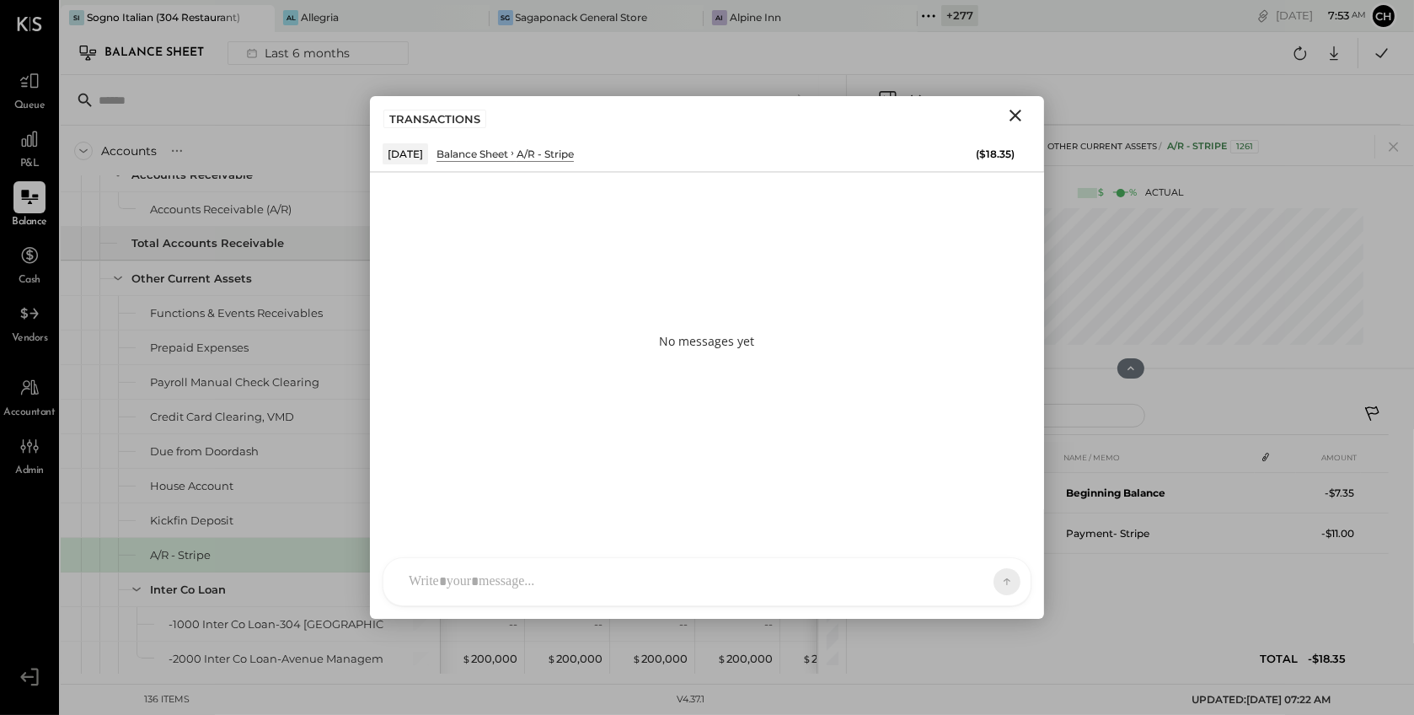
click at [708, 567] on div at bounding box center [707, 581] width 647 height 47
click at [962, 587] on icon at bounding box center [967, 581] width 13 height 13
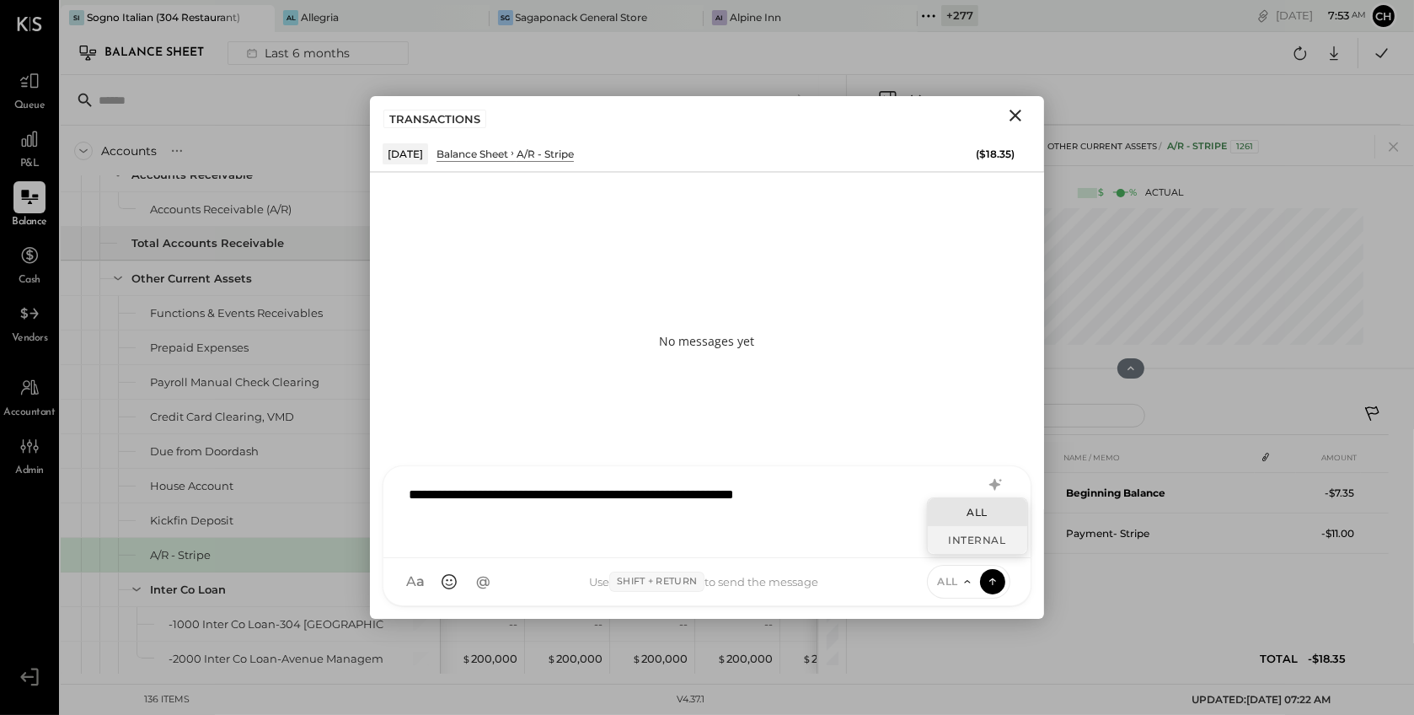
click at [956, 545] on div "INTERNAL" at bounding box center [977, 540] width 99 height 28
click at [985, 574] on icon at bounding box center [992, 580] width 15 height 17
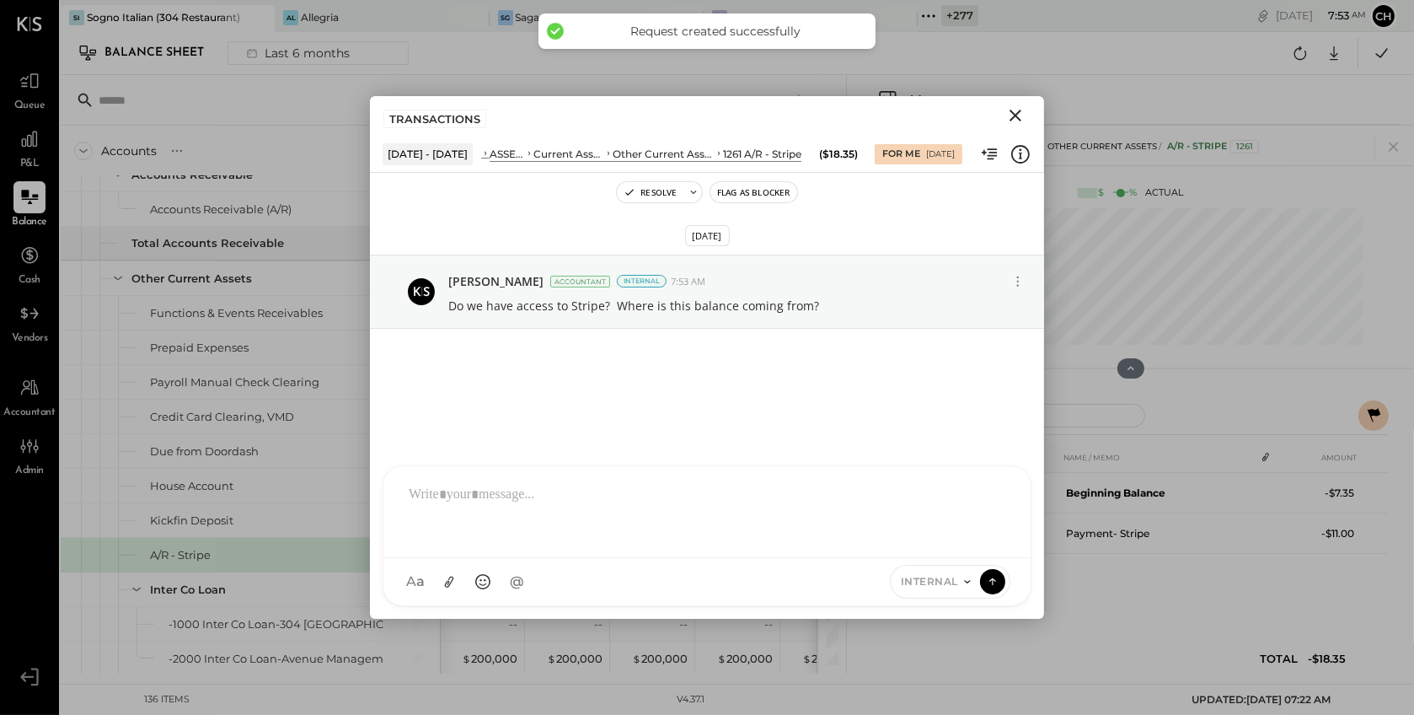
click at [1016, 108] on icon "Close" at bounding box center [1016, 115] width 20 height 20
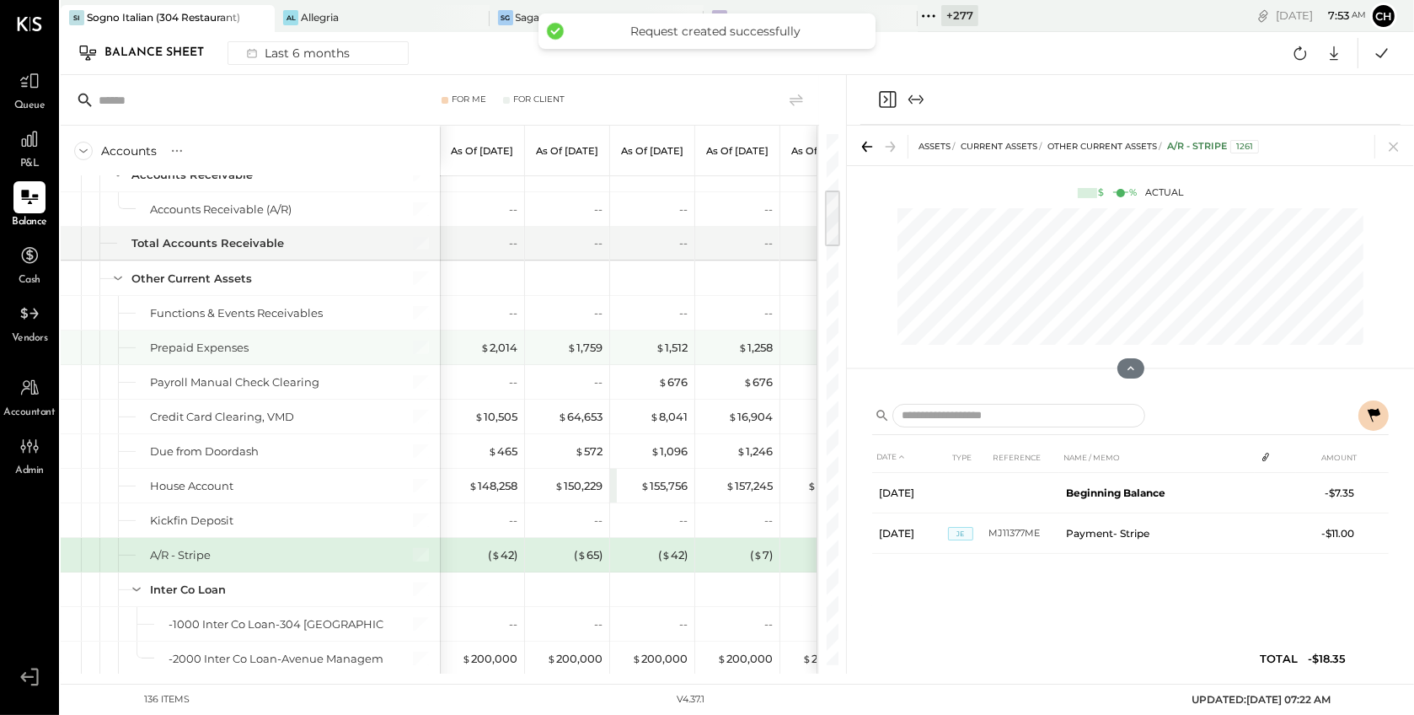
scroll to position [531, 0]
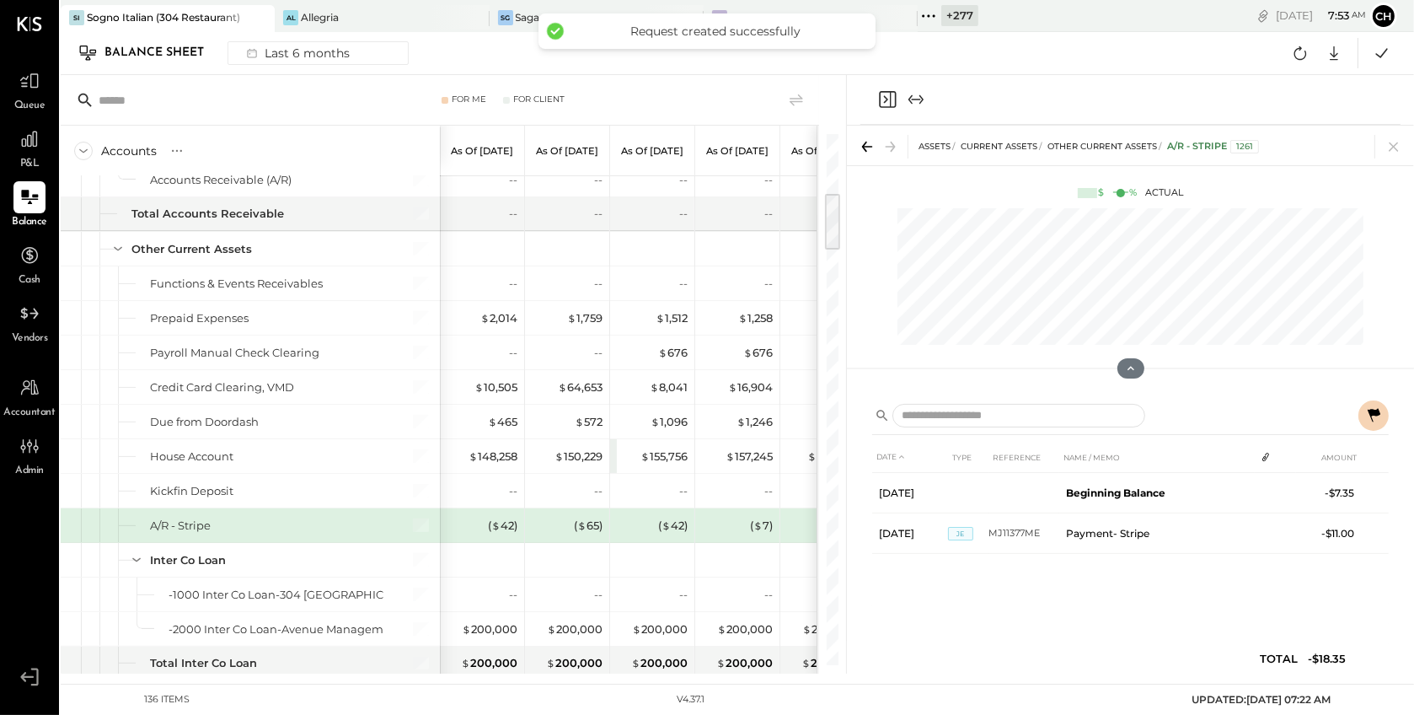
click at [883, 100] on icon "Close panel" at bounding box center [887, 99] width 20 height 20
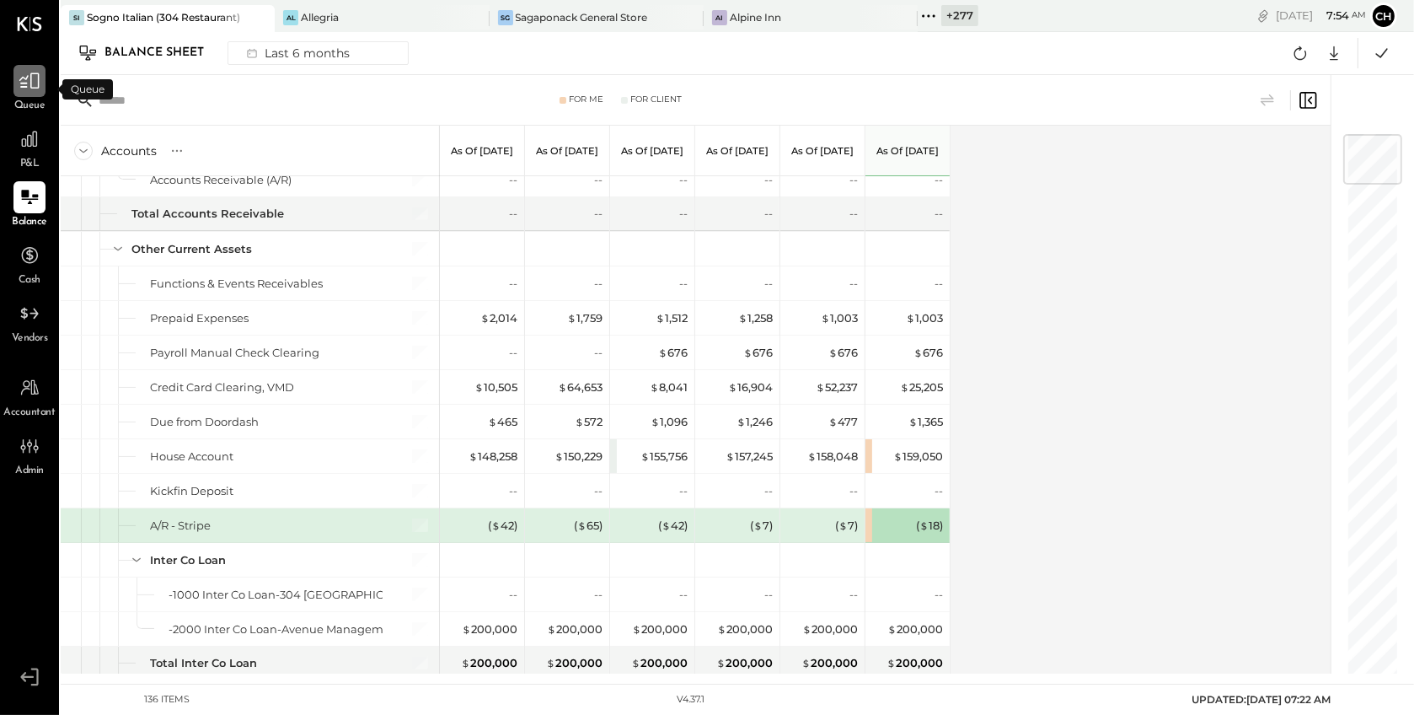
click at [37, 83] on icon at bounding box center [29, 81] width 20 height 16
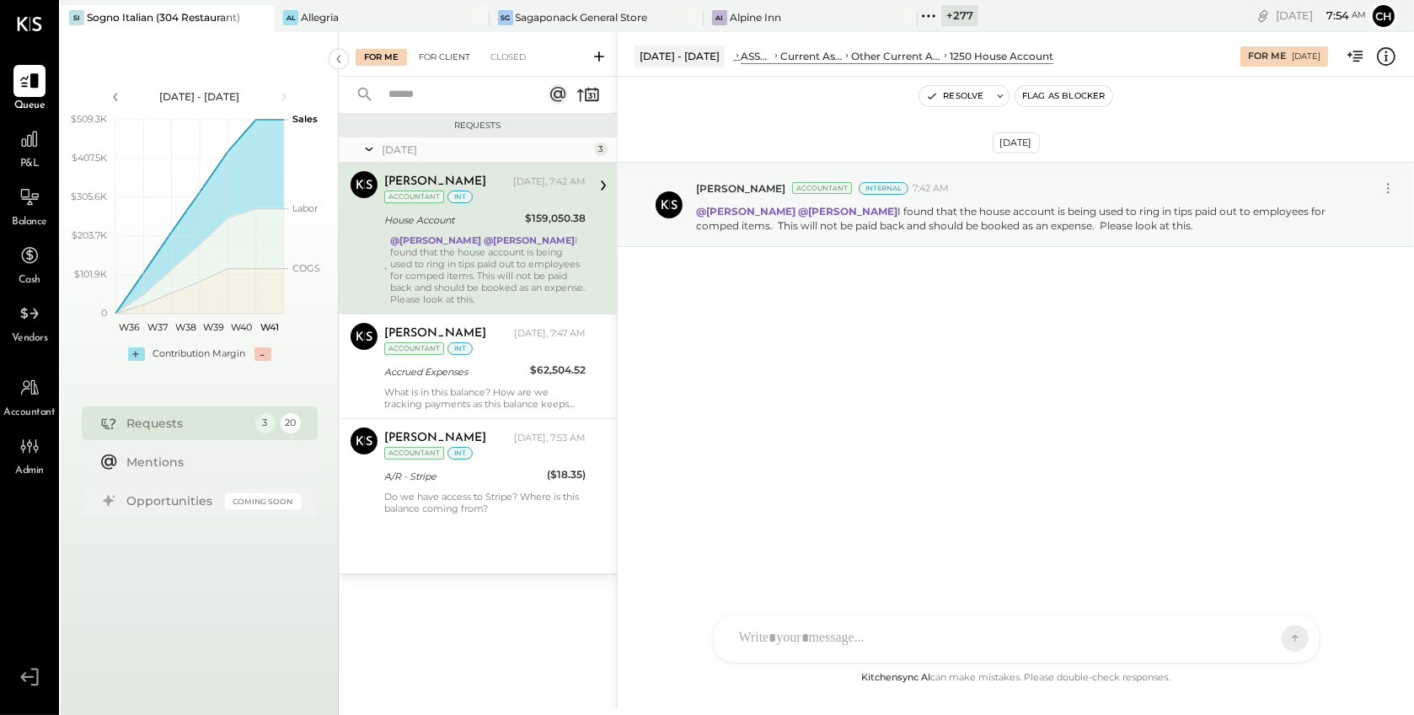
click at [445, 60] on div "For Client" at bounding box center [445, 57] width 68 height 17
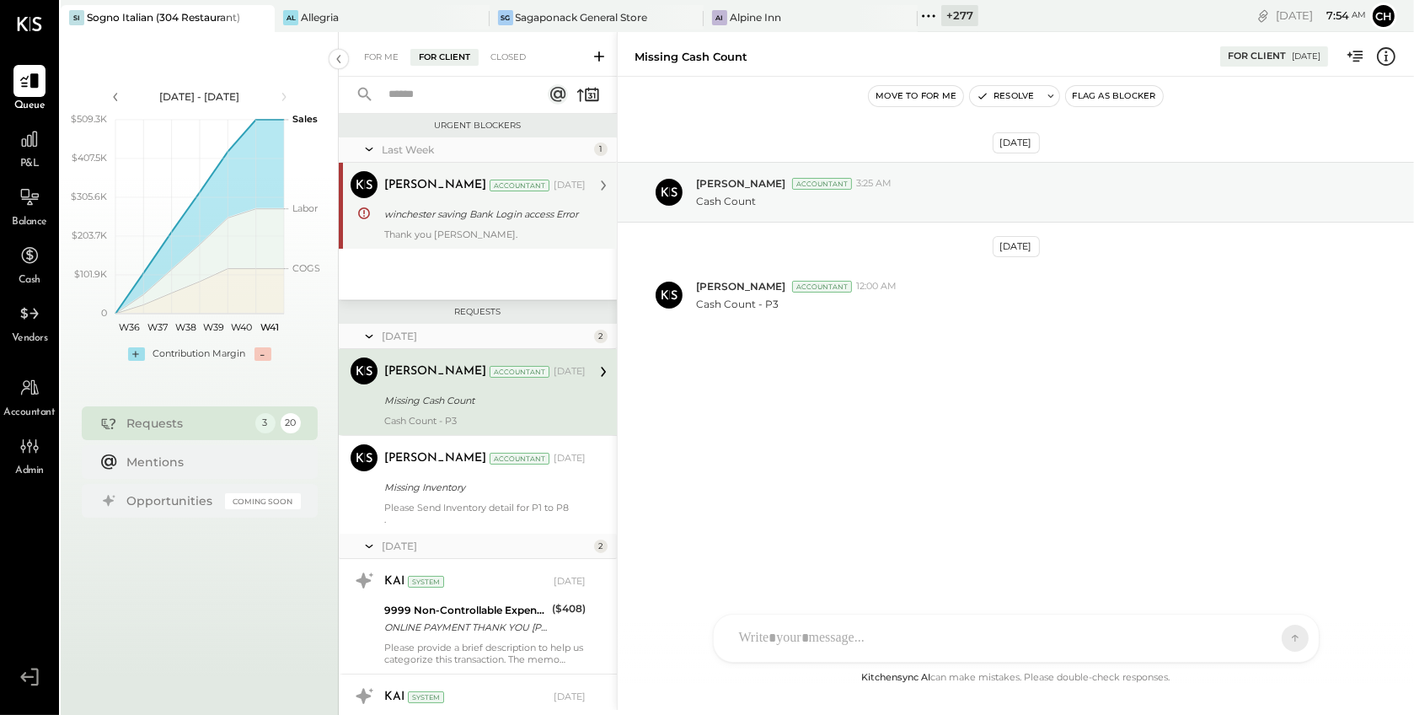
click at [463, 230] on div "Thank you [PERSON_NAME]." at bounding box center [484, 234] width 201 height 12
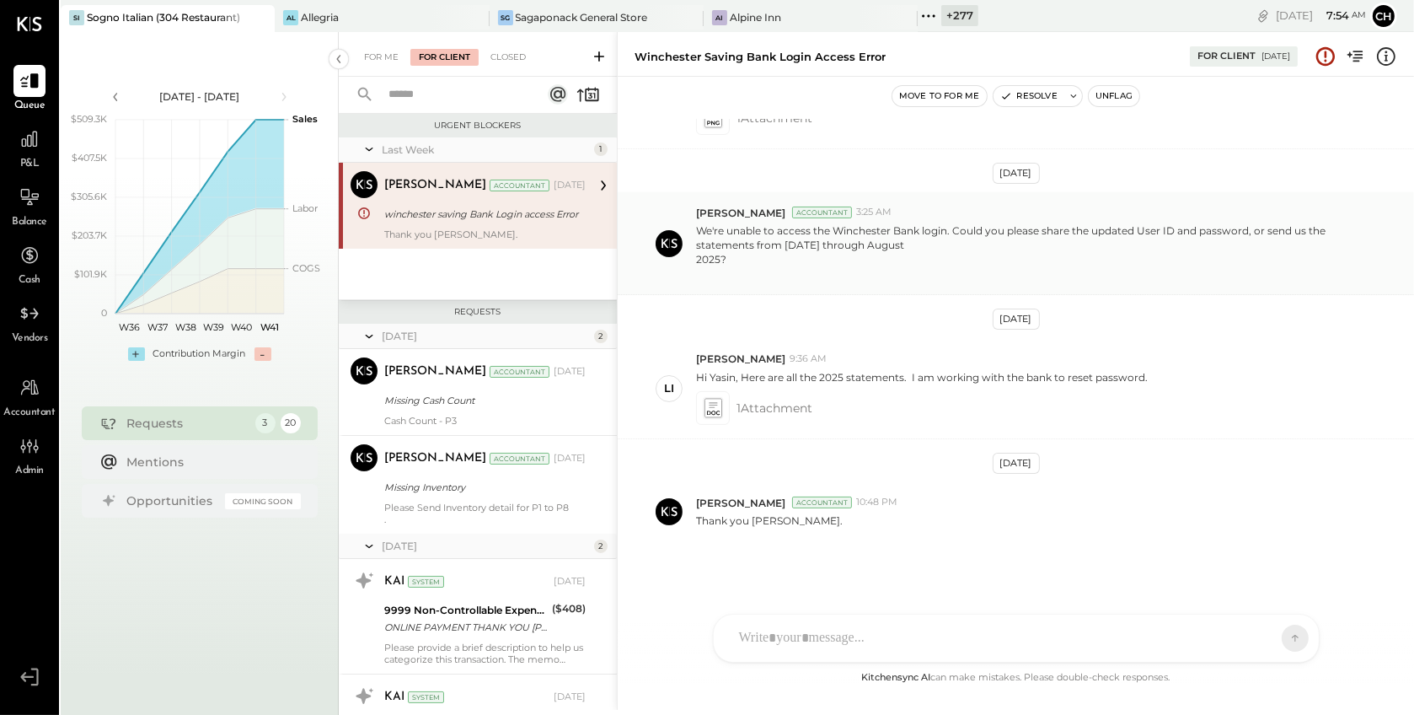
scroll to position [259, 0]
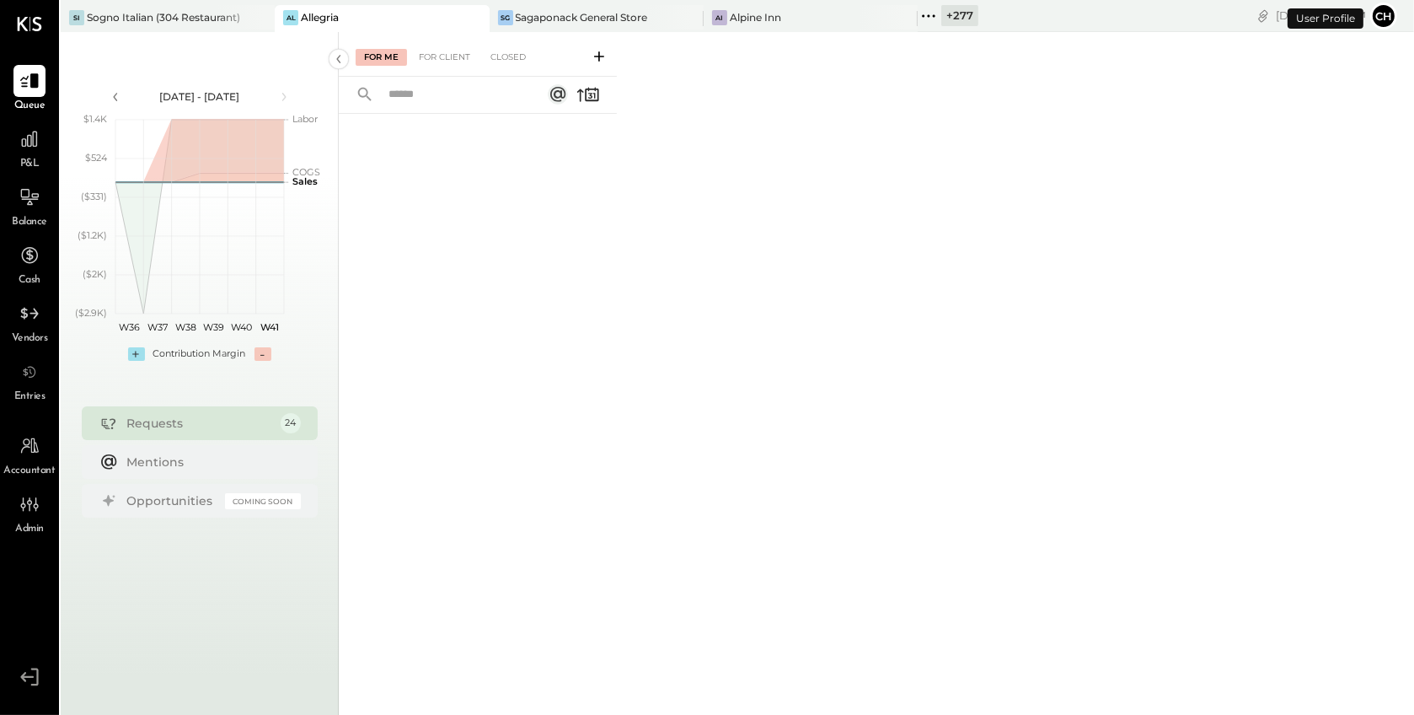
click at [920, 14] on icon at bounding box center [929, 16] width 22 height 22
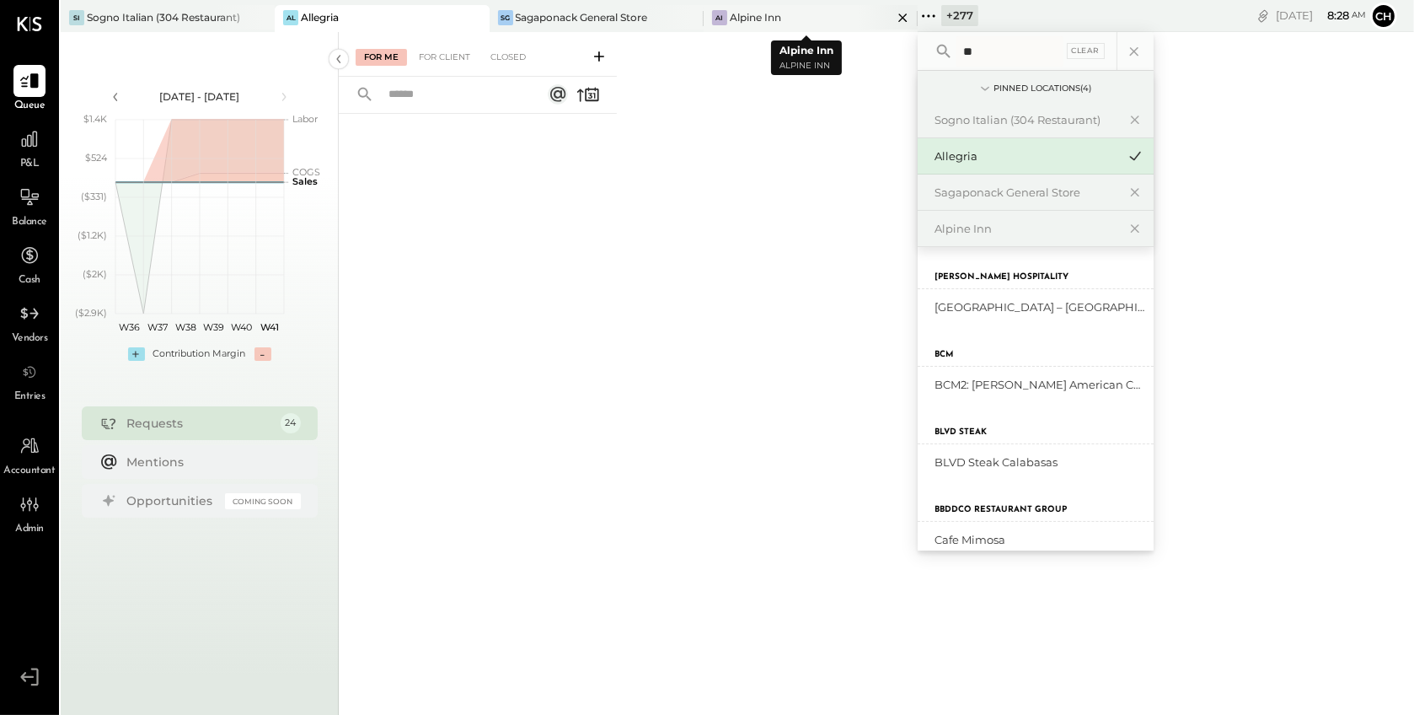
type input "*"
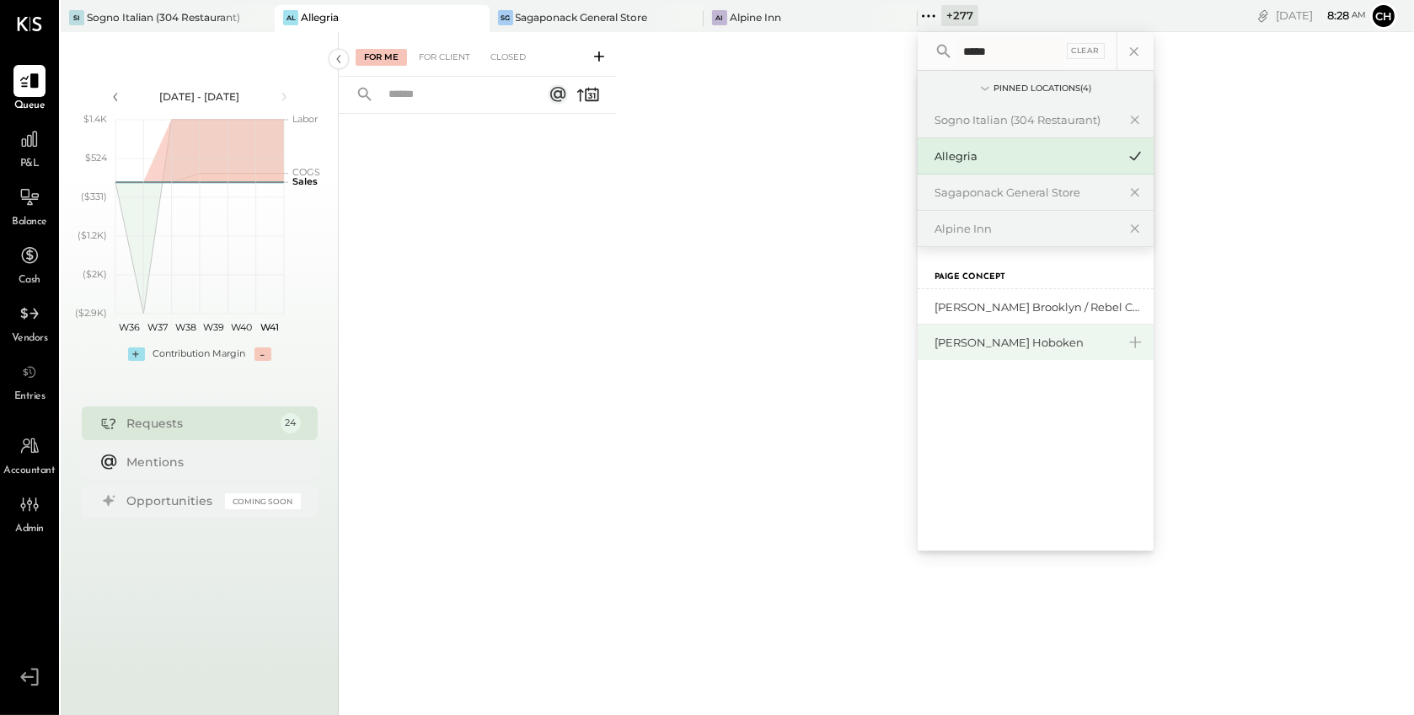
type input "*****"
click at [997, 346] on div "[PERSON_NAME] Hoboken" at bounding box center [1026, 343] width 182 height 16
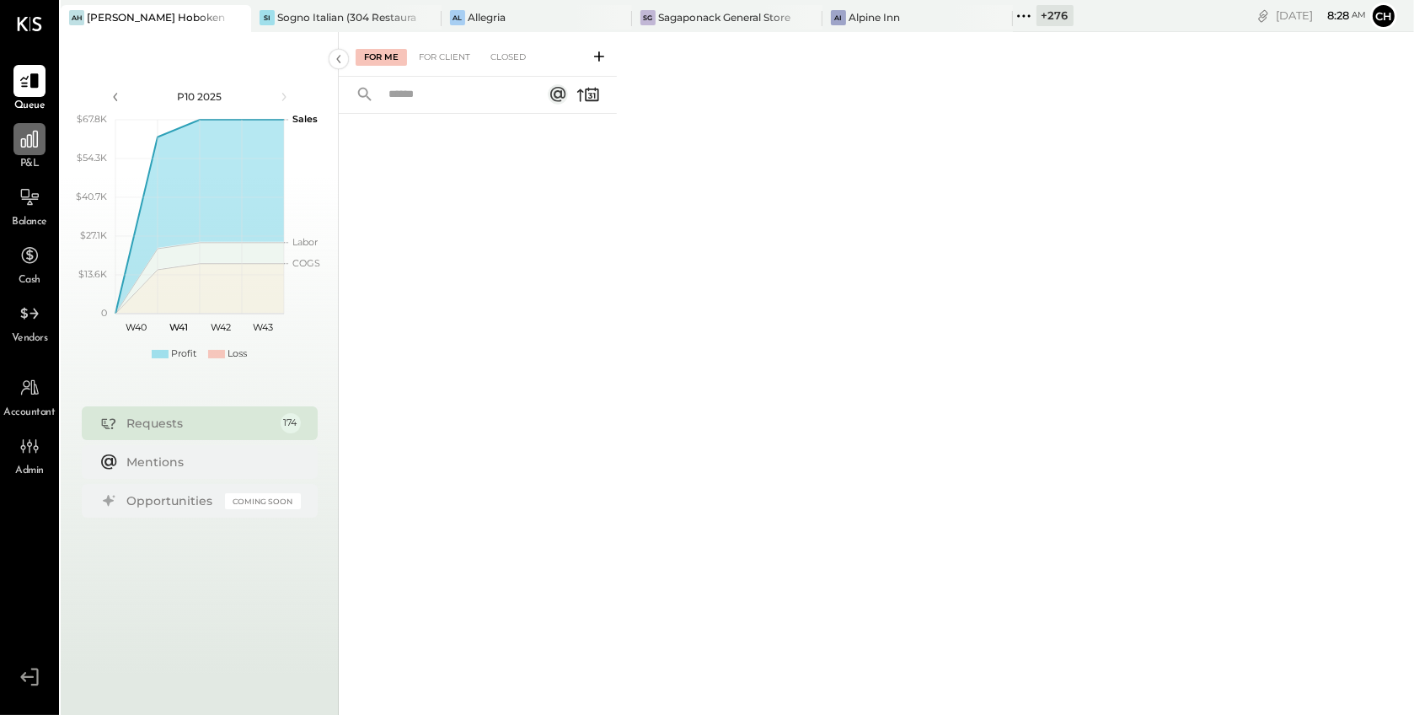
click at [38, 150] on div at bounding box center [29, 139] width 32 height 32
